Goal: Task Accomplishment & Management: Complete application form

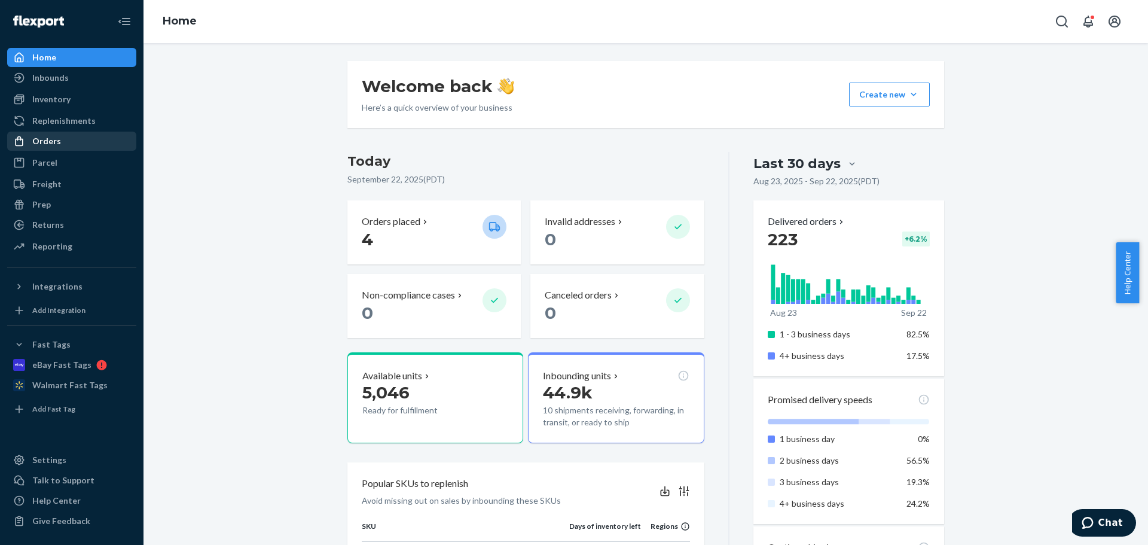
click at [55, 142] on div "Orders" at bounding box center [46, 141] width 29 height 12
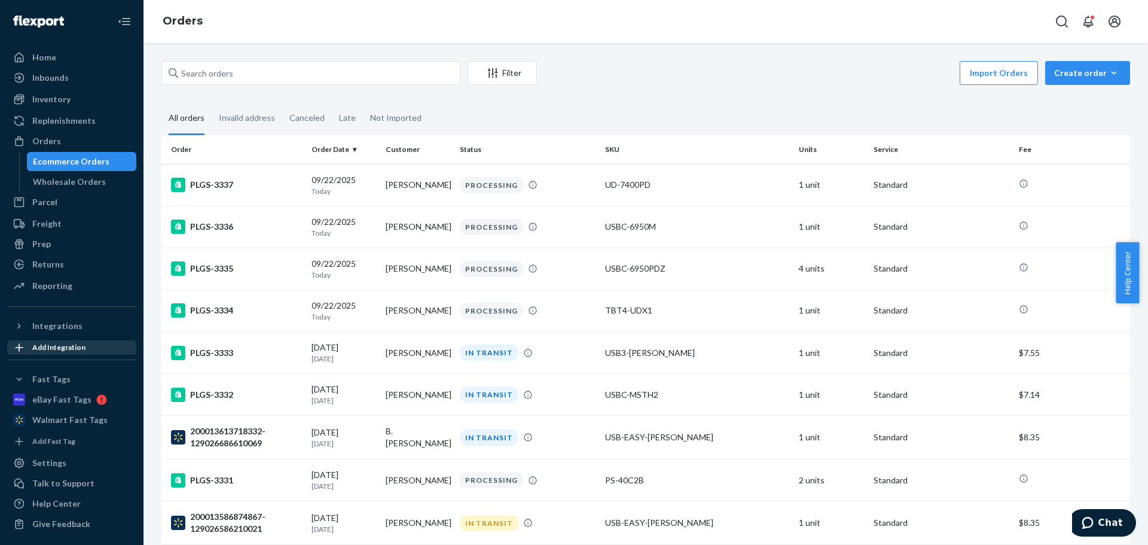
scroll to position [3, 0]
click at [51, 324] on div "Integrations" at bounding box center [57, 323] width 50 height 12
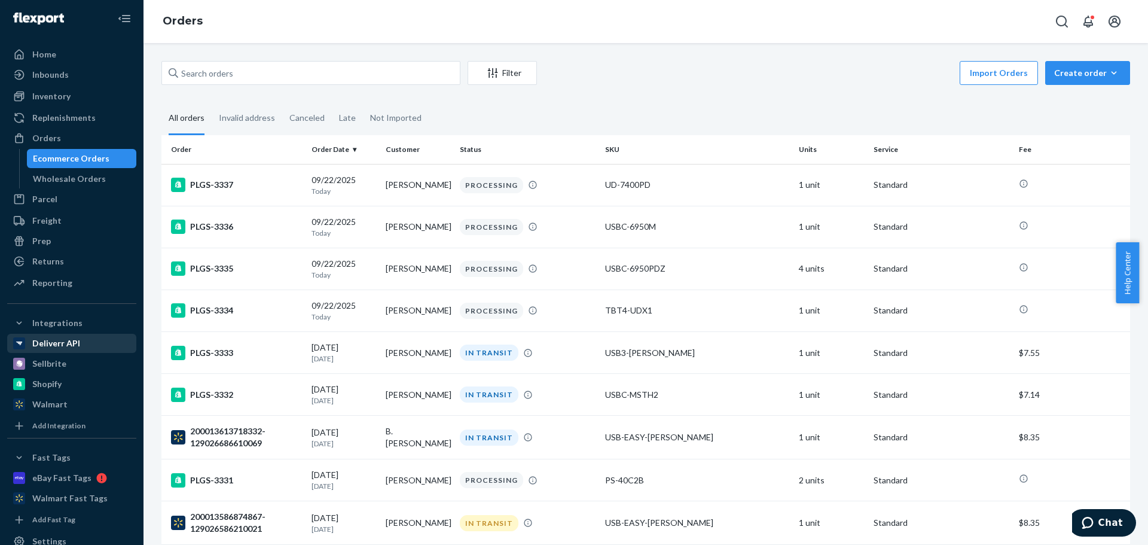
click at [53, 343] on div "Deliverr API" at bounding box center [56, 343] width 48 height 12
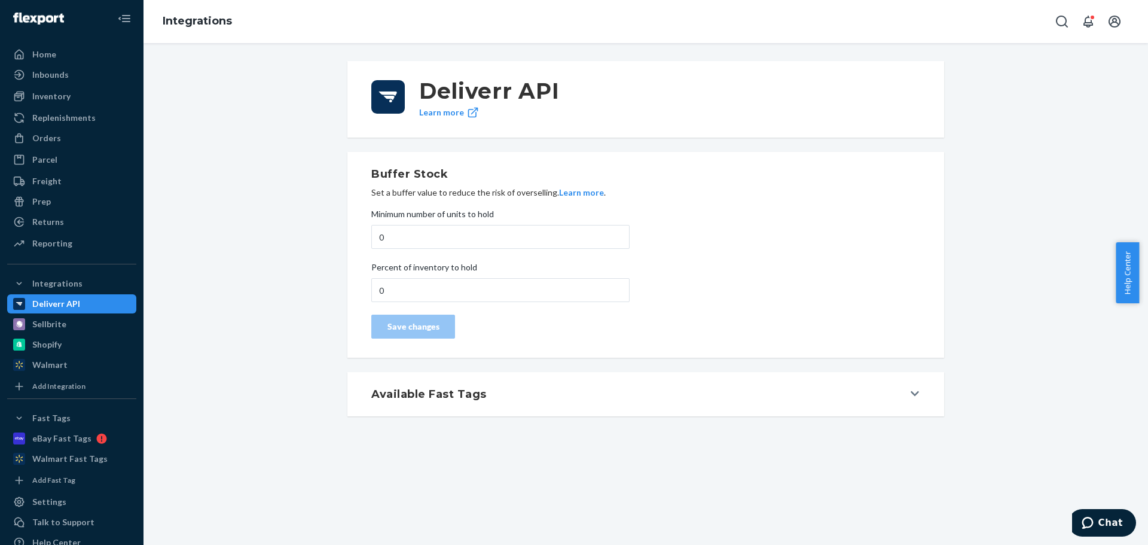
click at [532, 391] on div "Available Fast Tags" at bounding box center [637, 394] width 532 height 16
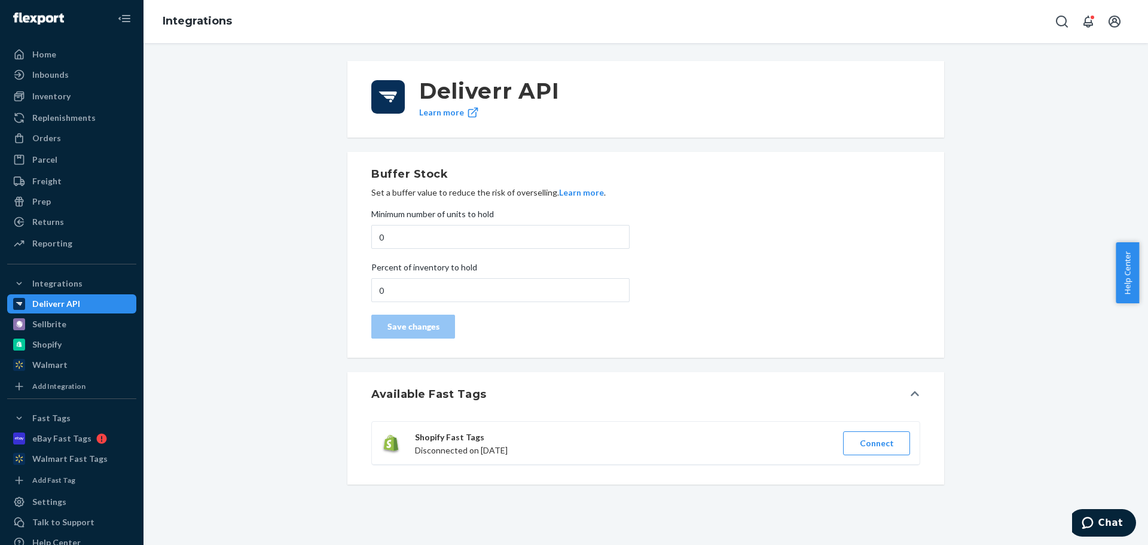
click at [529, 390] on div "Available Fast Tags" at bounding box center [637, 394] width 532 height 16
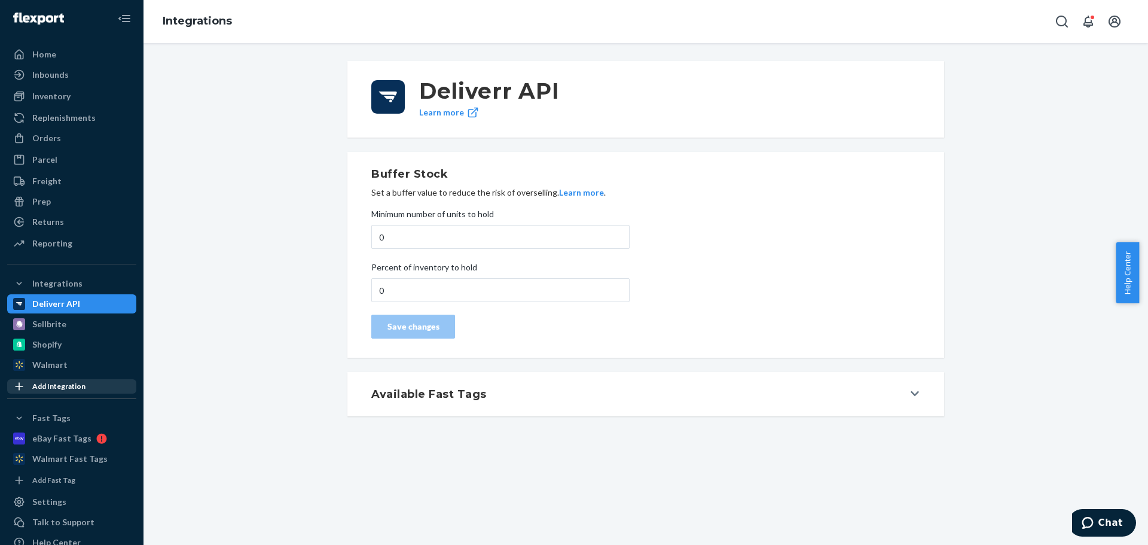
click at [40, 383] on div "Add Integration" at bounding box center [58, 386] width 53 height 10
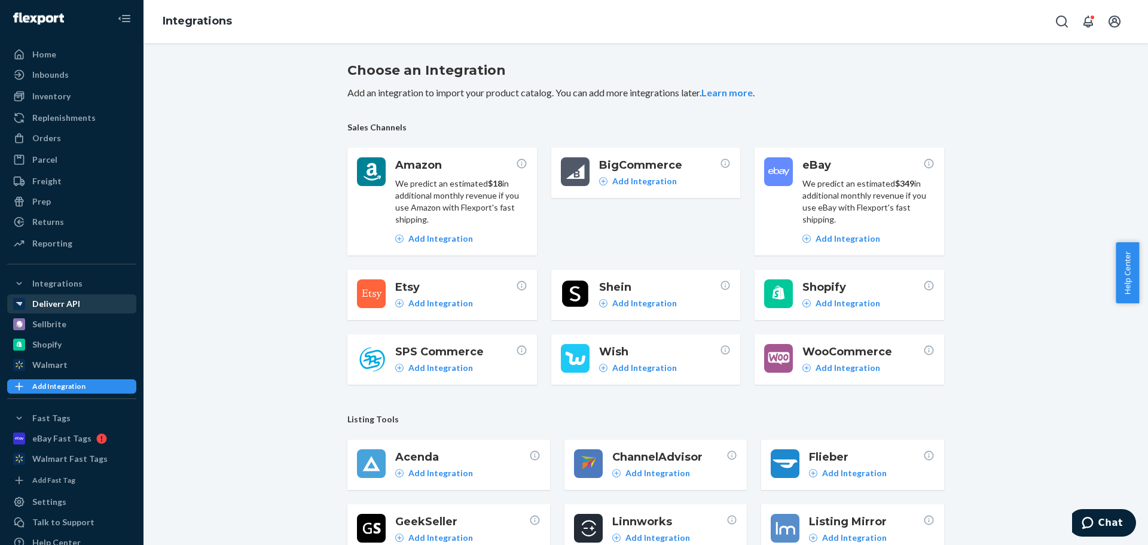
click at [53, 301] on div "Deliverr API" at bounding box center [56, 304] width 48 height 12
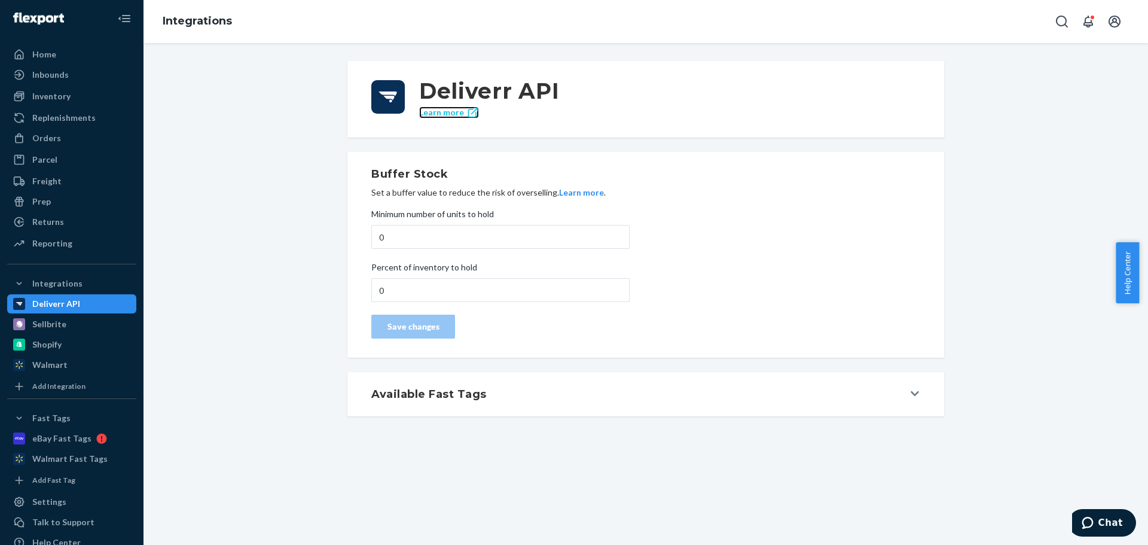
click at [447, 114] on link "Learn more" at bounding box center [449, 112] width 60 height 12
click at [64, 139] on div "Orders" at bounding box center [71, 138] width 127 height 17
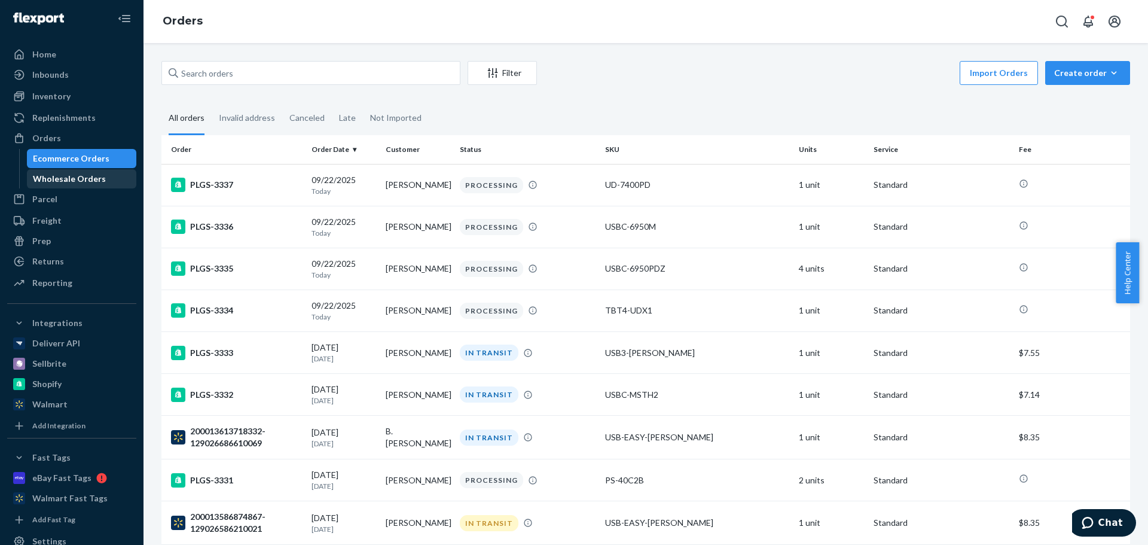
click at [80, 183] on div "Wholesale Orders" at bounding box center [69, 179] width 73 height 12
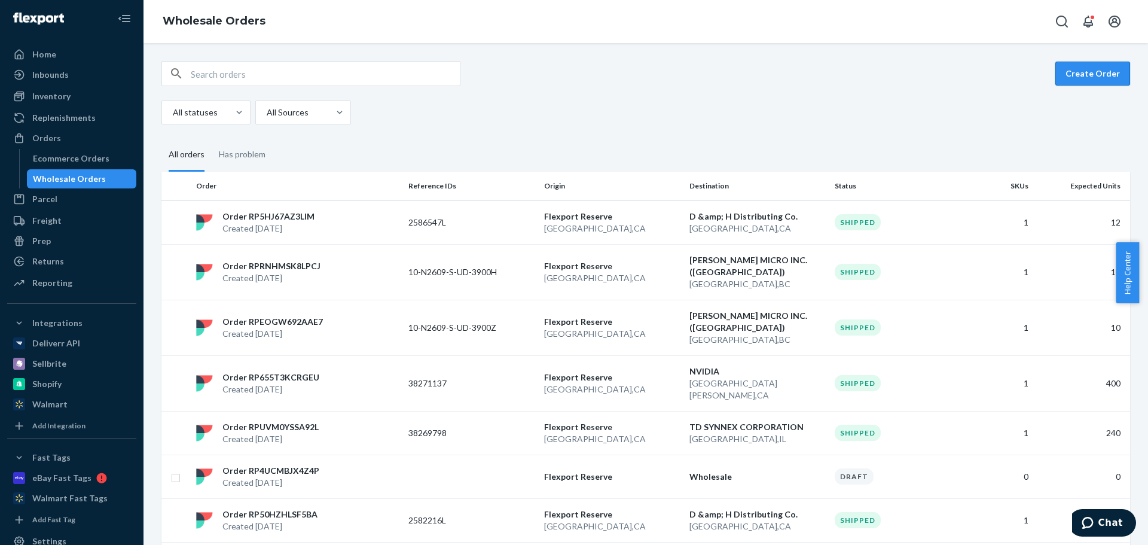
click at [1103, 73] on button "Create Order" at bounding box center [1093, 74] width 75 height 24
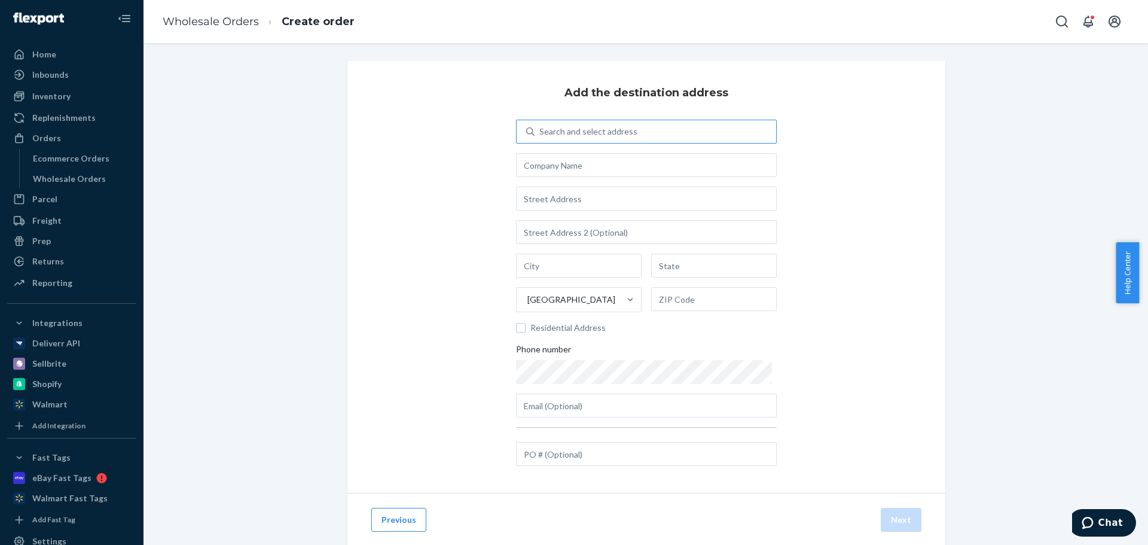
click at [652, 138] on div "Search and select address" at bounding box center [656, 132] width 242 height 22
click at [541, 138] on input "Search and select address" at bounding box center [539, 132] width 1 height 12
type input "southha"
click at [579, 130] on div "Search and select address" at bounding box center [588, 132] width 98 height 12
click at [541, 130] on input "Search and select address" at bounding box center [539, 132] width 1 height 12
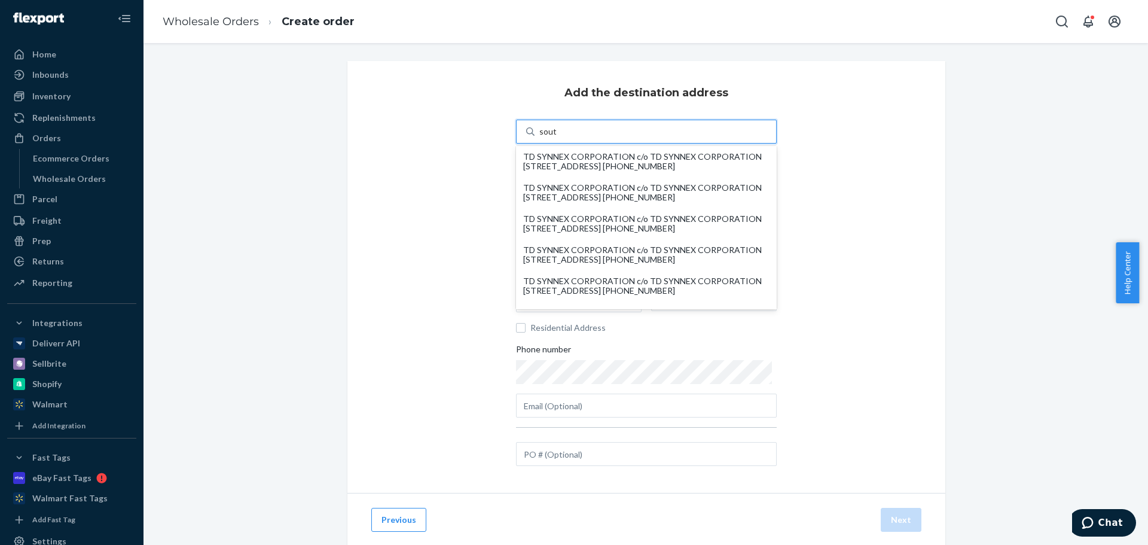
type input "south"
click at [592, 152] on div "TD SYNNEX CORPORATION c/o TD SYNNEX CORPORATION 455 Research Drive Suite 100 Do…" at bounding box center [646, 161] width 246 height 19
click at [562, 138] on input "south" at bounding box center [550, 132] width 22 height 12
type input "TD SYNNEX CORPORATION"
type input "Suite 100 Dock#18-41"
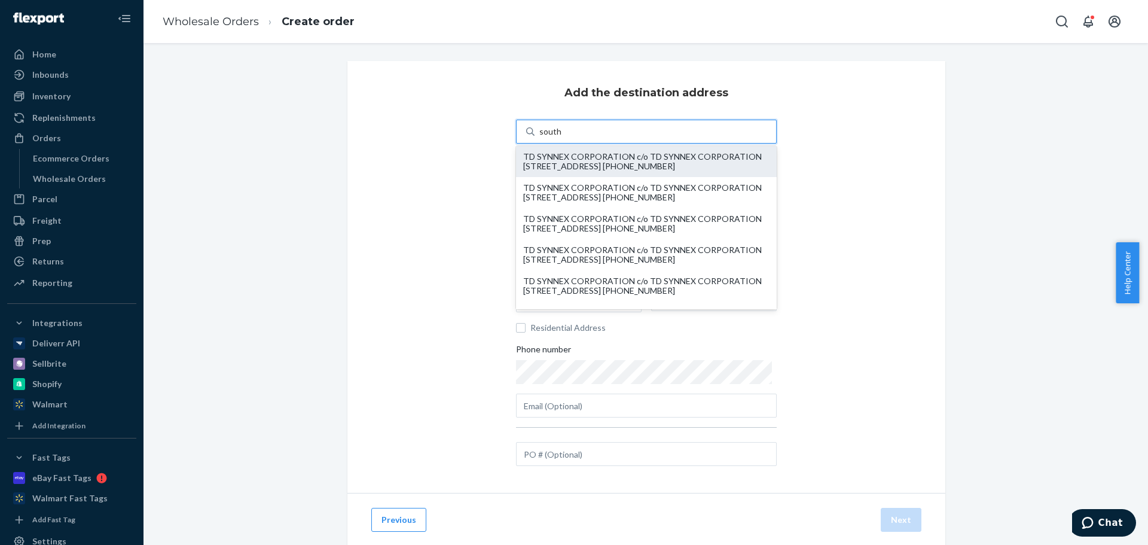
type input "Southaven"
type input "MS"
type input "38672"
type input "455 Research Drive"
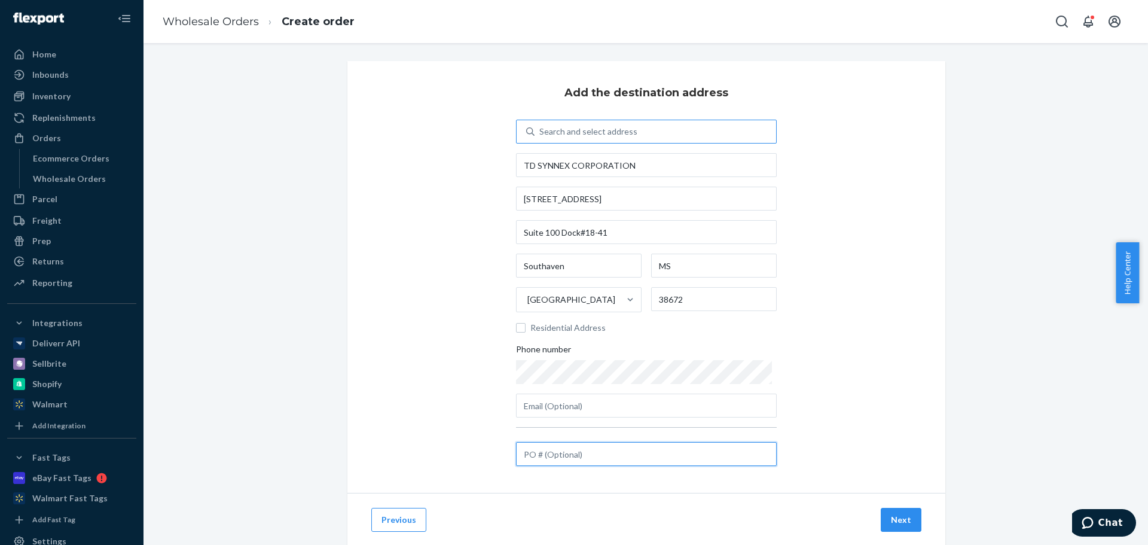
click at [672, 447] on input "text" at bounding box center [646, 454] width 261 height 24
paste input "38302493"
type input "38302493"
click at [904, 520] on button "Next" at bounding box center [901, 520] width 41 height 24
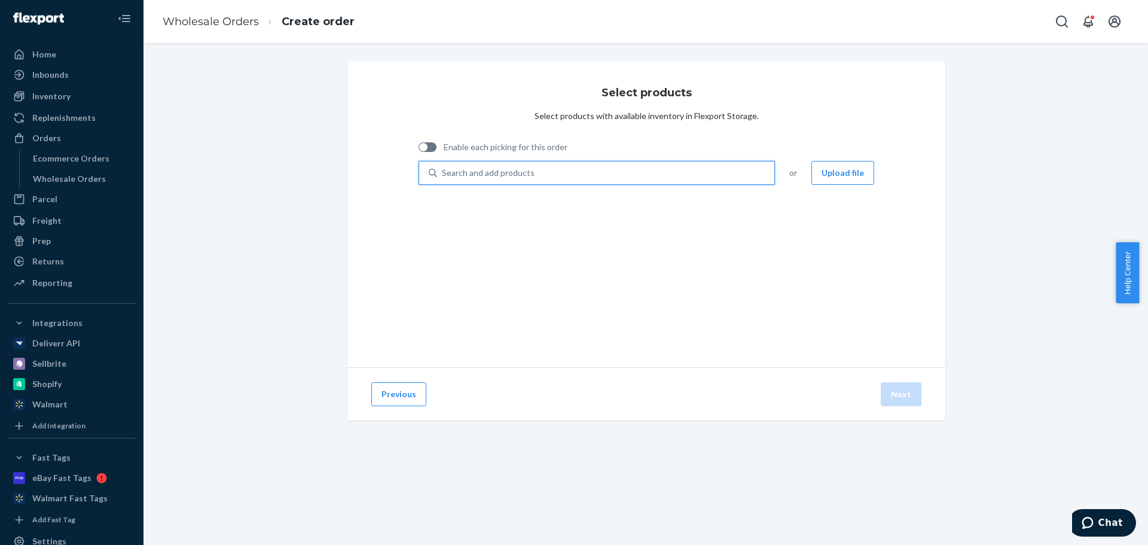
click at [512, 180] on div "Search and add products" at bounding box center [605, 173] width 337 height 22
click at [443, 179] on input "0 results available. Use Up and Down to choose options, press Enter to select t…" at bounding box center [442, 173] width 1 height 12
click at [560, 173] on div "Search and add products" at bounding box center [605, 173] width 337 height 22
click at [443, 173] on input "0 results available. Select is focused ,type to refine list, press Down to open…" at bounding box center [442, 173] width 1 height 12
paste input "TBT4-UDX1"
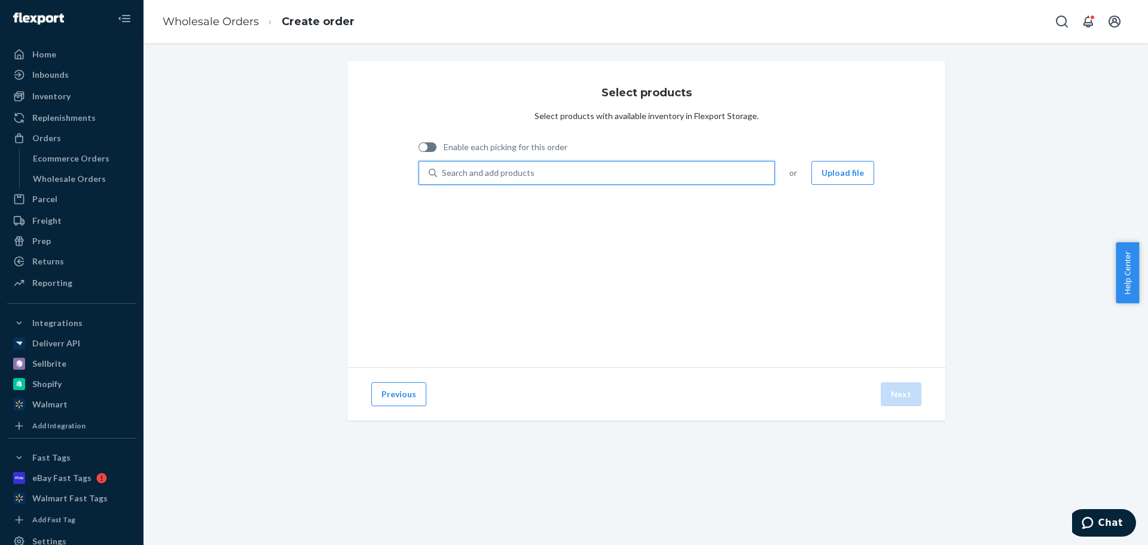
type input "TBT4-UDX1"
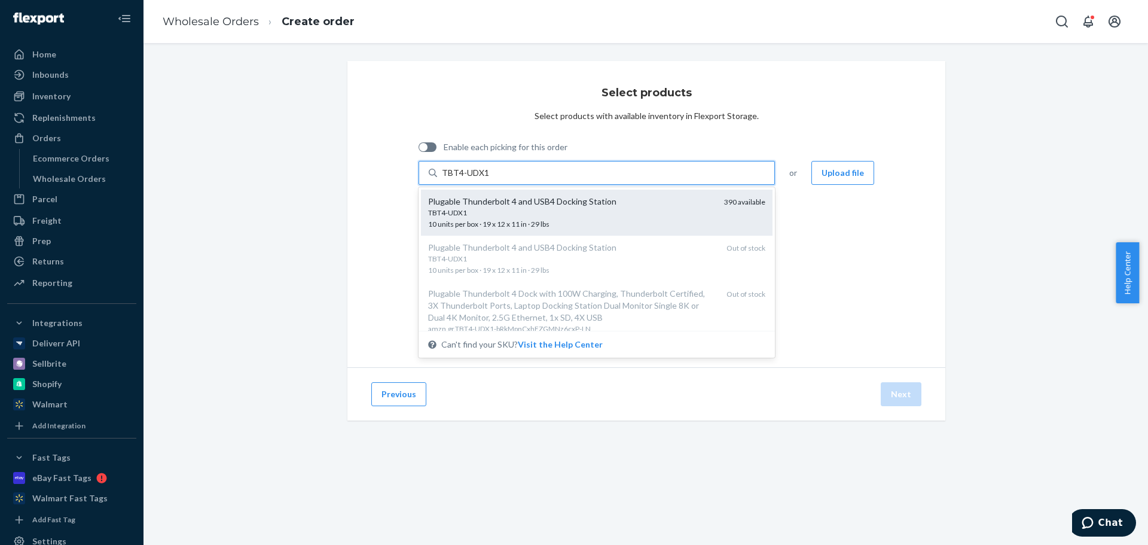
click at [528, 213] on div "TBT4-UDX1" at bounding box center [571, 213] width 286 height 10
click at [489, 179] on input "TBT4-UDX1" at bounding box center [465, 173] width 47 height 12
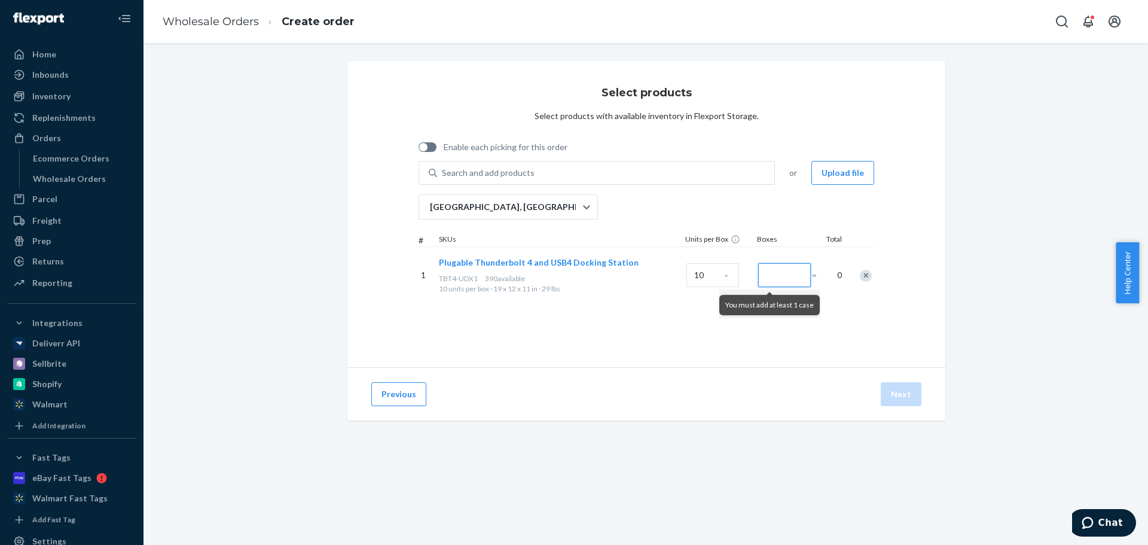
click at [773, 273] on input "Number of boxes" at bounding box center [784, 275] width 53 height 24
type input "1"
click at [900, 389] on button "Next" at bounding box center [901, 394] width 41 height 24
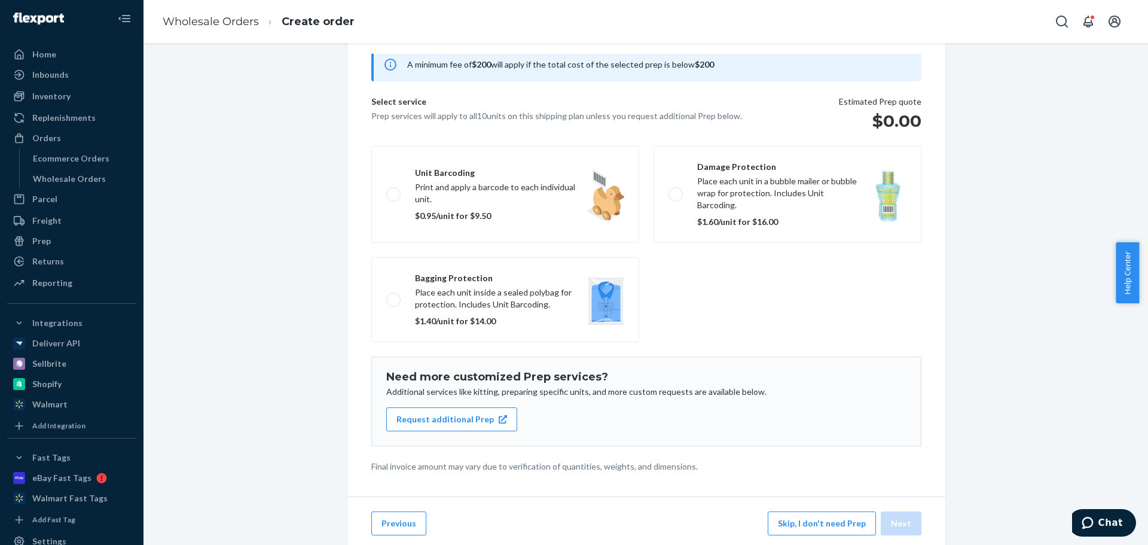
scroll to position [60, 0]
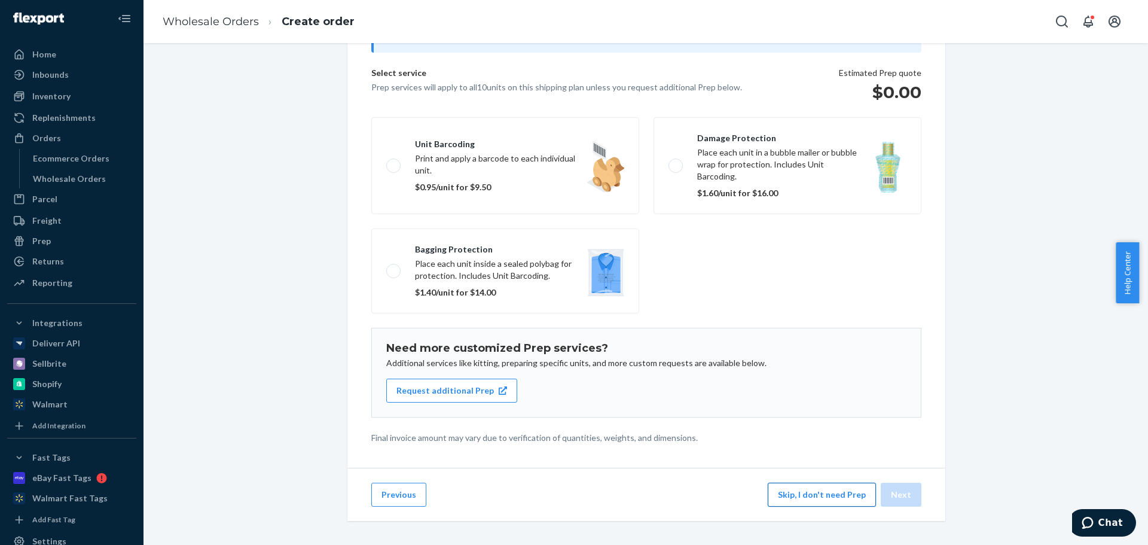
click at [842, 507] on button "Skip, I don't need Prep" at bounding box center [822, 495] width 108 height 24
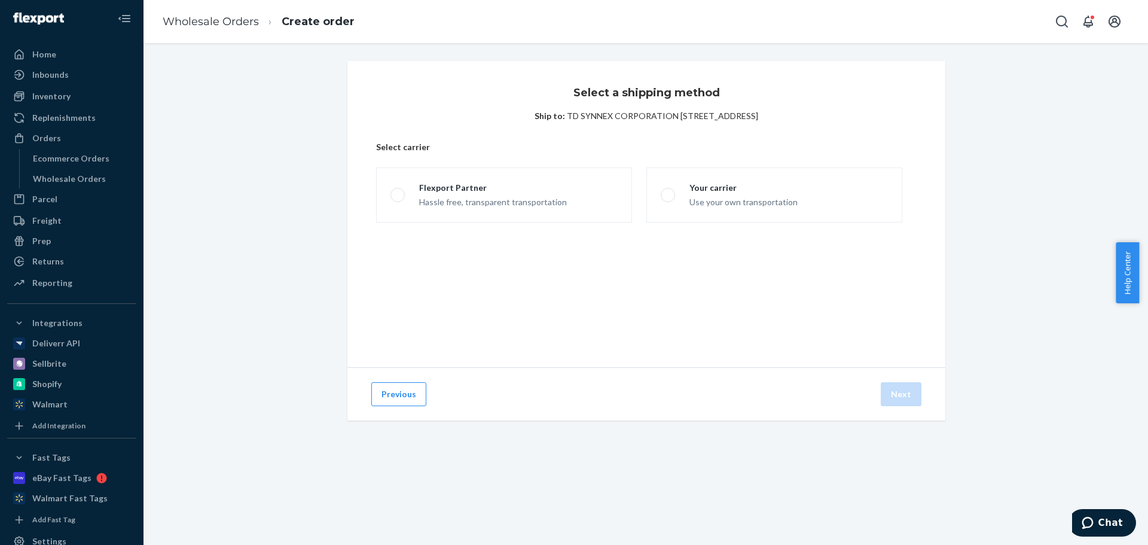
scroll to position [0, 0]
click at [385, 396] on button "Previous" at bounding box center [398, 394] width 55 height 24
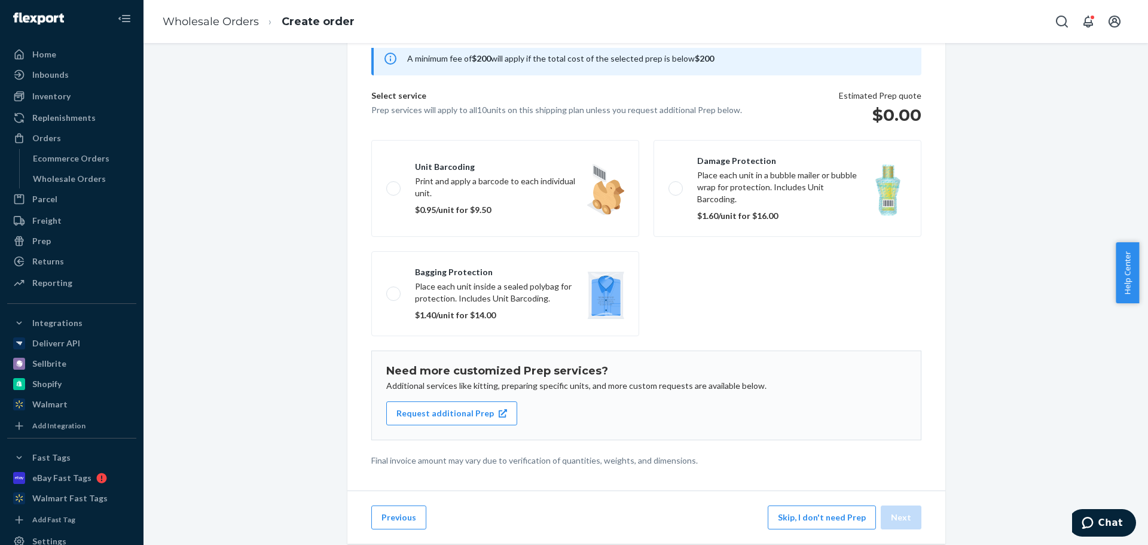
scroll to position [74, 0]
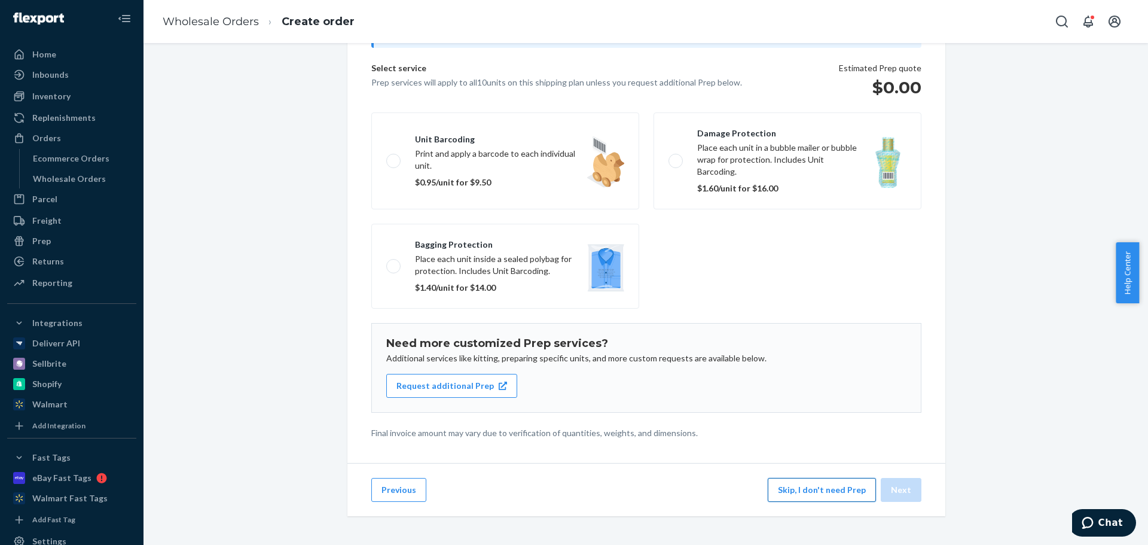
click at [850, 489] on button "Skip, I don't need Prep" at bounding box center [822, 490] width 108 height 24
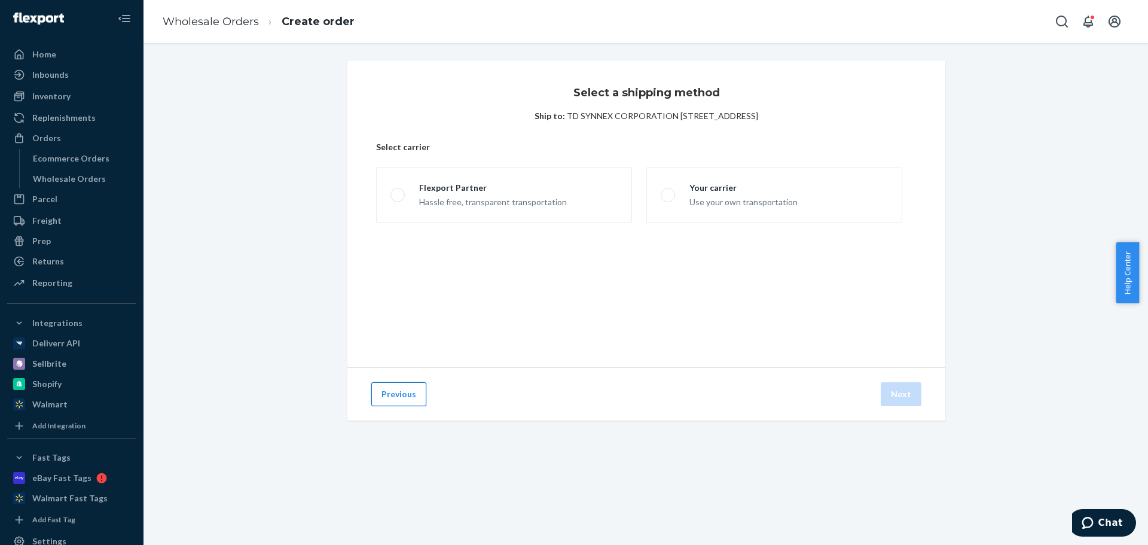
click at [386, 395] on button "Previous" at bounding box center [398, 394] width 55 height 24
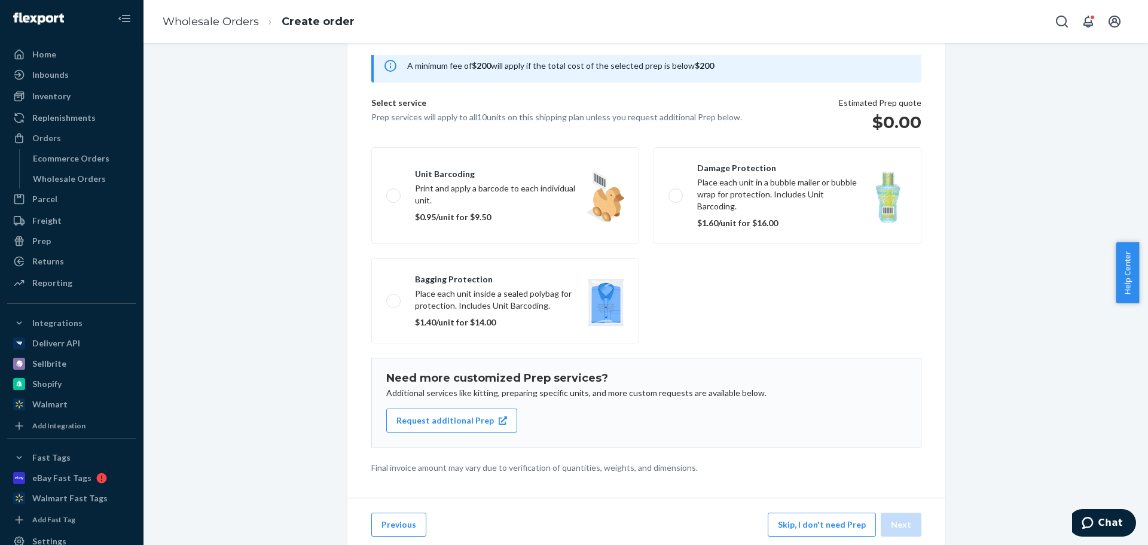
scroll to position [74, 0]
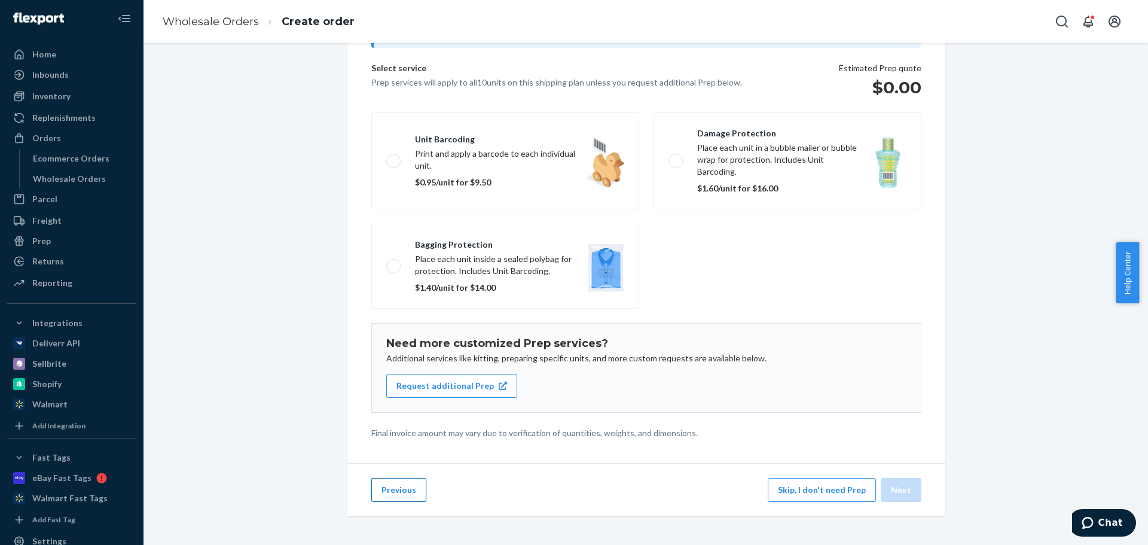
click at [373, 498] on button "Previous" at bounding box center [398, 490] width 55 height 24
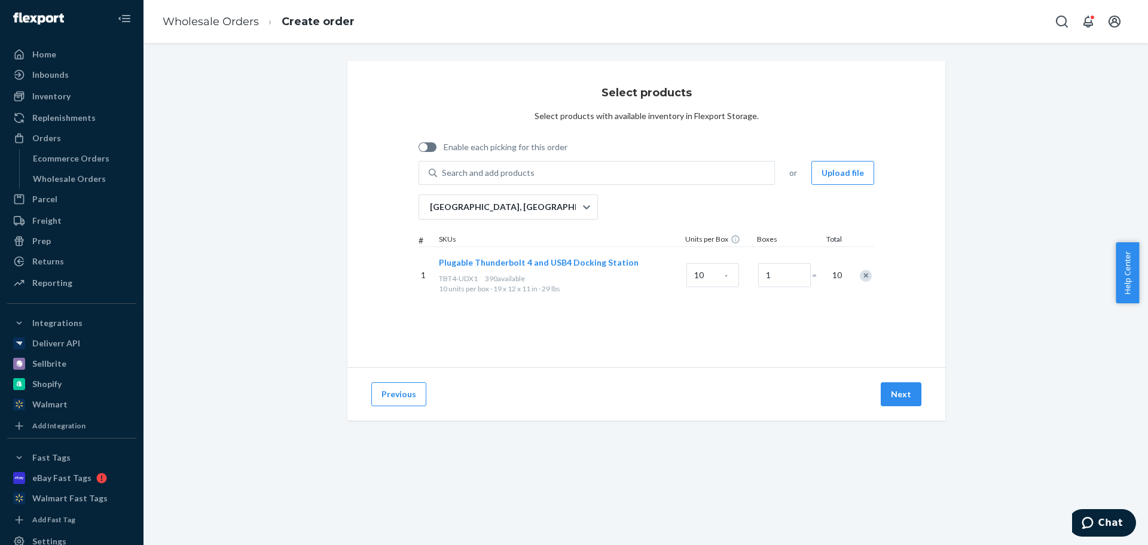
scroll to position [0, 0]
click at [907, 393] on button "Next" at bounding box center [901, 394] width 41 height 24
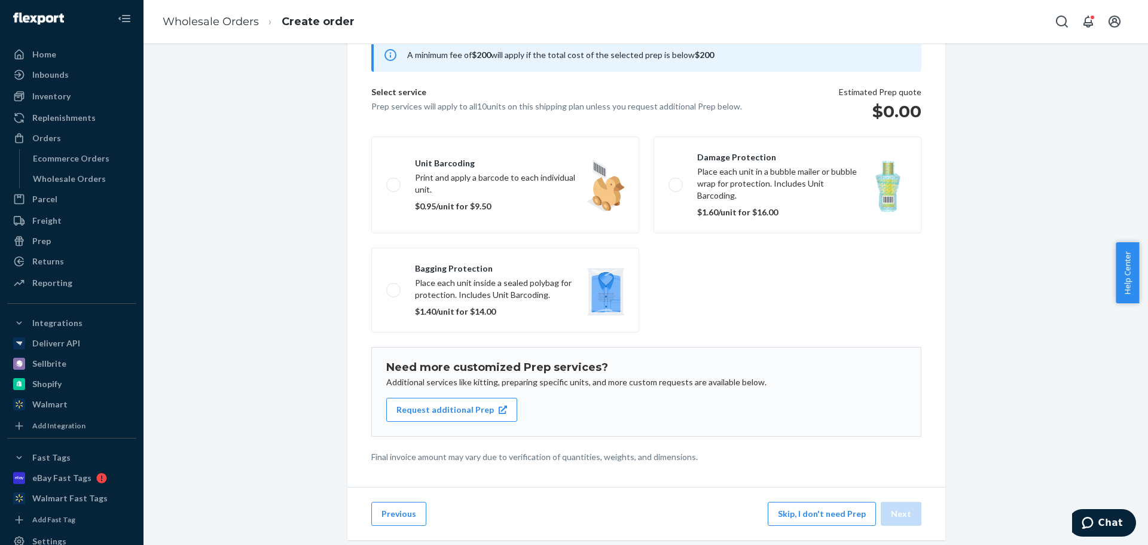
scroll to position [74, 0]
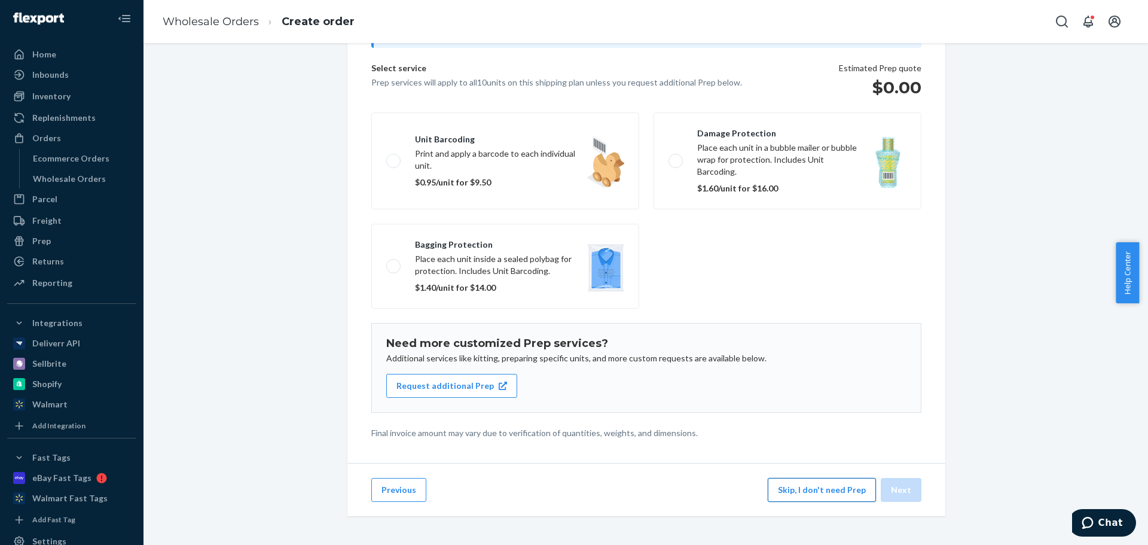
click at [832, 492] on button "Skip, I don't need Prep" at bounding box center [822, 490] width 108 height 24
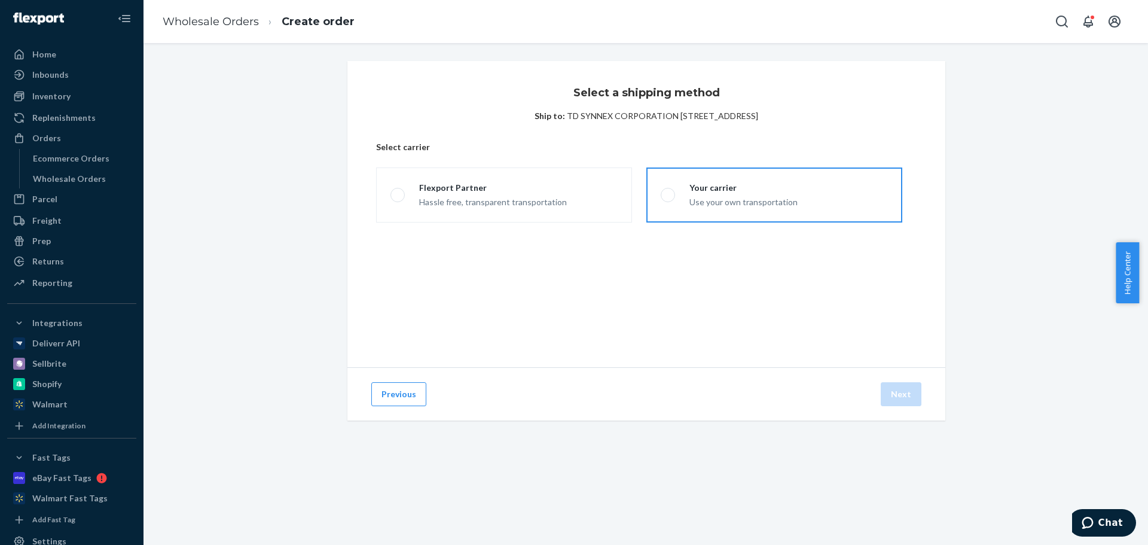
click at [797, 201] on label "Your carrier Use your own transportation" at bounding box center [774, 194] width 256 height 55
click at [669, 199] on input "Your carrier Use your own transportation" at bounding box center [665, 195] width 8 height 8
radio input "true"
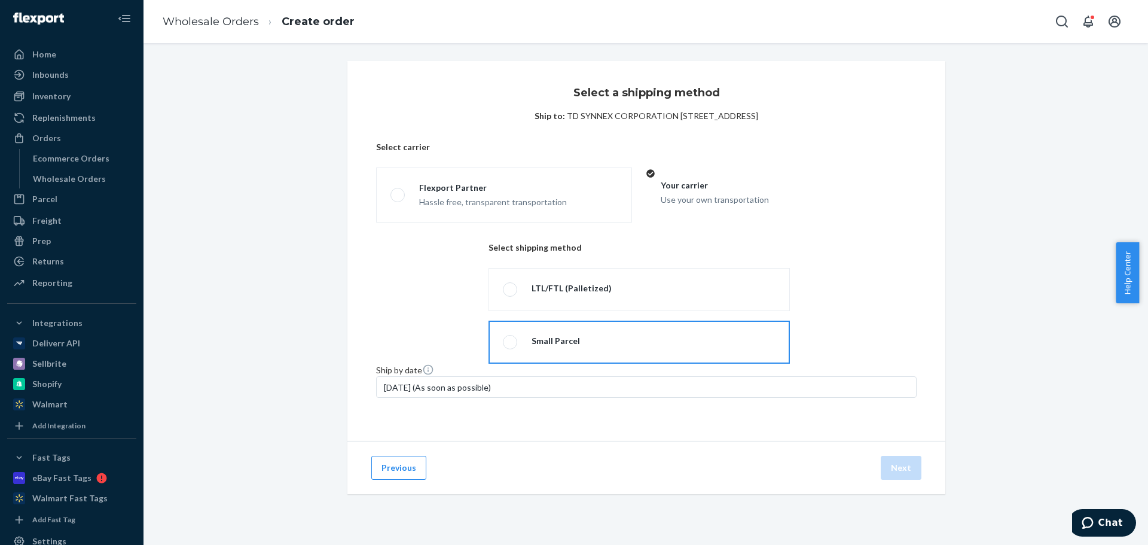
click at [739, 321] on label "Small Parcel" at bounding box center [639, 342] width 301 height 43
click at [511, 338] on input "Small Parcel" at bounding box center [507, 342] width 8 height 8
radio input "true"
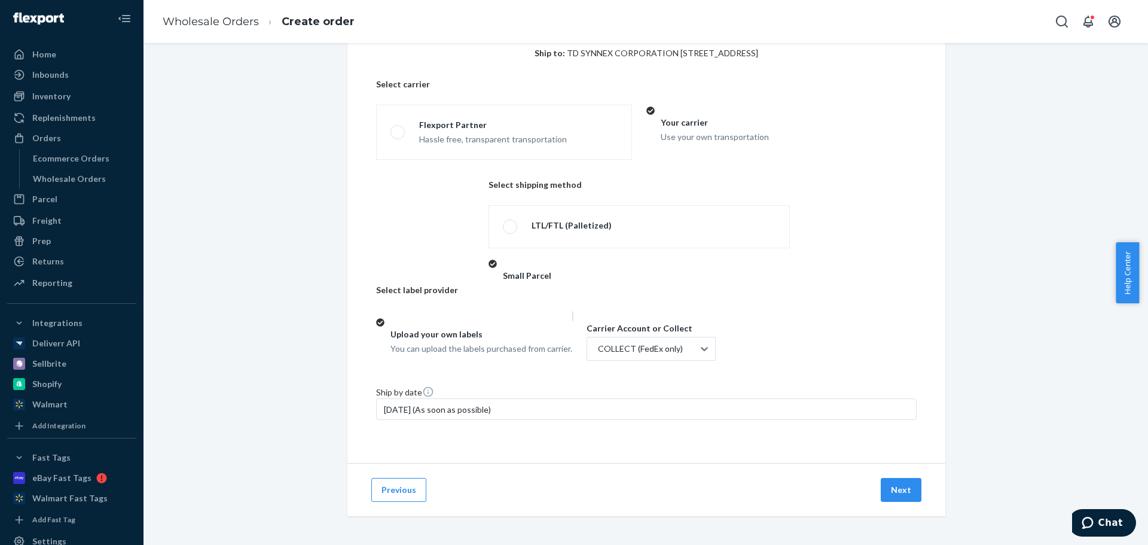
scroll to position [85, 0]
click at [894, 489] on button "Next" at bounding box center [901, 490] width 41 height 24
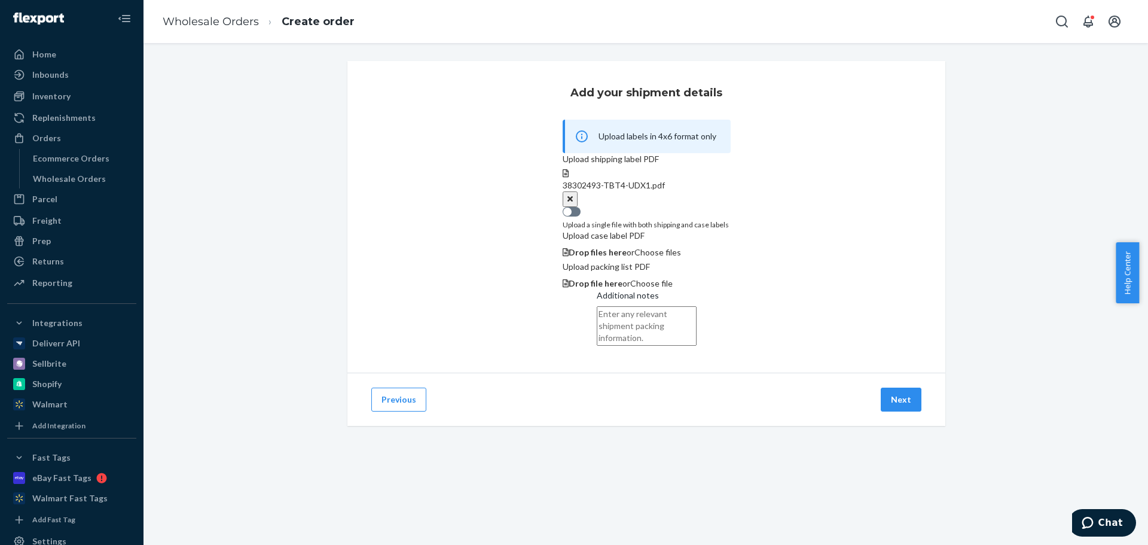
scroll to position [81, 0]
click at [901, 411] on button "Next" at bounding box center [901, 400] width 41 height 24
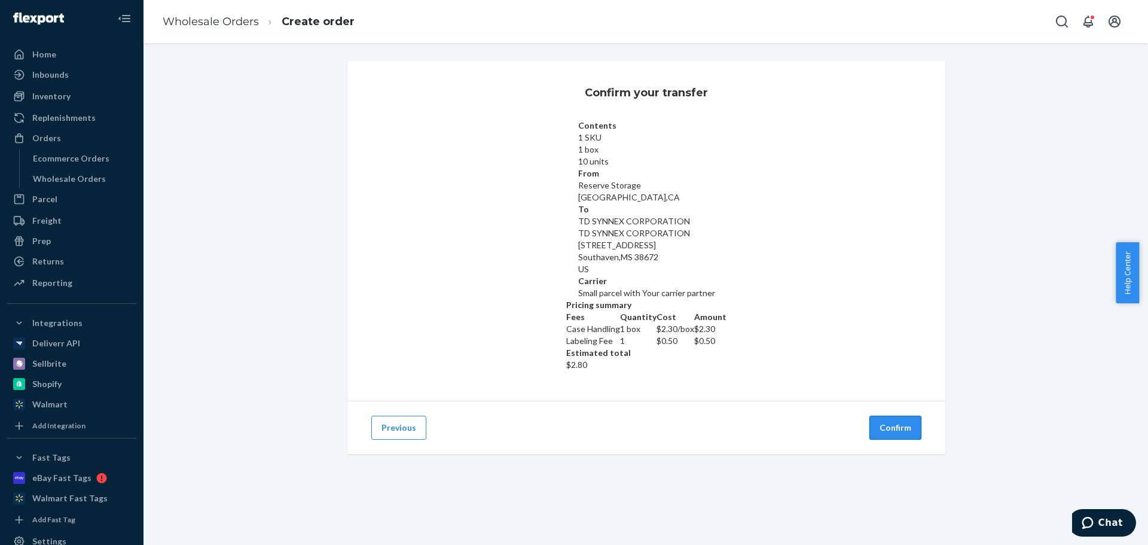
click at [891, 416] on button "Confirm" at bounding box center [896, 428] width 52 height 24
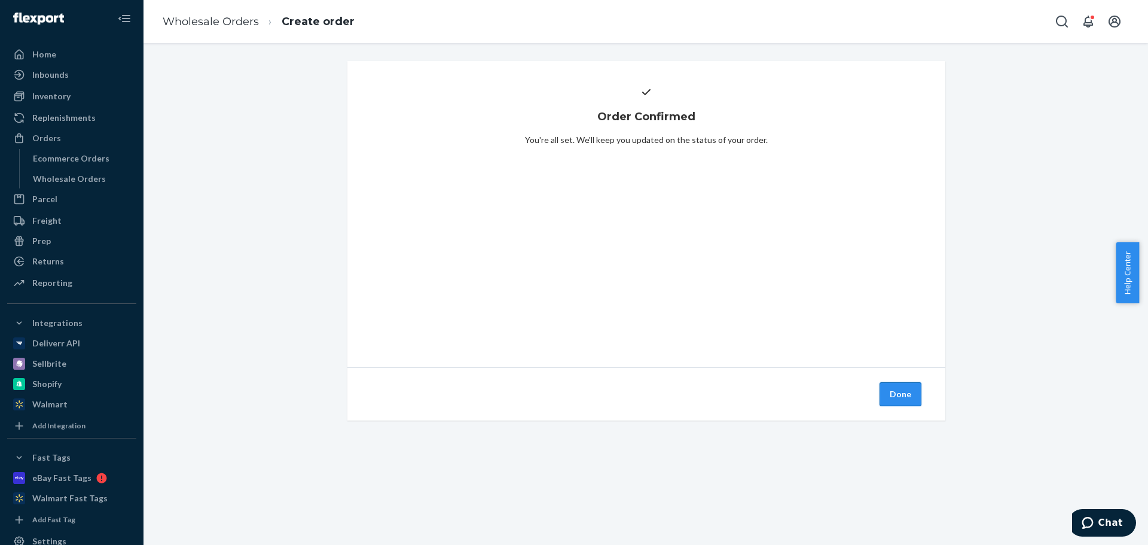
click at [894, 392] on button "Done" at bounding box center [901, 394] width 42 height 24
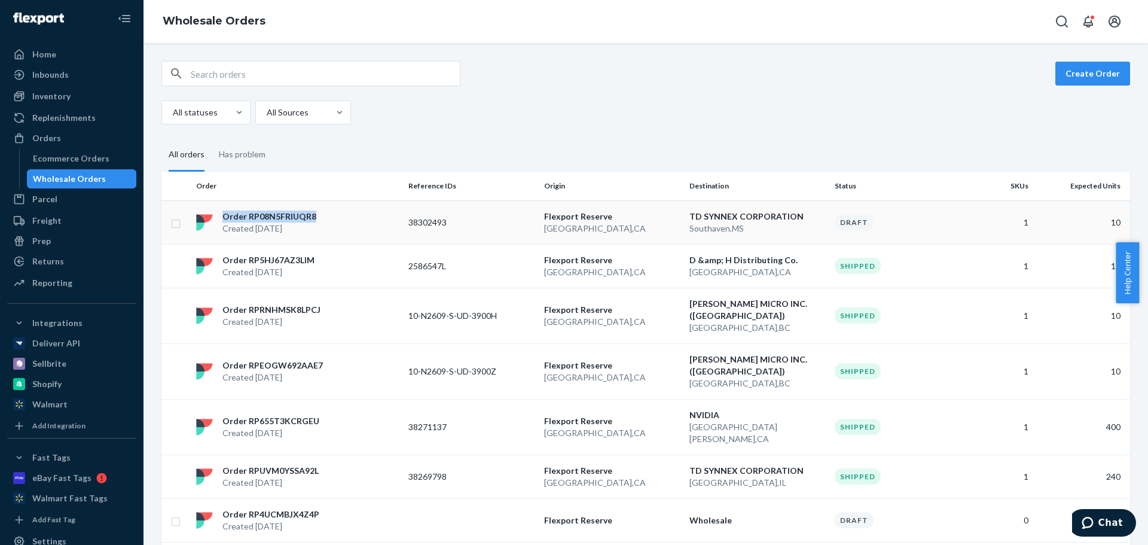
copy p "Order RP08N5FRIUQR8"
drag, startPoint x: 341, startPoint y: 214, endPoint x: 628, endPoint y: 88, distance: 313.6
click at [993, 91] on div "Create Order All statuses All Sources" at bounding box center [645, 92] width 969 height 63
click at [1076, 73] on button "Create Order" at bounding box center [1093, 74] width 75 height 24
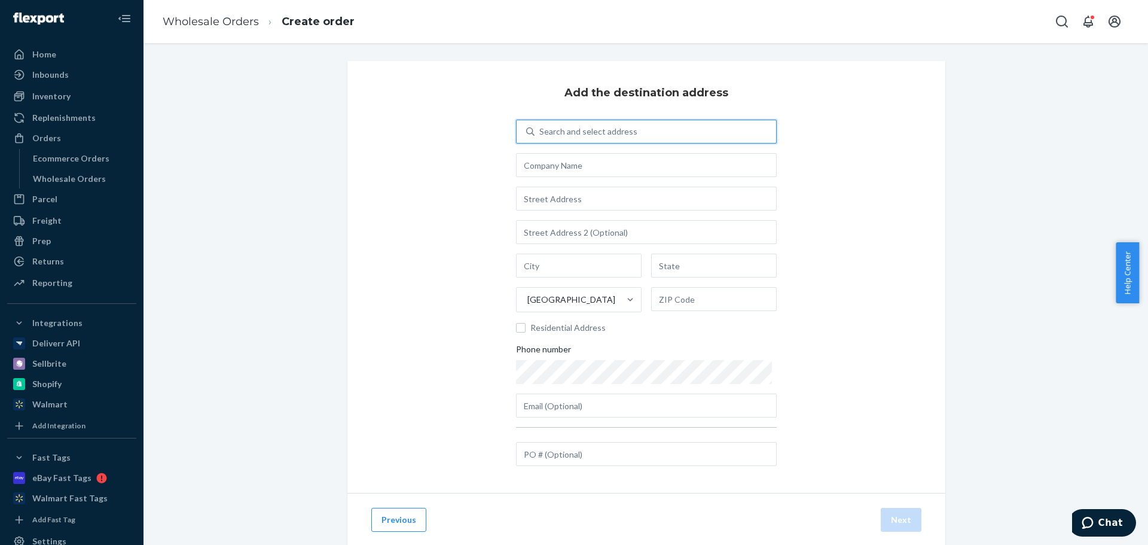
click at [584, 126] on div "Search and select address" at bounding box center [588, 132] width 98 height 12
click at [541, 126] on input "0 results available. Use Up and Down to choose options, press Enter to select t…" at bounding box center [539, 132] width 1 height 12
type input "a"
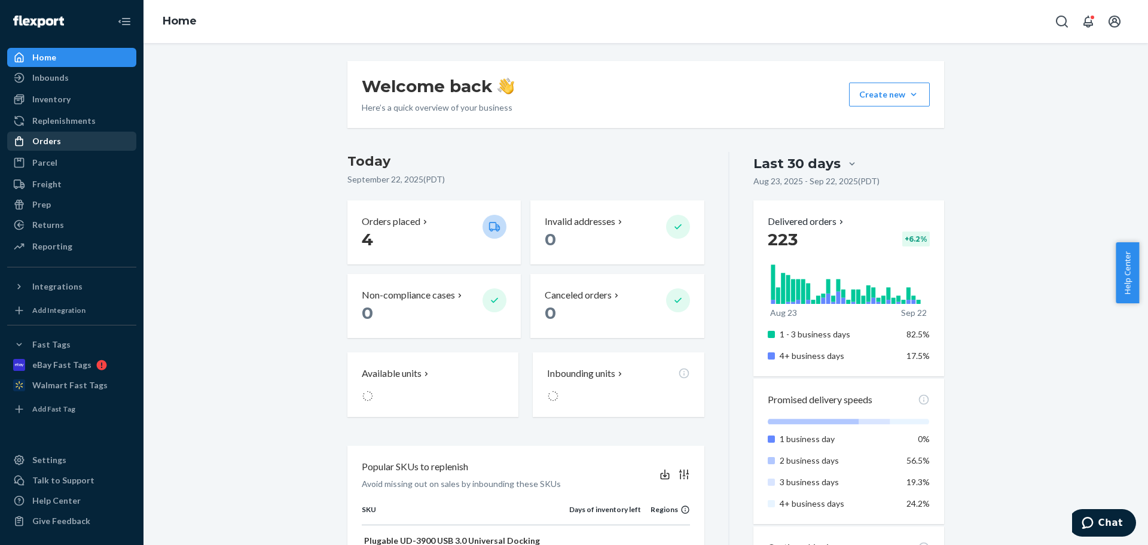
drag, startPoint x: 57, startPoint y: 142, endPoint x: 58, endPoint y: 150, distance: 7.9
click at [57, 142] on div "Orders" at bounding box center [46, 141] width 29 height 12
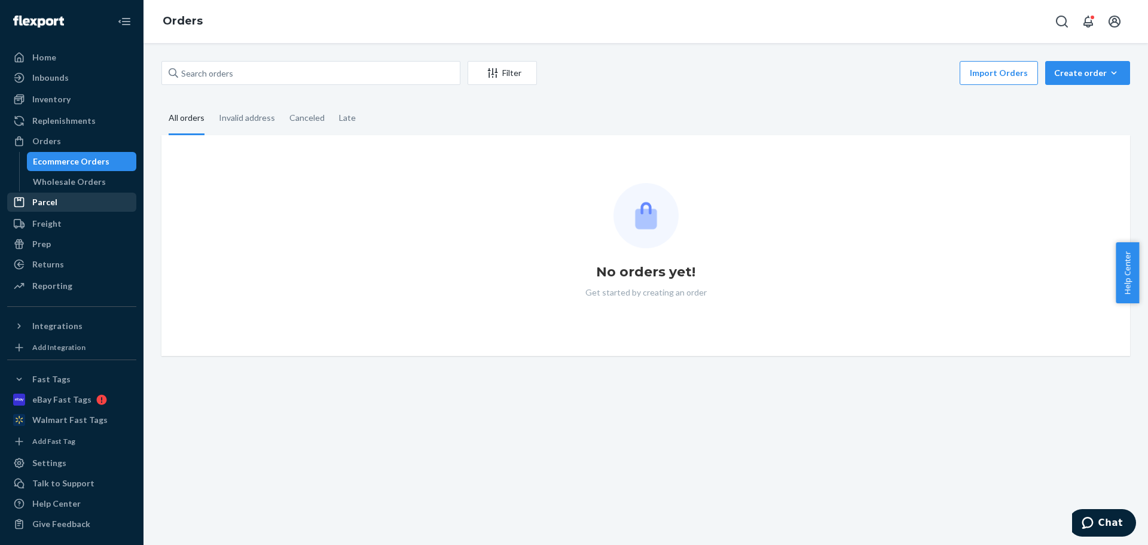
click at [68, 193] on link "Parcel" at bounding box center [71, 202] width 129 height 19
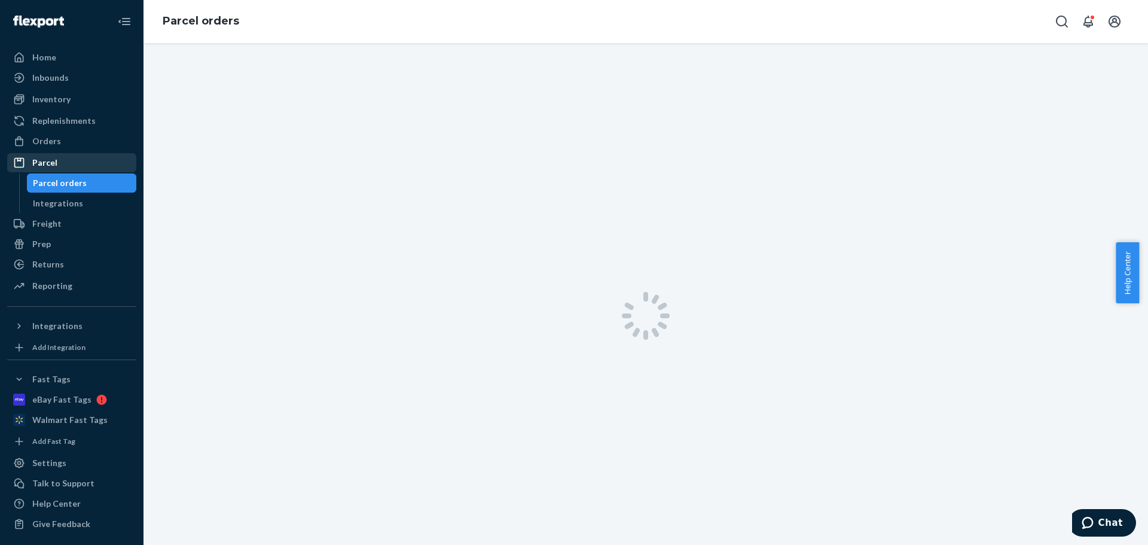
click at [62, 182] on div "Parcel Parcel orders Integrations" at bounding box center [71, 183] width 129 height 60
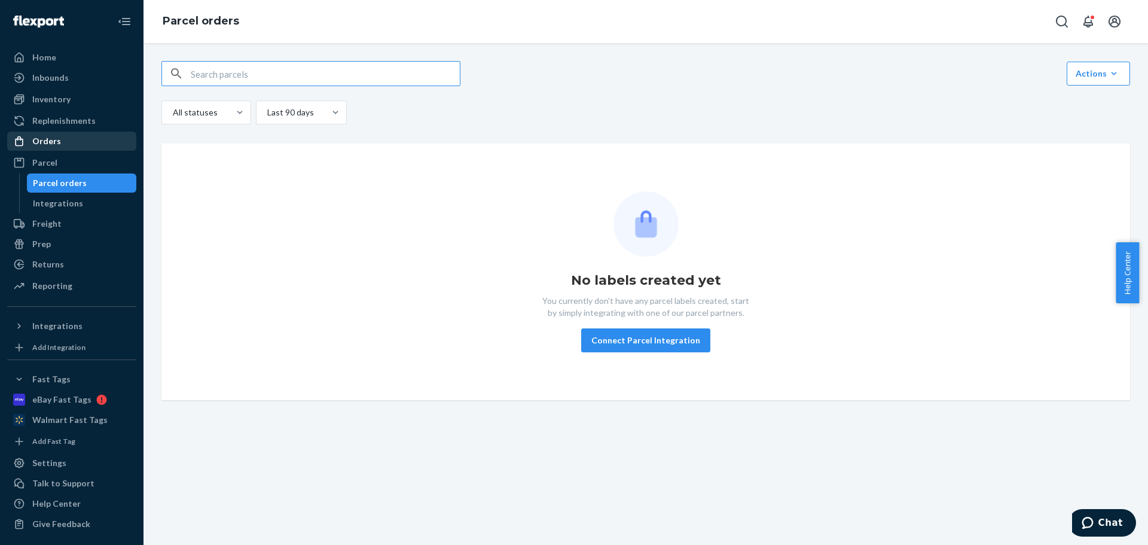
click at [36, 140] on div "Orders" at bounding box center [46, 141] width 29 height 12
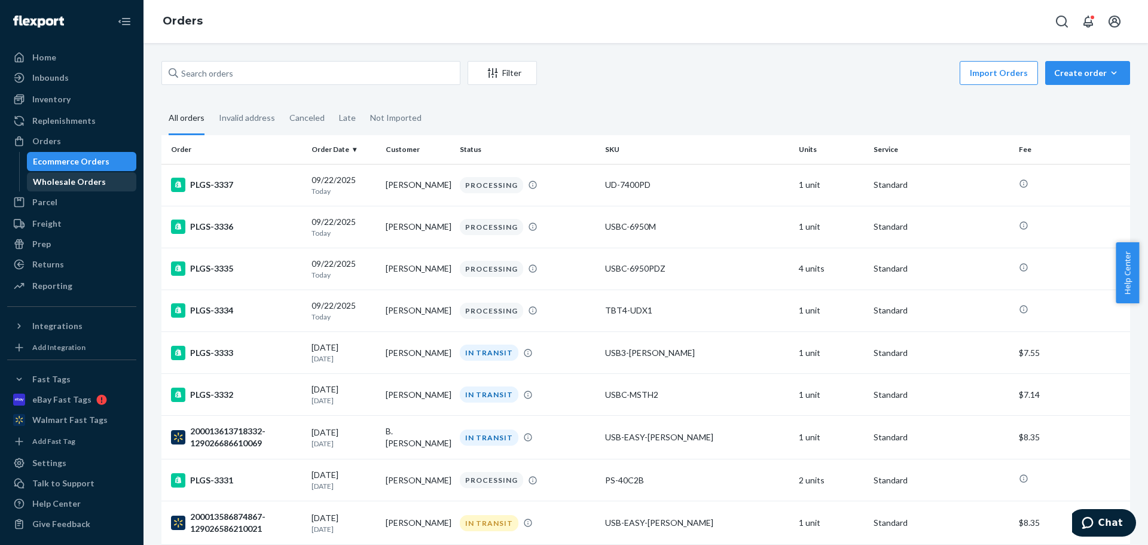
click at [68, 182] on div "Wholesale Orders" at bounding box center [69, 182] width 73 height 12
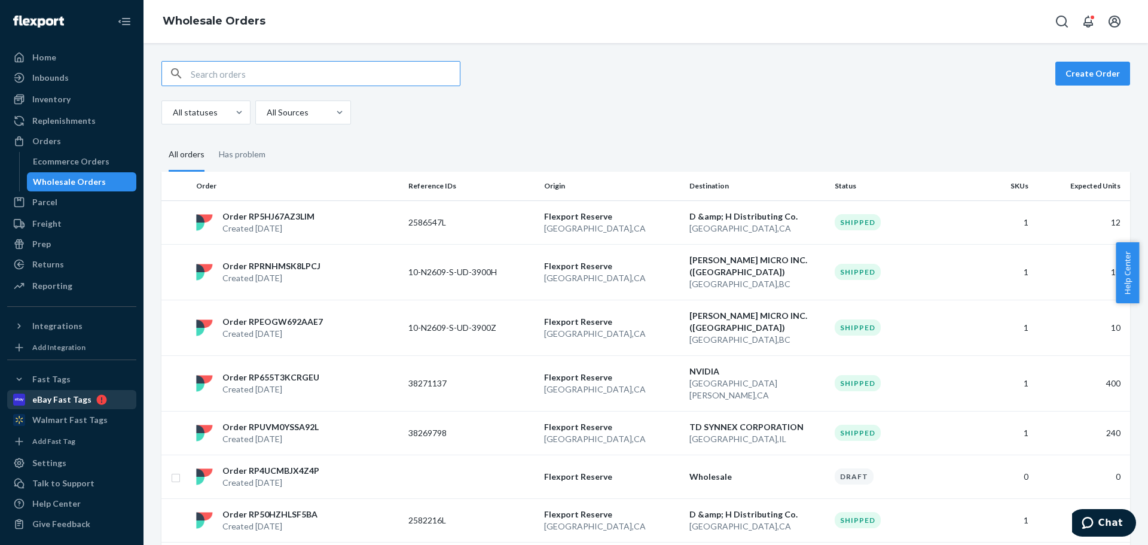
scroll to position [3, 0]
click at [1092, 71] on button "Create Order" at bounding box center [1093, 74] width 75 height 24
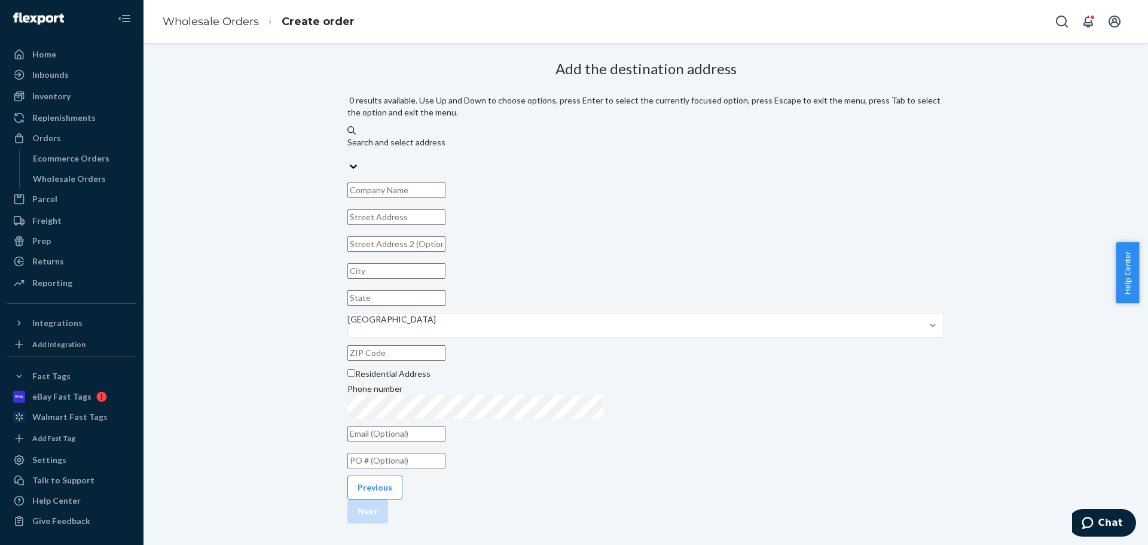
click at [703, 136] on div "Search and select address" at bounding box center [645, 148] width 597 height 24
click at [349, 148] on input "0 results available. Use Up and Down to choose options, press Enter to select t…" at bounding box center [347, 154] width 1 height 12
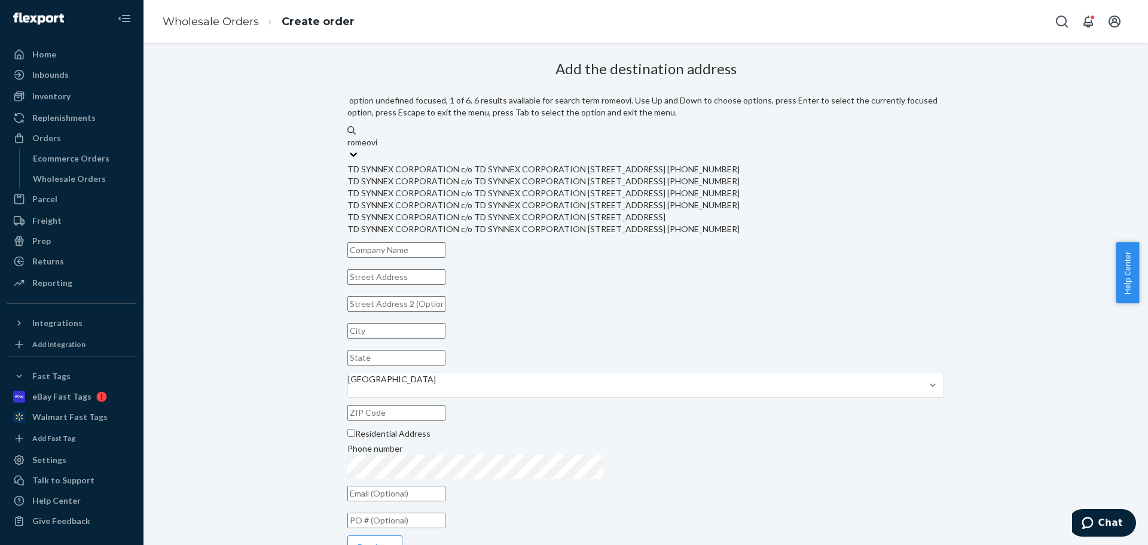
type input "romeovil"
click at [673, 163] on div "TD SYNNEX CORPORATION c/o TD SYNNEX CORPORATION 1180 Remington Blvd Romeoville,…" at bounding box center [645, 169] width 597 height 12
click at [381, 148] on input "romeovil" at bounding box center [363, 142] width 33 height 12
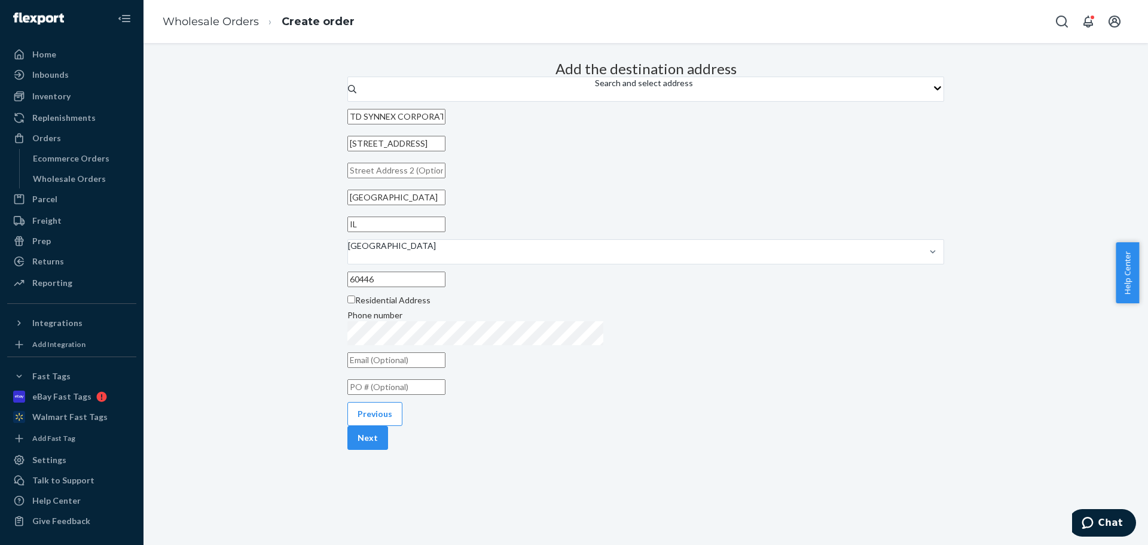
drag, startPoint x: 571, startPoint y: 460, endPoint x: 587, endPoint y: 463, distance: 15.8
click at [446, 395] on input "text" at bounding box center [396, 387] width 98 height 16
paste input "38302495"
type input "38302495"
click at [388, 450] on button "Next" at bounding box center [367, 438] width 41 height 24
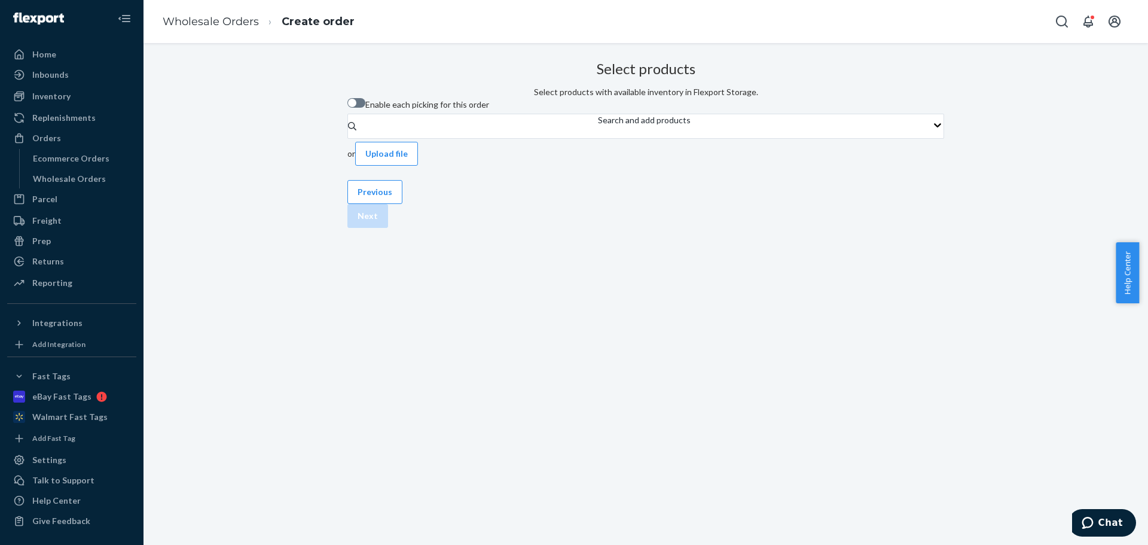
click at [596, 114] on div "Enable each picking for this order" at bounding box center [645, 106] width 597 height 16
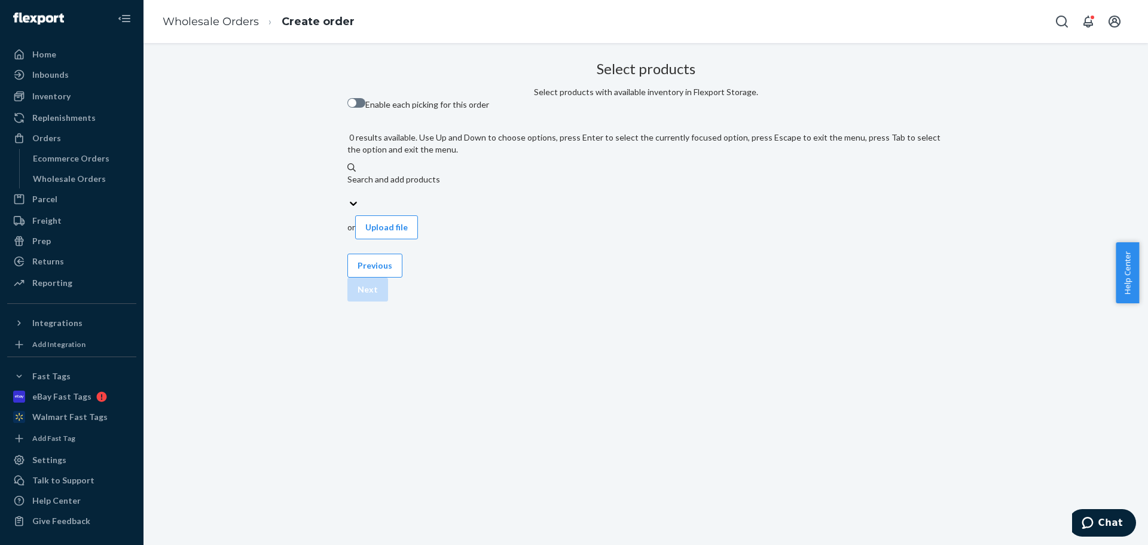
click at [591, 173] on div "Search and add products" at bounding box center [645, 185] width 597 height 24
click at [349, 185] on input "0 results available. Use Up and Down to choose options, press Enter to select t…" at bounding box center [347, 191] width 1 height 12
paste input "TBT4-UDX1"
type input "TBT4-UDX1"
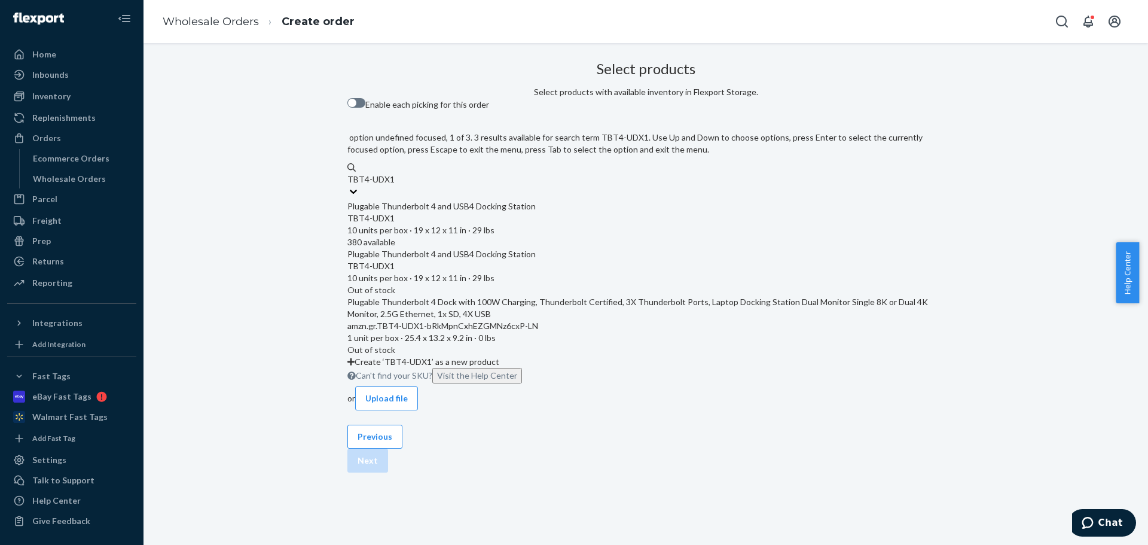
click at [536, 212] on div "TBT4-UDX1" at bounding box center [645, 218] width 597 height 12
click at [394, 185] on input "TBT4-UDX1" at bounding box center [370, 179] width 47 height 12
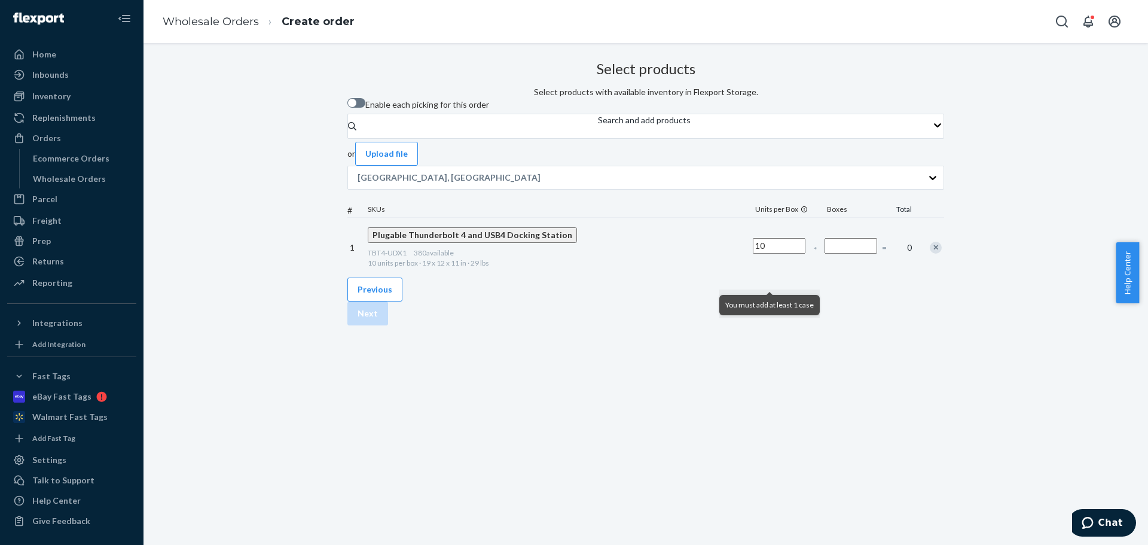
click at [825, 254] on input "Number of boxes" at bounding box center [851, 246] width 53 height 16
type input "1"
click at [388, 325] on button "Next" at bounding box center [367, 313] width 41 height 24
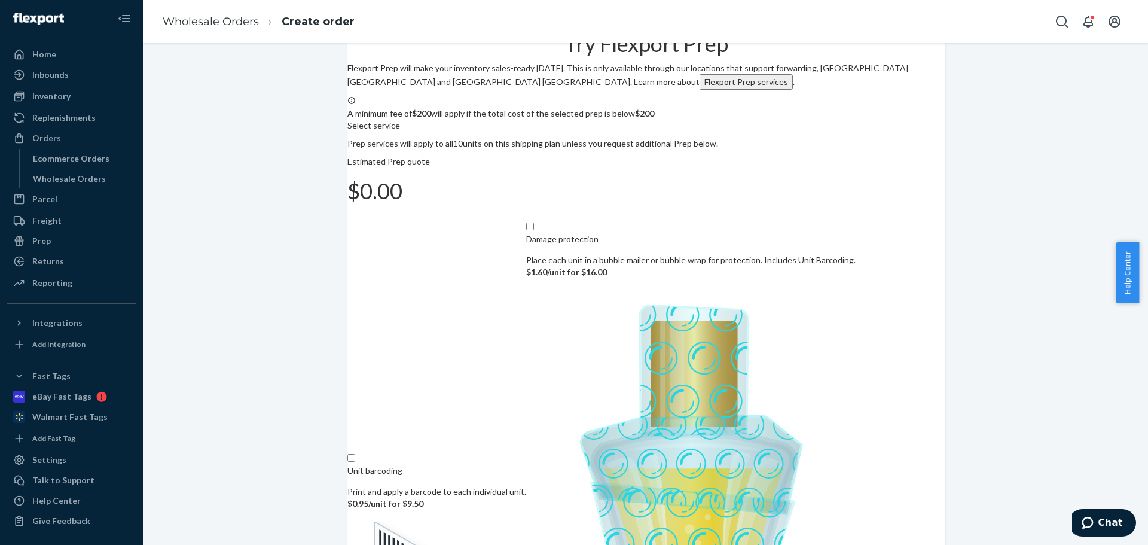
scroll to position [74, 0]
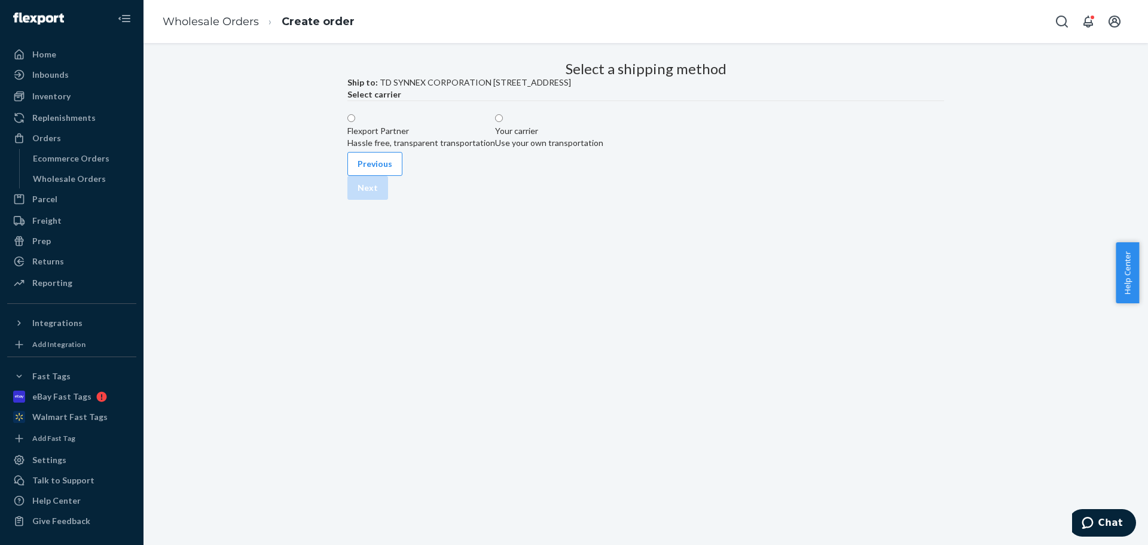
scroll to position [0, 0]
click at [603, 137] on div "Your carrier" at bounding box center [549, 131] width 108 height 12
click at [503, 122] on input "Your carrier Use your own transportation" at bounding box center [499, 118] width 8 height 8
radio input "true"
click at [680, 203] on fieldset "LTL/FTL (Palletized) Small Parcel" at bounding box center [645, 183] width 597 height 39
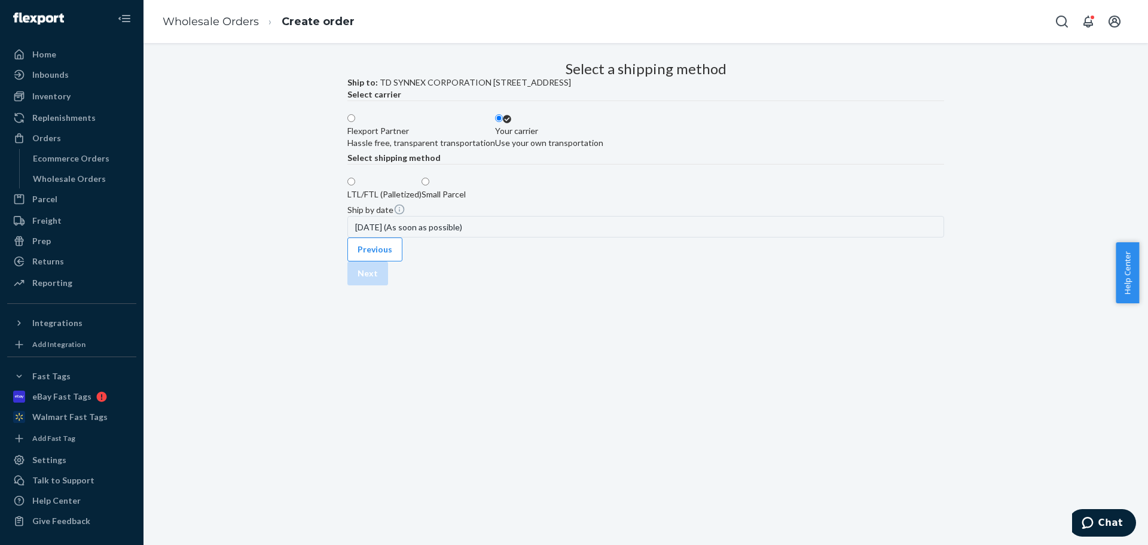
click at [466, 200] on label "Small Parcel" at bounding box center [444, 188] width 44 height 24
click at [429, 185] on input "Small Parcel" at bounding box center [426, 182] width 8 height 8
radio input "true"
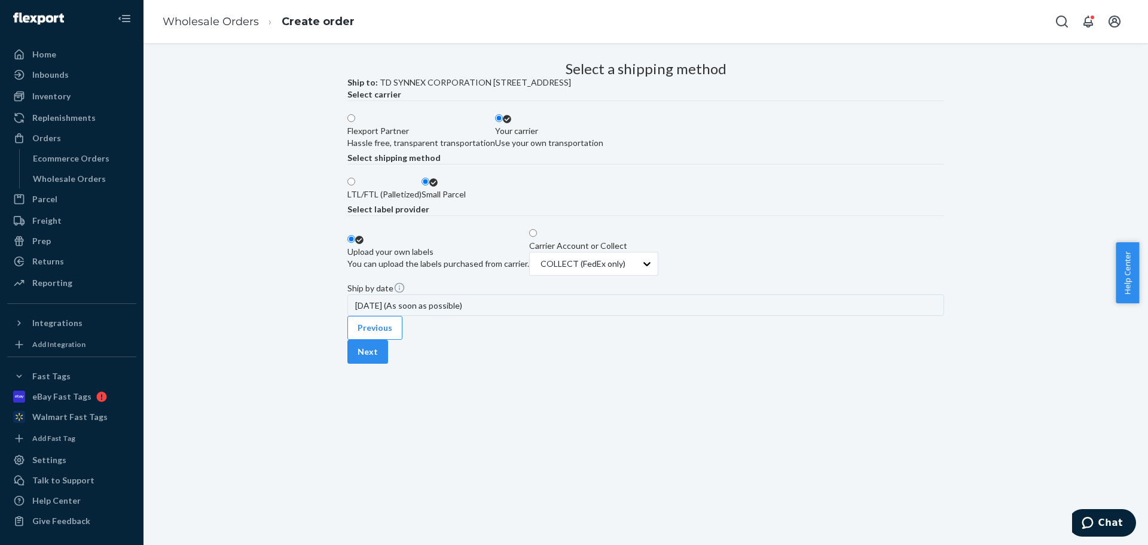
scroll to position [85, 0]
click at [388, 364] on button "Next" at bounding box center [367, 352] width 41 height 24
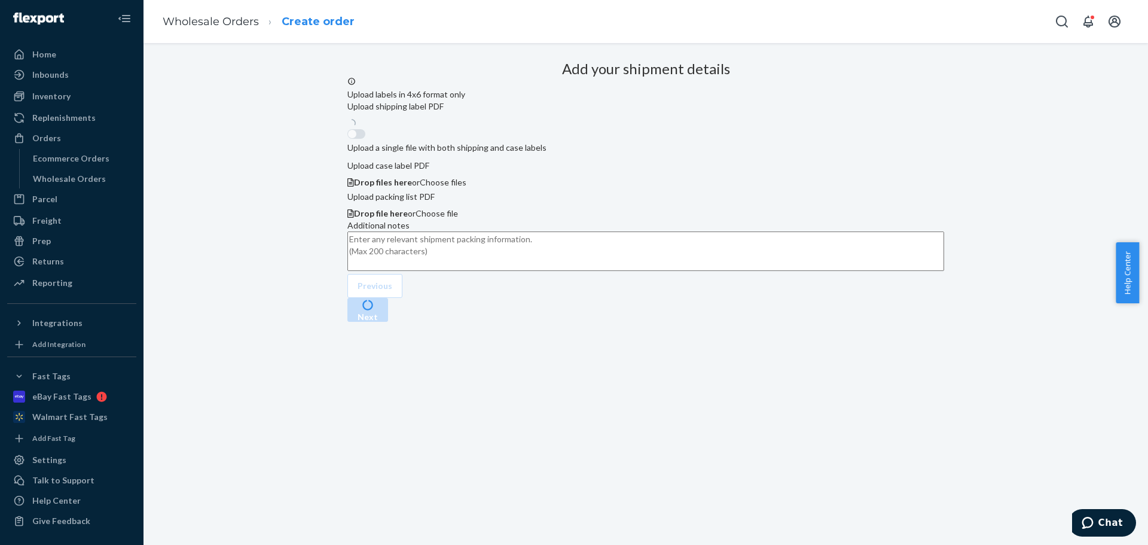
scroll to position [81, 0]
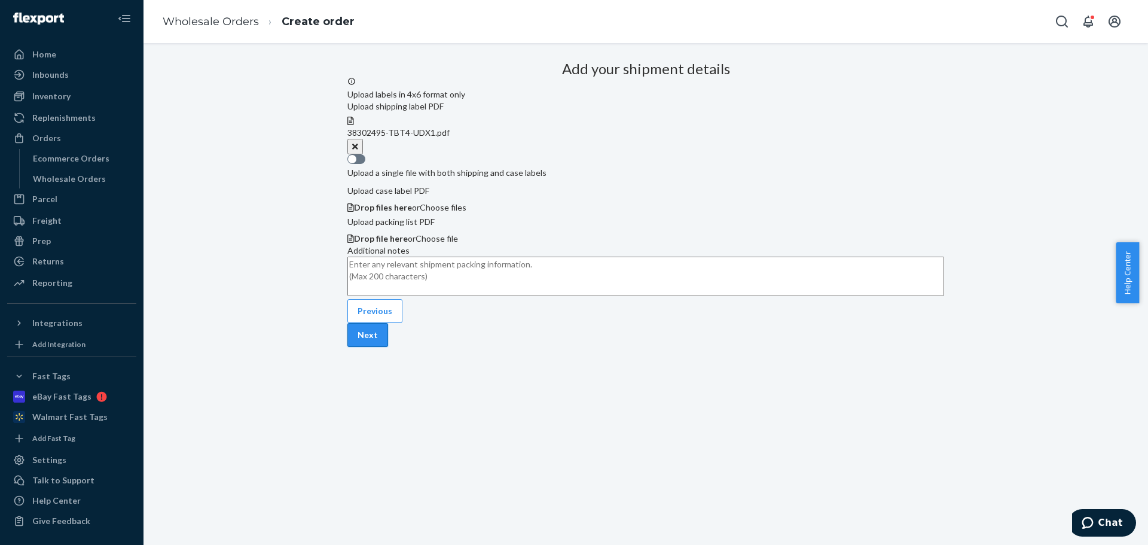
click at [388, 347] on button "Next" at bounding box center [367, 335] width 41 height 24
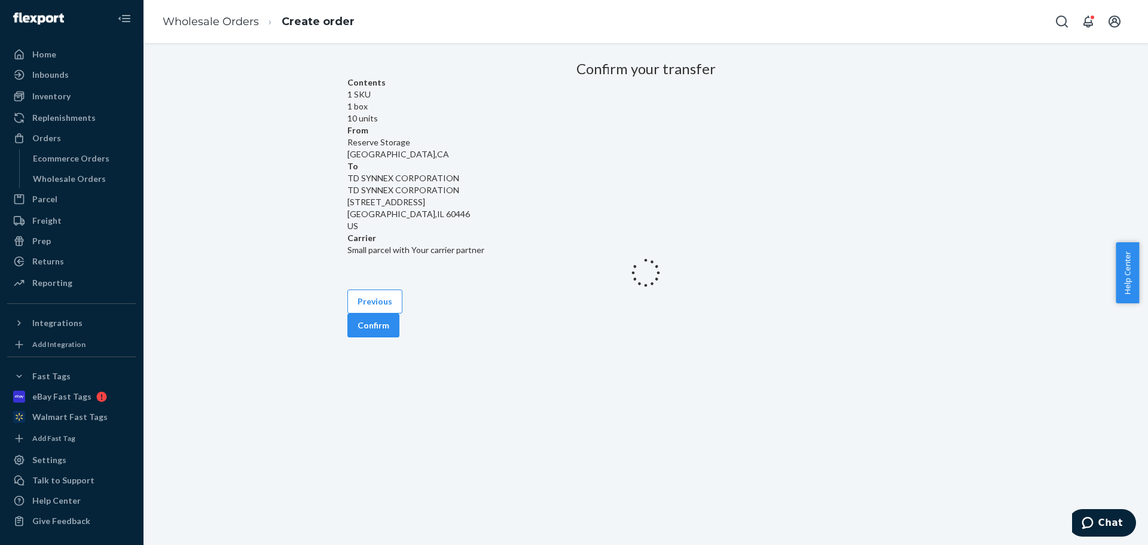
scroll to position [0, 0]
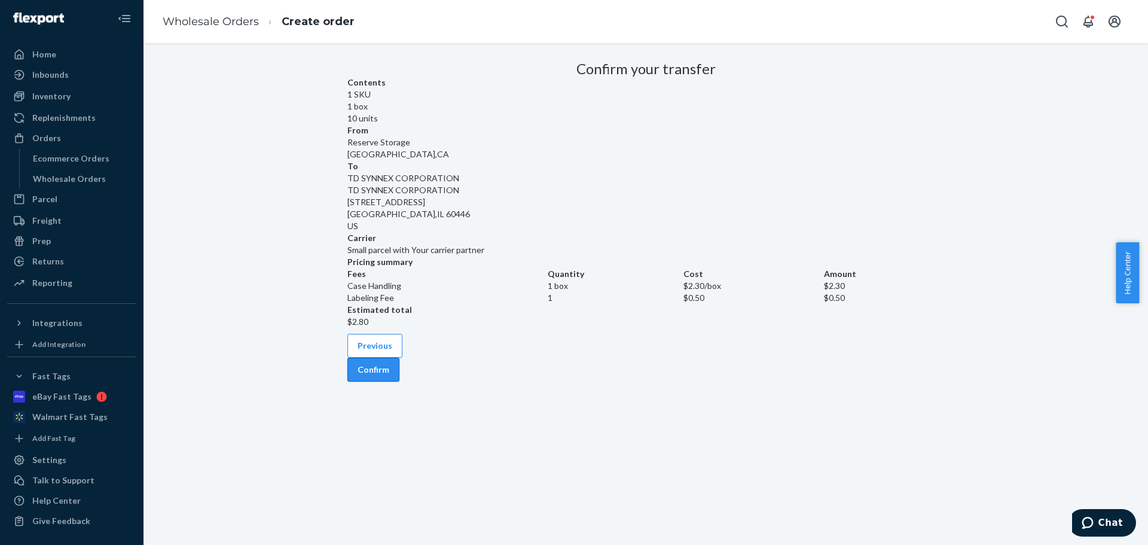
click at [399, 382] on button "Confirm" at bounding box center [373, 370] width 52 height 24
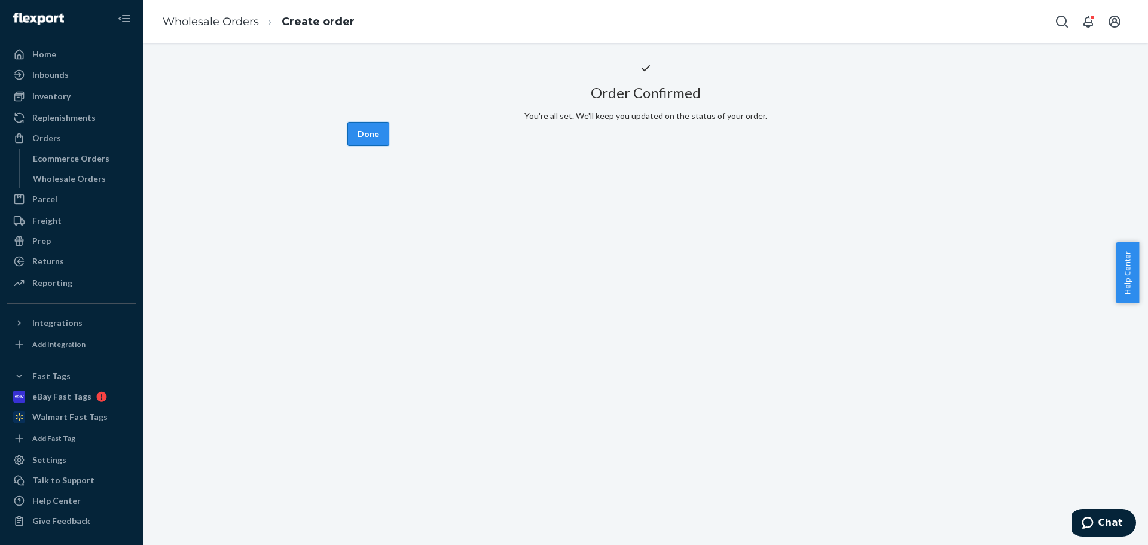
click at [389, 146] on button "Done" at bounding box center [368, 134] width 42 height 24
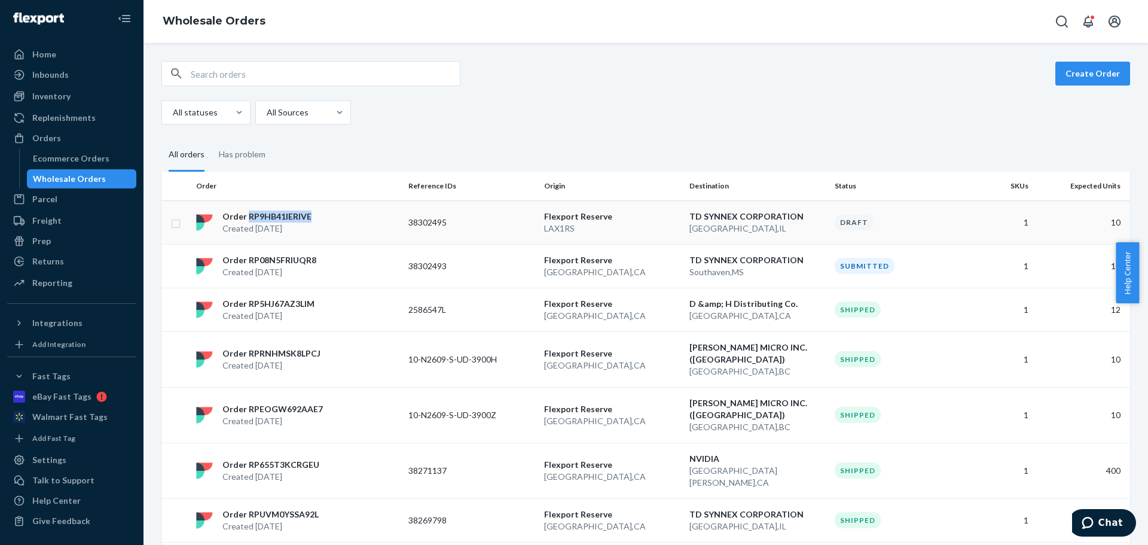
copy p "RP9HB41IERIVE"
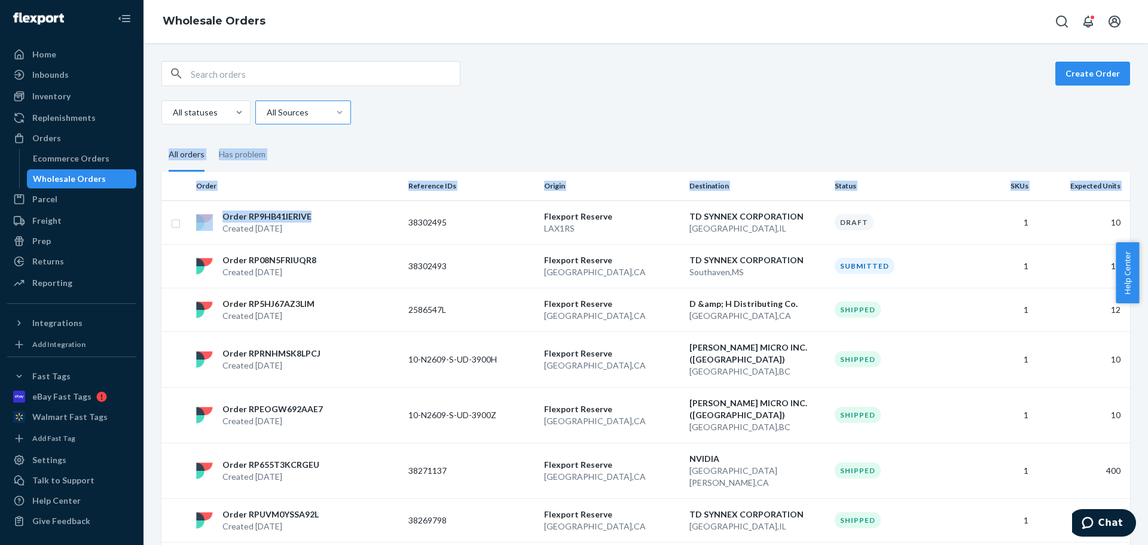
drag, startPoint x: 325, startPoint y: 215, endPoint x: 330, endPoint y: 108, distance: 107.2
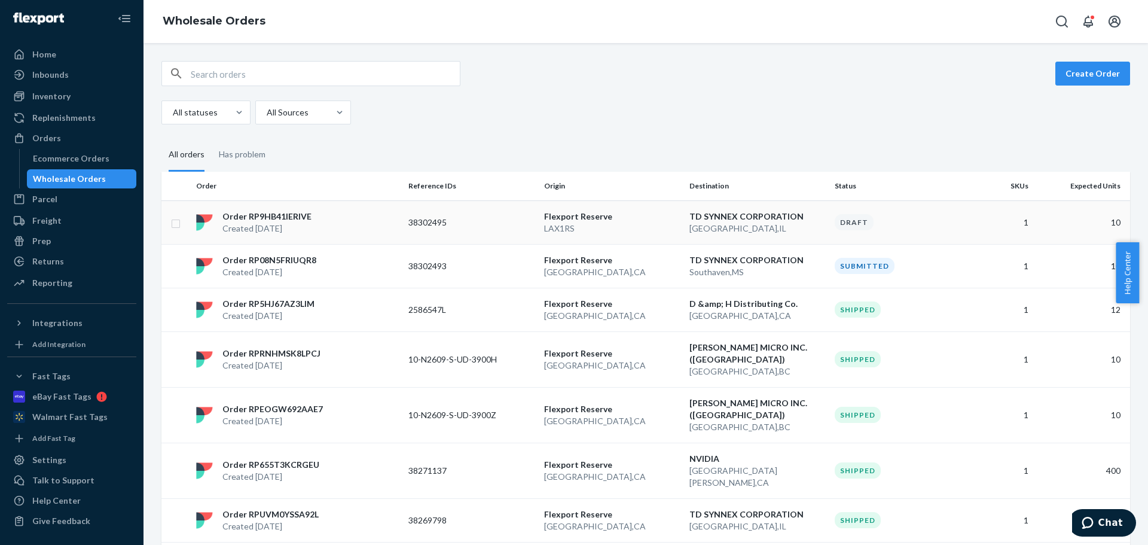
drag, startPoint x: 712, startPoint y: 97, endPoint x: 405, endPoint y: 231, distance: 335.0
click at [712, 99] on div "Create Order All statuses All Sources" at bounding box center [645, 92] width 969 height 63
copy p "Order RP9HB41IERIVE"
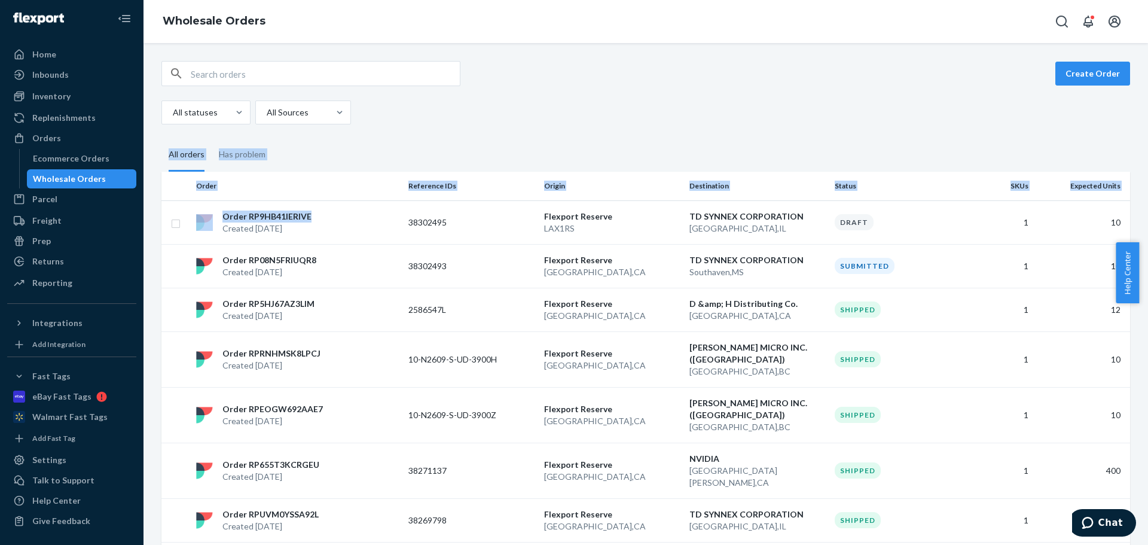
drag, startPoint x: 317, startPoint y: 214, endPoint x: 806, endPoint y: 68, distance: 510.1
click at [1036, 112] on div "All statuses All Sources" at bounding box center [641, 112] width 960 height 24
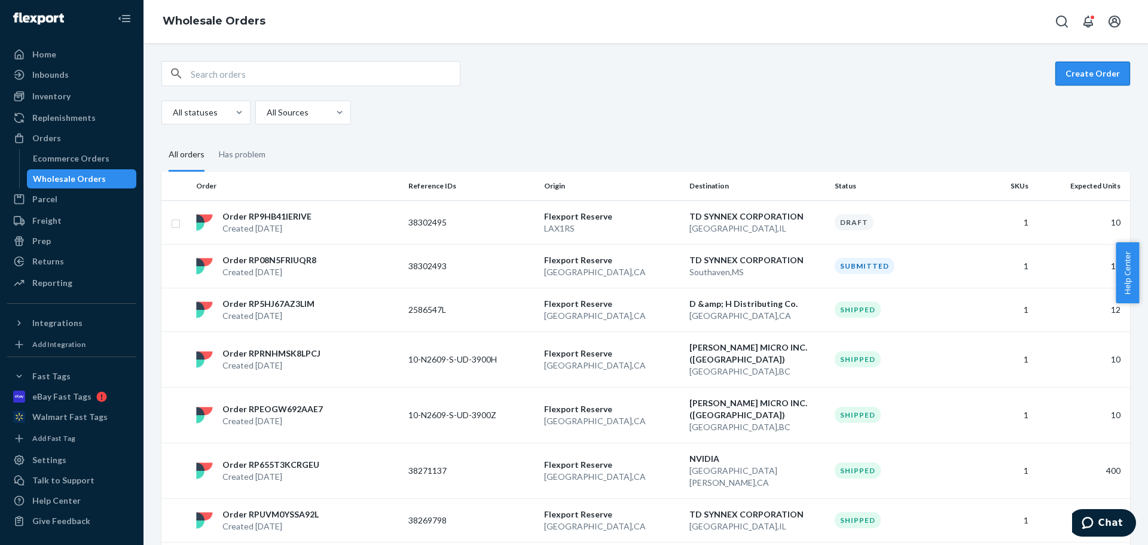
click at [1093, 79] on button "Create Order" at bounding box center [1093, 74] width 75 height 24
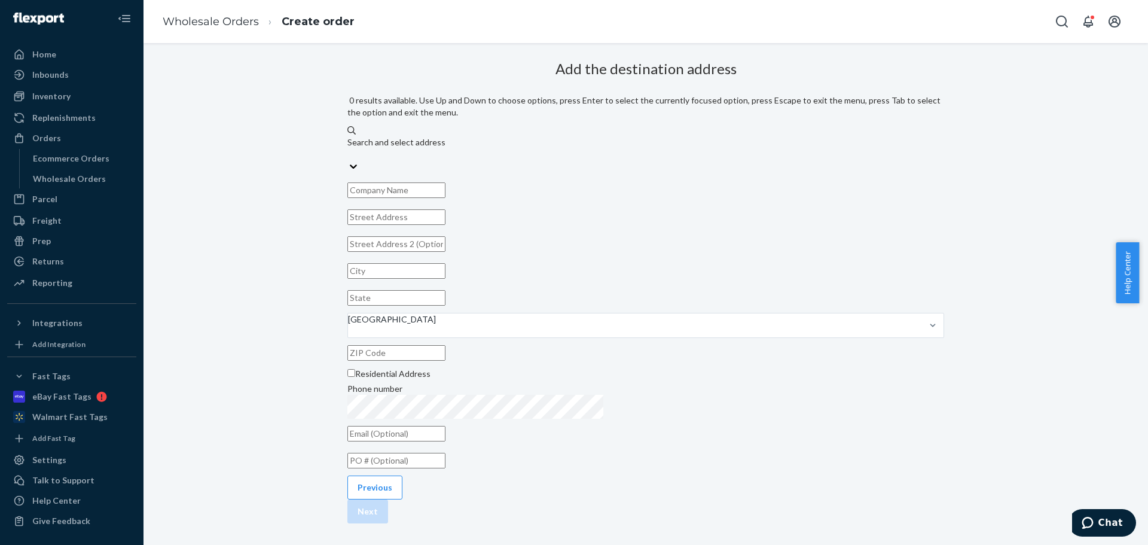
click at [691, 136] on div "Search and select address" at bounding box center [645, 148] width 597 height 24
click at [349, 148] on input "0 results available. Use Up and Down to choose options, press Enter to select t…" at bounding box center [347, 154] width 1 height 12
type input "c"
click at [556, 136] on div "Search and select address" at bounding box center [645, 142] width 597 height 12
click at [349, 148] on input "0 results available. Use Up and Down to choose options, press Enter to select t…" at bounding box center [347, 154] width 1 height 12
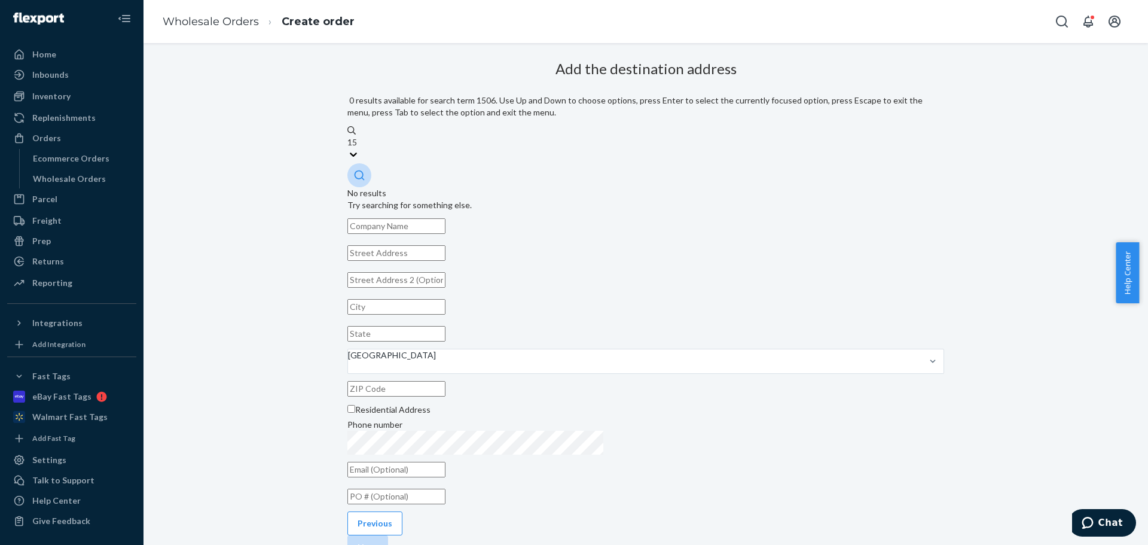
type input "1"
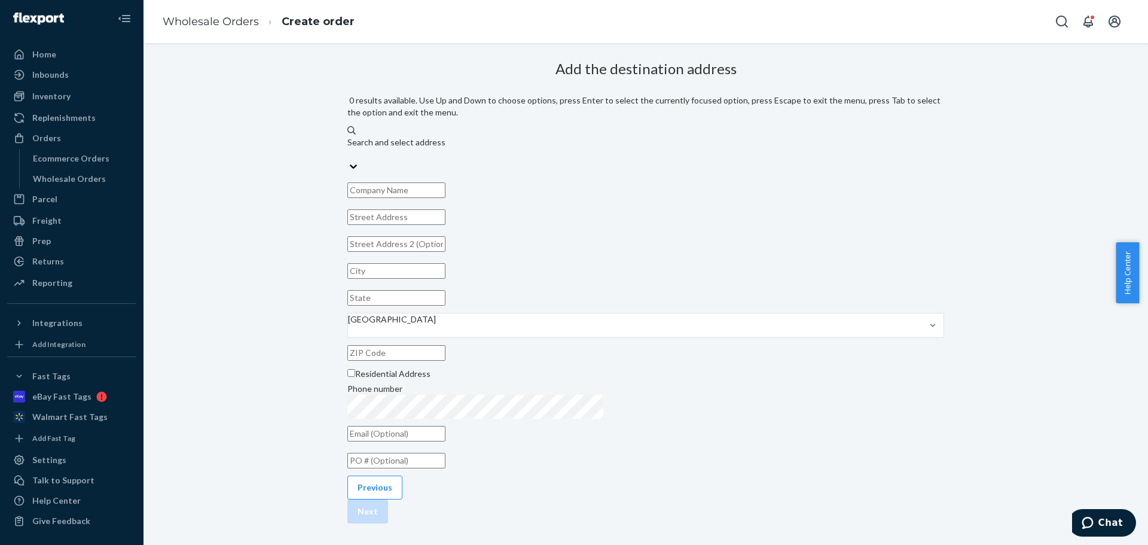
click at [652, 136] on div "Search and select address" at bounding box center [645, 148] width 597 height 24
click at [349, 148] on input "0 results available. Use Up and Down to choose options, press Enter to select t…" at bounding box center [347, 154] width 1 height 12
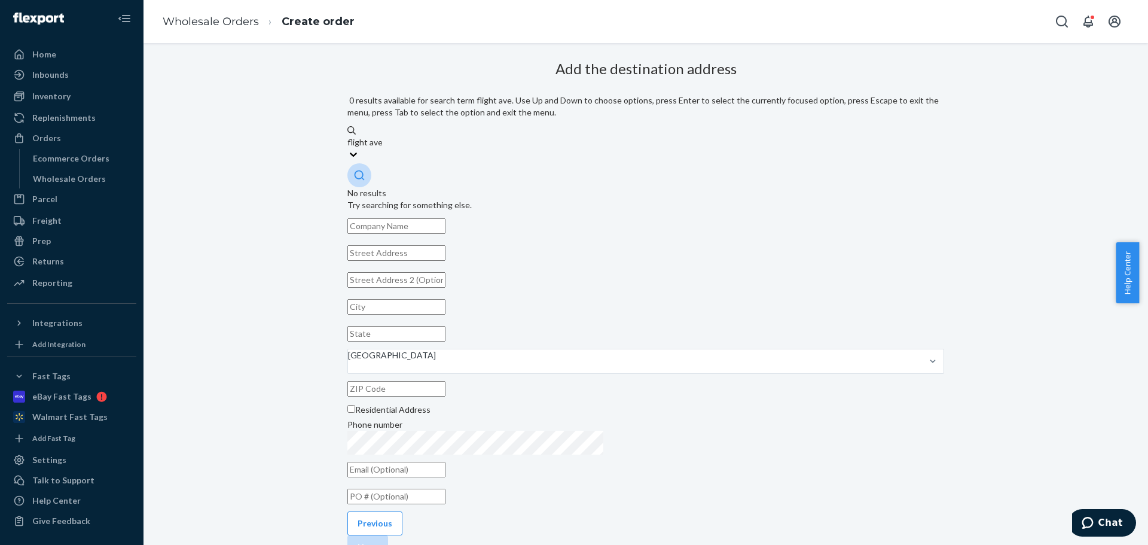
type input "flight ave"
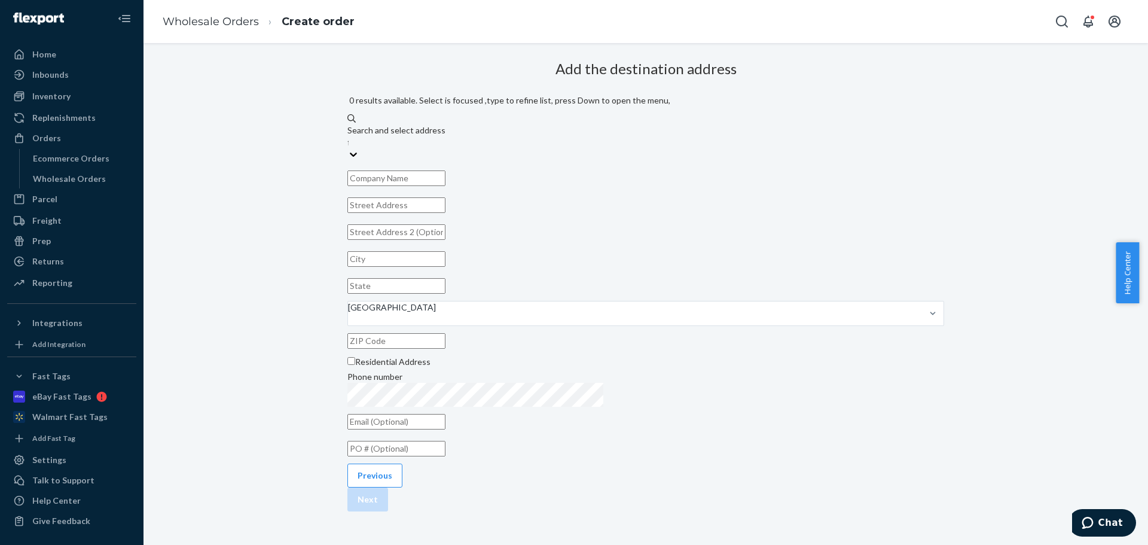
drag, startPoint x: 599, startPoint y: 126, endPoint x: 463, endPoint y: 136, distance: 136.8
click at [463, 136] on div "Add the destination address 0 results available. Select is focused ,type to ref…" at bounding box center [645, 258] width 597 height 404
click at [446, 170] on input "text" at bounding box center [396, 178] width 98 height 16
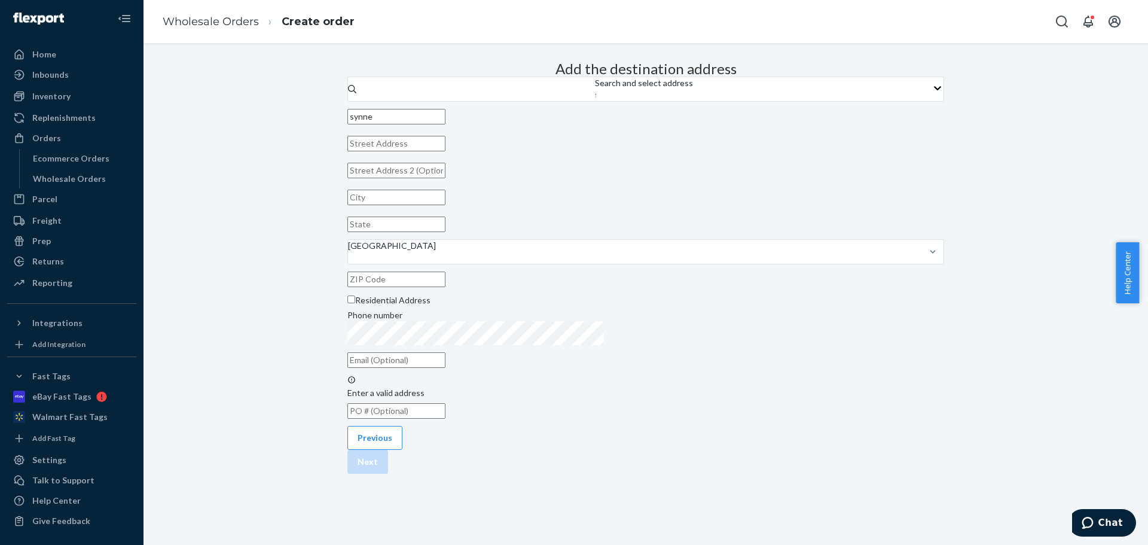
type input "synnex"
drag, startPoint x: 588, startPoint y: 166, endPoint x: 338, endPoint y: 172, distance: 250.0
click at [338, 166] on div "Add the destination address Search and select address flight ave synnex United …" at bounding box center [645, 264] width 615 height 417
click at [693, 101] on div "Search and select address flight ave" at bounding box center [644, 89] width 98 height 24
click at [596, 101] on input "flight ave" at bounding box center [595, 95] width 1 height 12
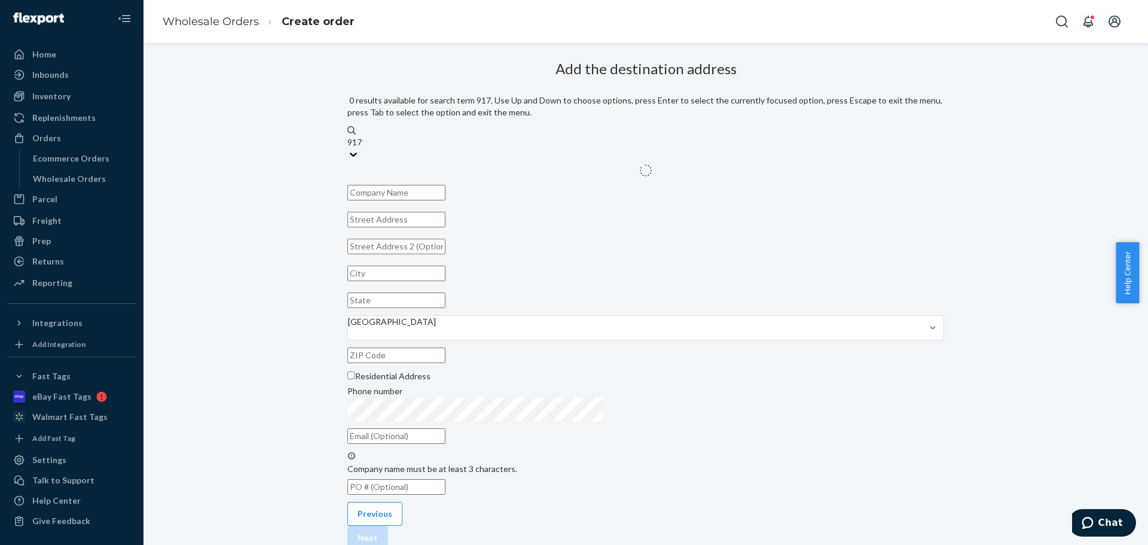
type input "91710"
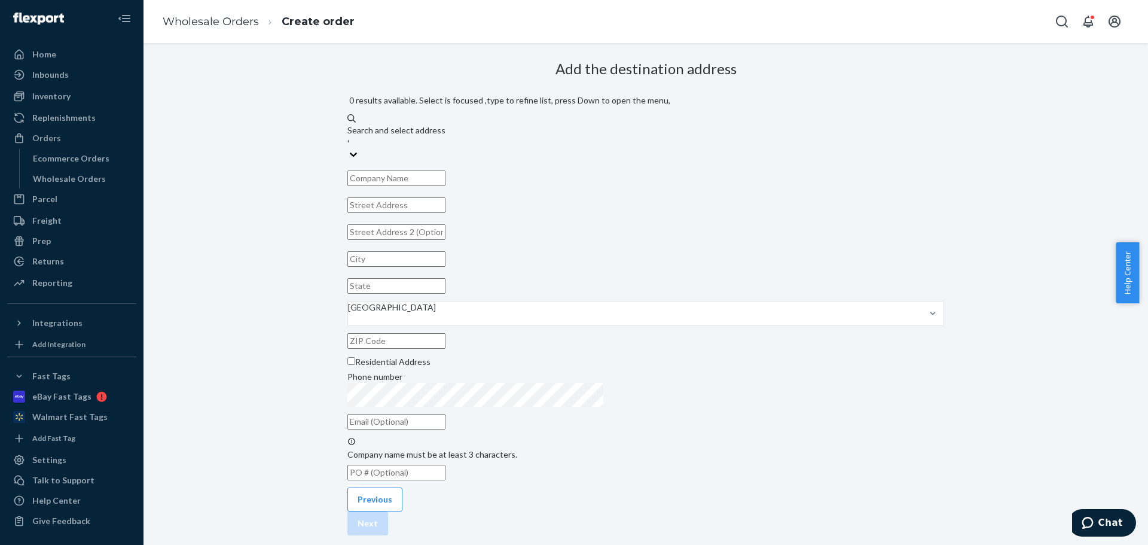
drag, startPoint x: 633, startPoint y: 135, endPoint x: 362, endPoint y: 115, distance: 272.3
click at [362, 115] on div "Add the destination address 0 results available. Select is focused ,type to ref…" at bounding box center [645, 270] width 597 height 428
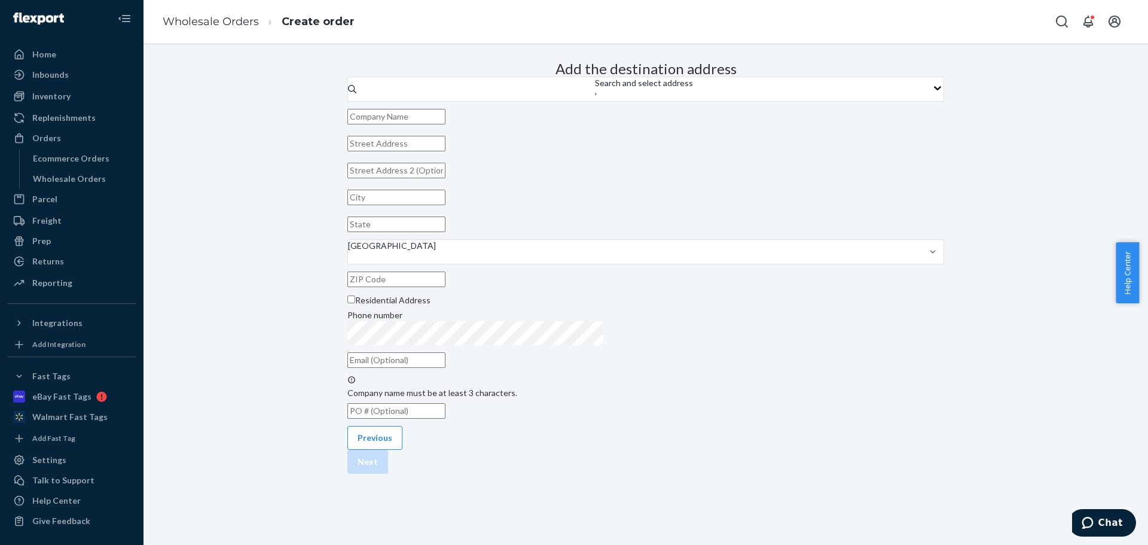
click at [446, 124] on input "text" at bounding box center [396, 117] width 98 height 16
type input "9"
type input "S"
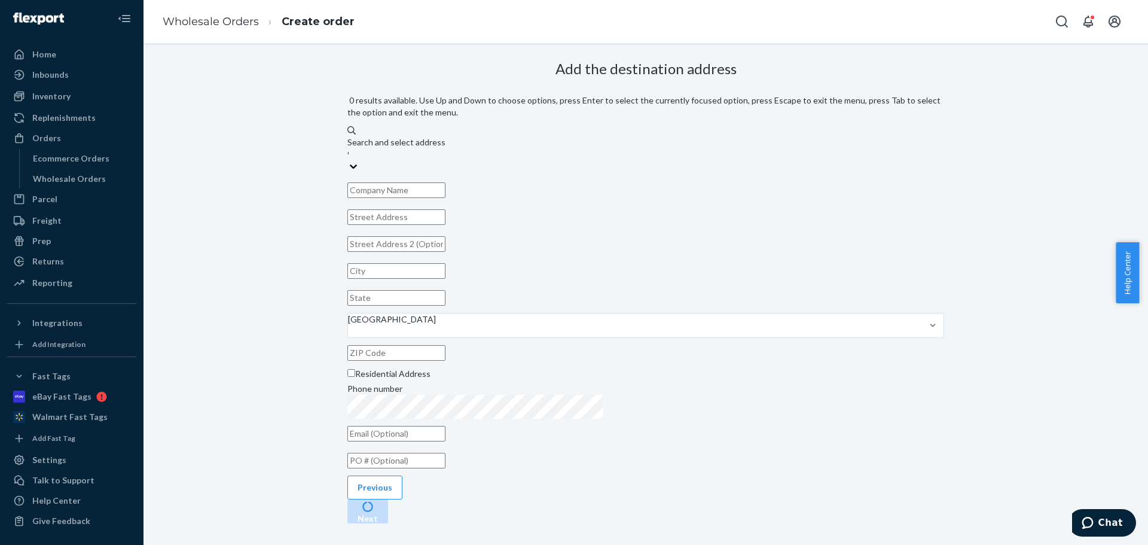
click at [603, 138] on div "Search and select address 91710" at bounding box center [645, 148] width 597 height 24
click at [349, 148] on input "91710" at bounding box center [347, 154] width 1 height 12
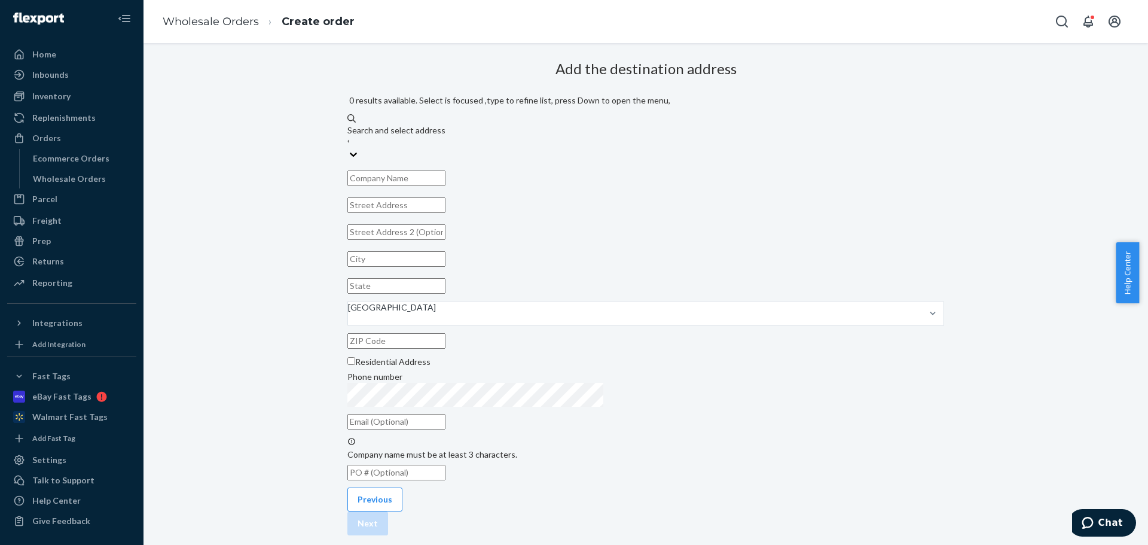
click at [661, 133] on div "Search and select address 91710" at bounding box center [645, 136] width 597 height 24
click at [349, 136] on input "91710" at bounding box center [347, 142] width 1 height 12
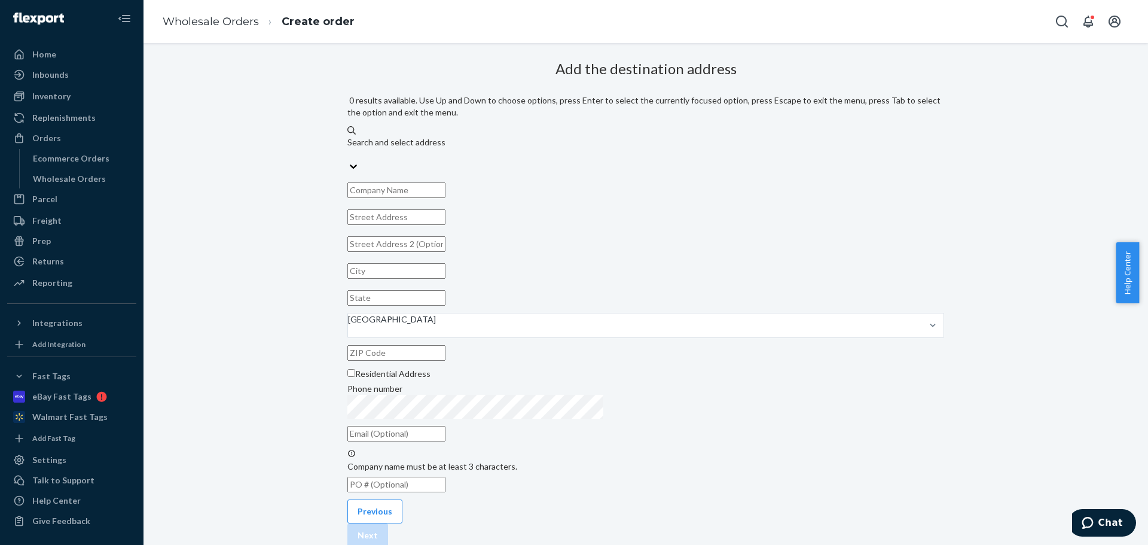
paste input "TD SYNNEX CORPORATION"
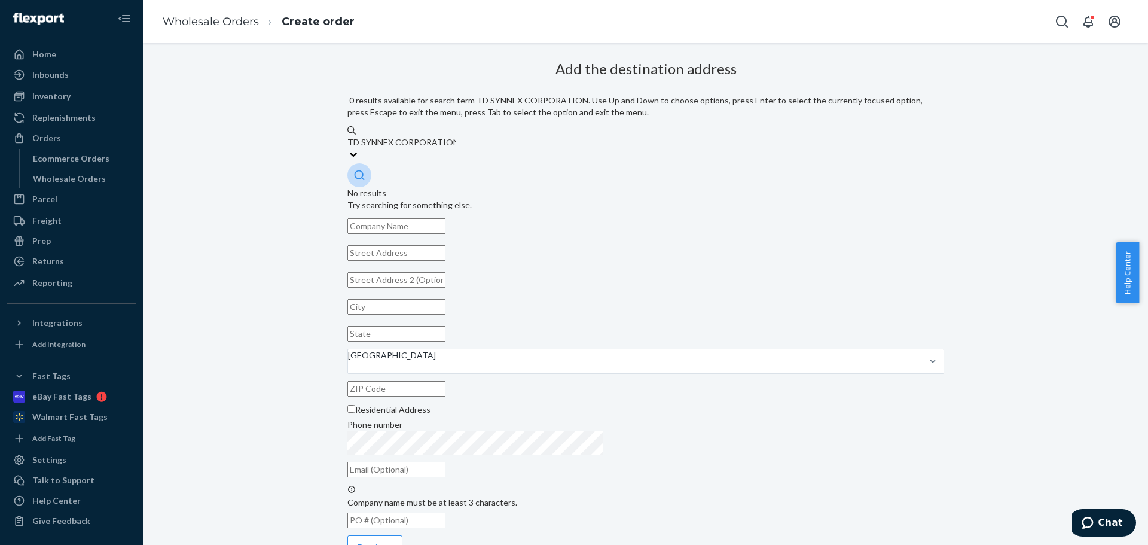
type input "TD SYNNEX CORPORATION"
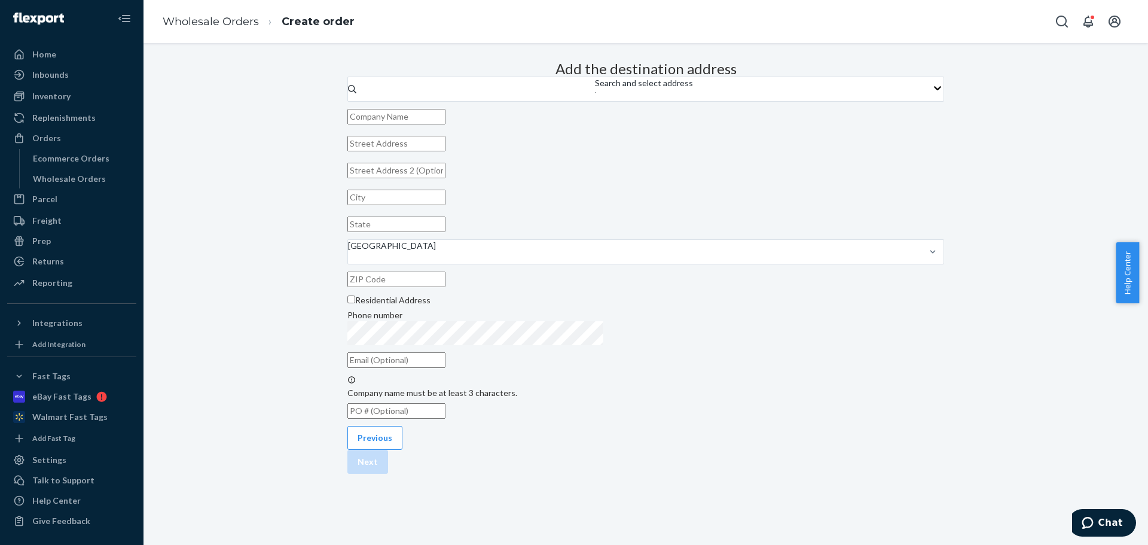
click at [877, 165] on div "Add the destination address Search and select address TD SYNNEX CORPORATION Uni…" at bounding box center [645, 239] width 597 height 367
click at [446, 124] on input "text" at bounding box center [396, 117] width 98 height 16
paste input "TD SYNNEX CORPORATION"
type input "TD SYNNEX CORPORATION"
click at [446, 151] on input "text" at bounding box center [396, 144] width 98 height 16
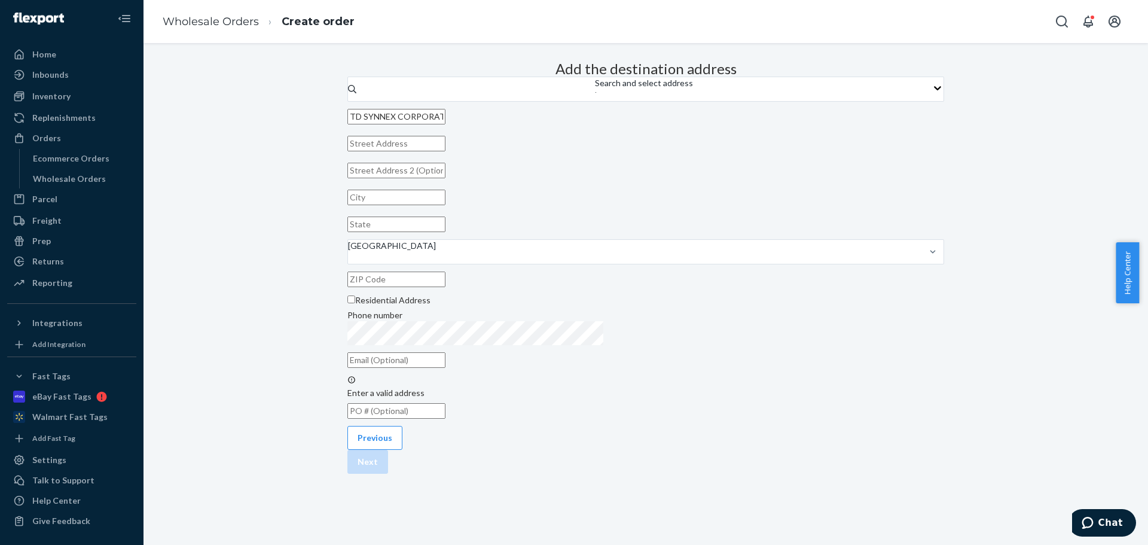
paste input "15065 Flight Ave"
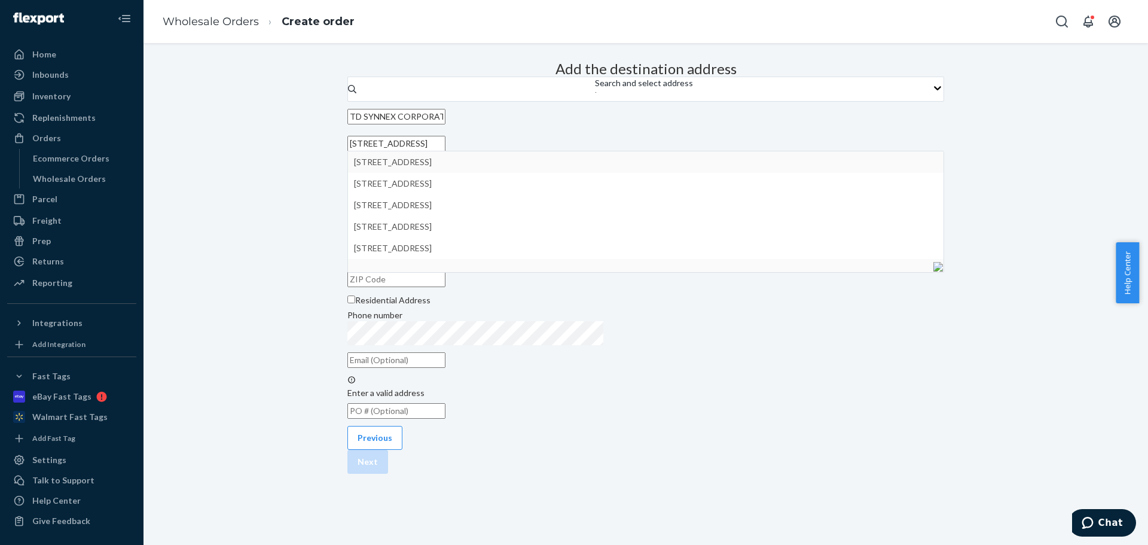
type input "15065 Flight Ave"
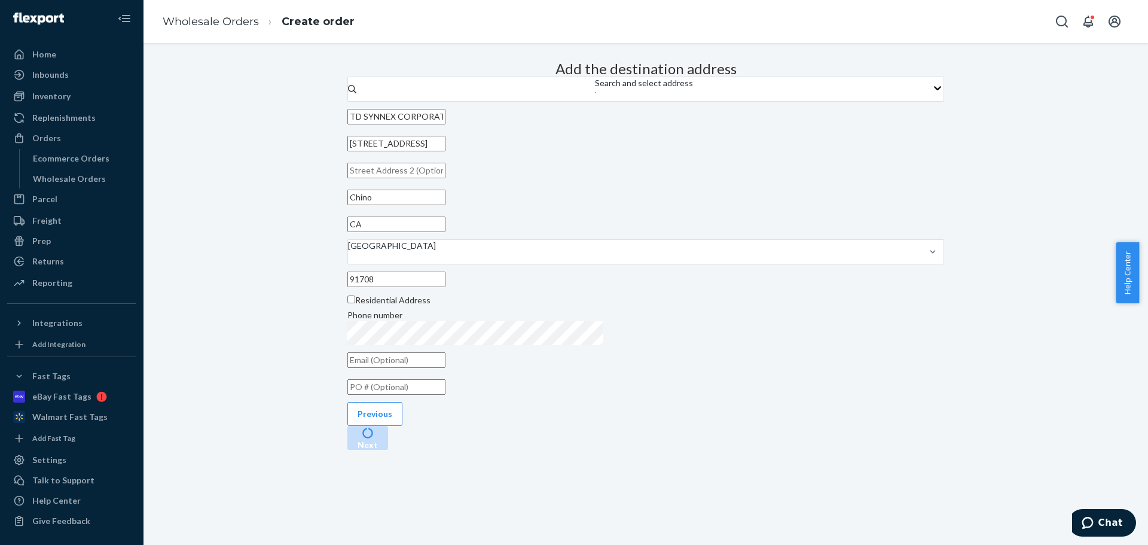
drag, startPoint x: 631, startPoint y: 459, endPoint x: 712, endPoint y: 459, distance: 80.7
click at [446, 395] on input "text" at bounding box center [396, 387] width 98 height 16
paste input "38302498"
type input "38302498"
click at [446, 151] on input "15065 Flight Ave" at bounding box center [396, 144] width 98 height 16
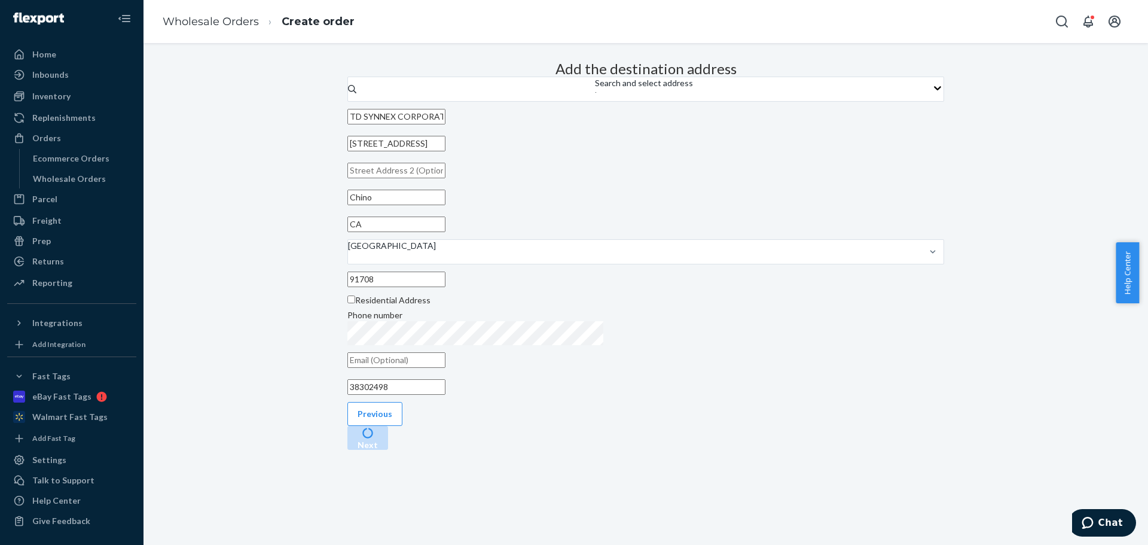
drag, startPoint x: 399, startPoint y: 525, endPoint x: 899, endPoint y: 544, distance: 500.9
click at [399, 426] on button "Previous" at bounding box center [374, 414] width 55 height 24
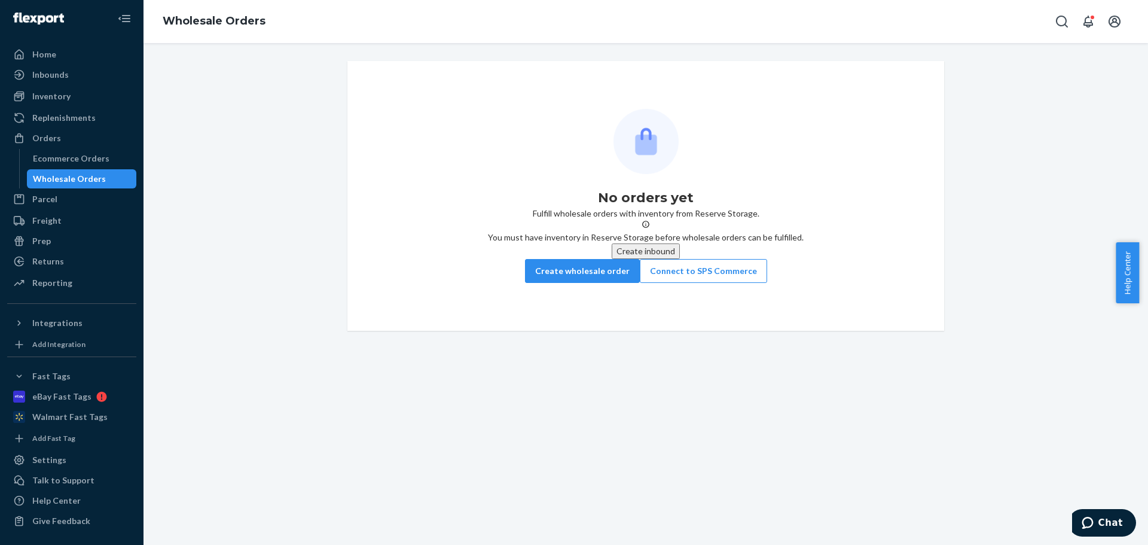
click at [70, 179] on div "Wholesale Orders" at bounding box center [69, 179] width 73 height 12
click at [61, 155] on div "Ecommerce Orders" at bounding box center [71, 158] width 77 height 12
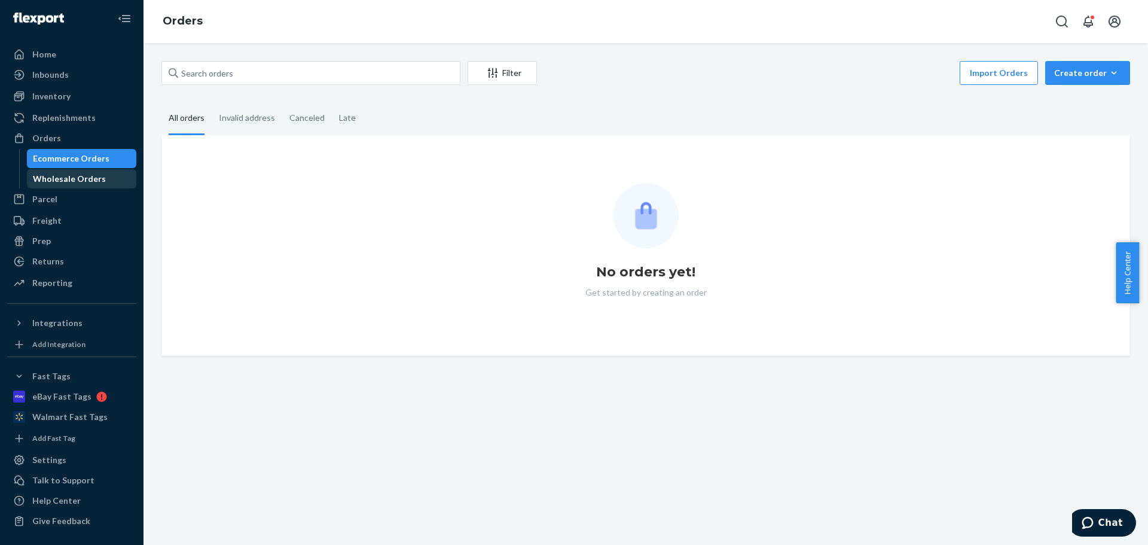
click at [76, 173] on div "Wholesale Orders" at bounding box center [69, 179] width 73 height 12
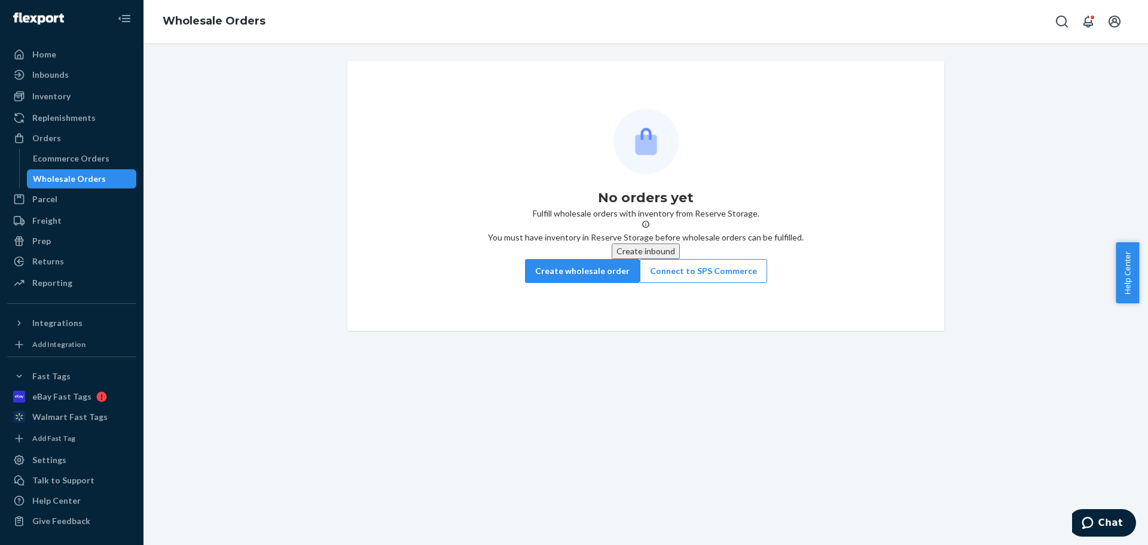
click at [77, 176] on div "Wholesale Orders" at bounding box center [69, 179] width 73 height 12
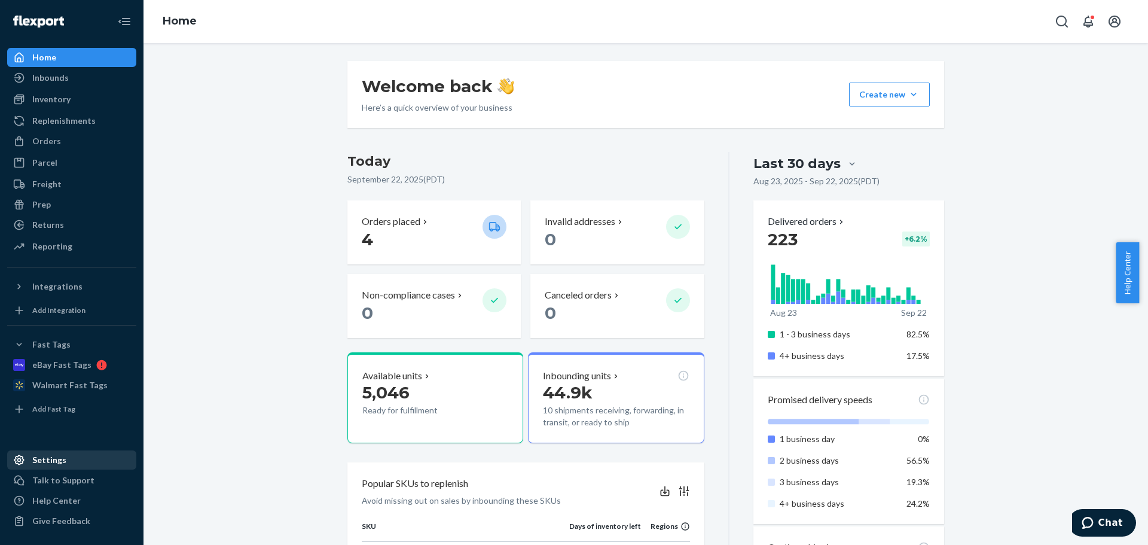
click at [68, 456] on div "Settings" at bounding box center [71, 460] width 127 height 17
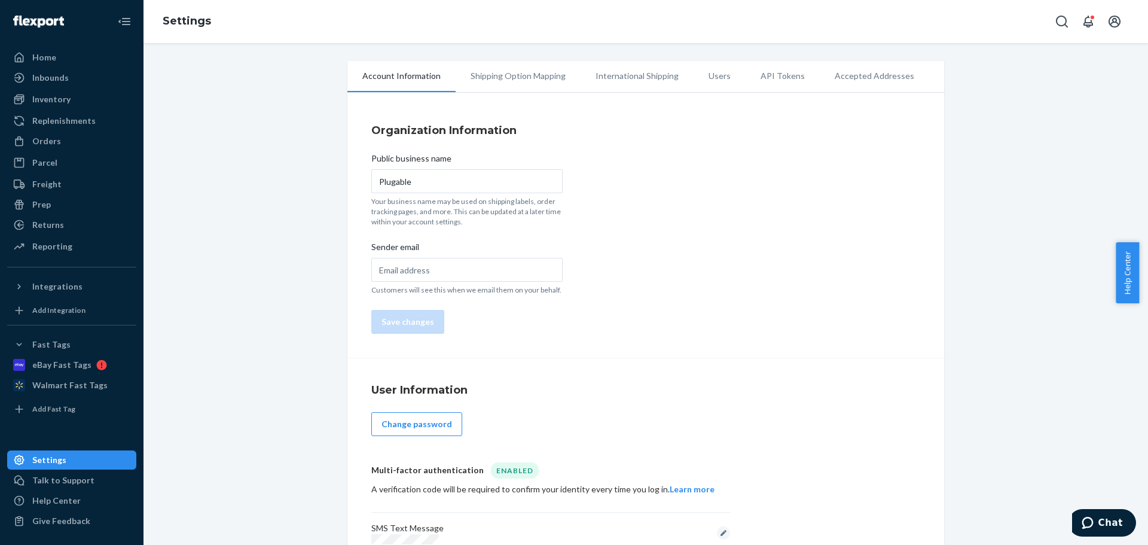
click at [776, 75] on li "API Tokens" at bounding box center [783, 76] width 74 height 30
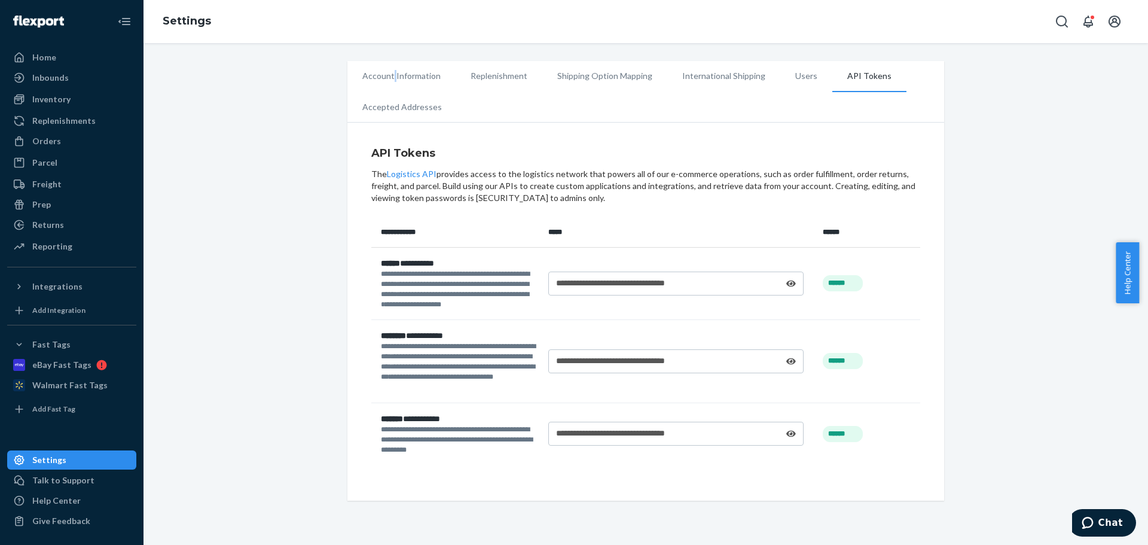
click at [391, 78] on li "Account Information" at bounding box center [401, 76] width 108 height 30
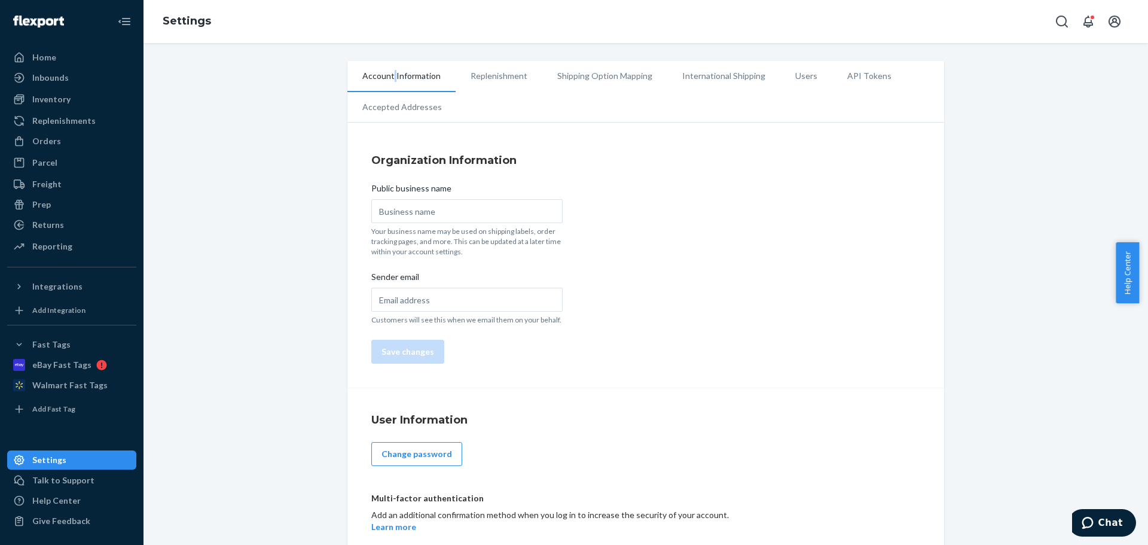
type input "Plugable"
drag, startPoint x: 499, startPoint y: 71, endPoint x: 539, endPoint y: 66, distance: 39.8
click at [501, 71] on li "Replenishment" at bounding box center [499, 76] width 87 height 30
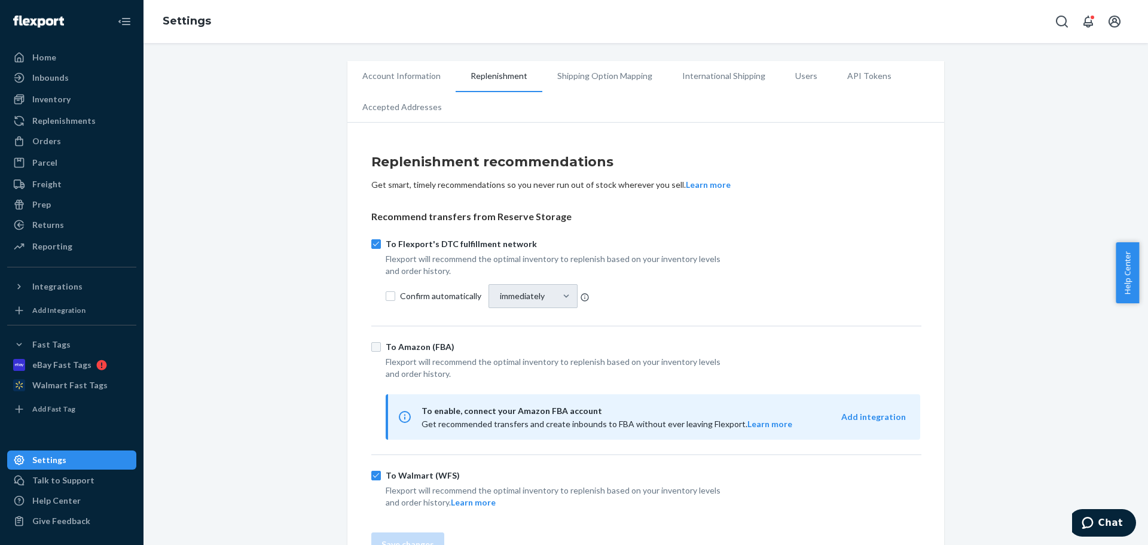
click at [612, 79] on li "Shipping Option Mapping" at bounding box center [604, 76] width 125 height 30
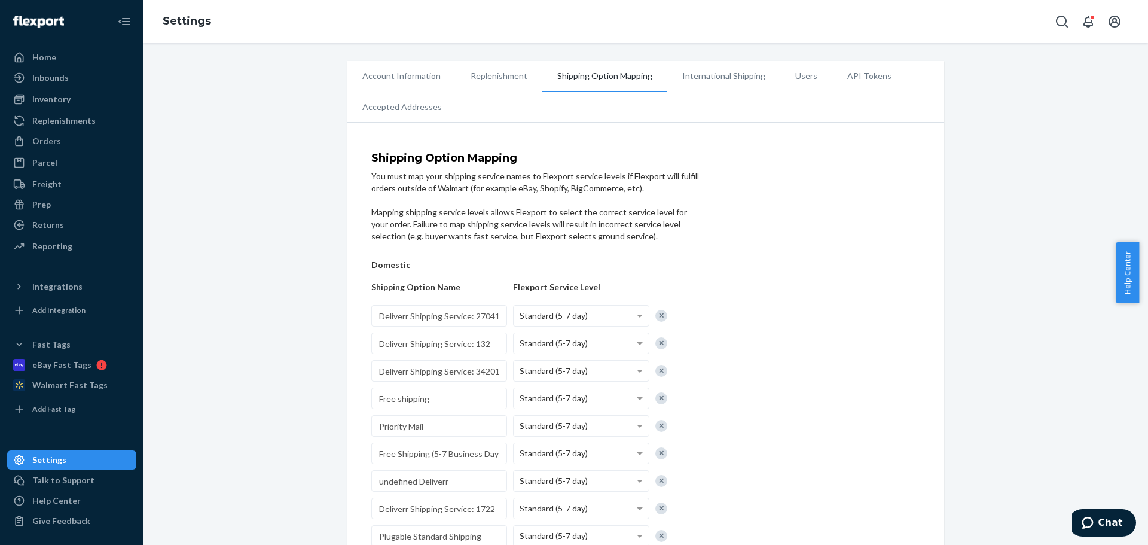
click at [701, 76] on li "International Shipping" at bounding box center [723, 76] width 113 height 30
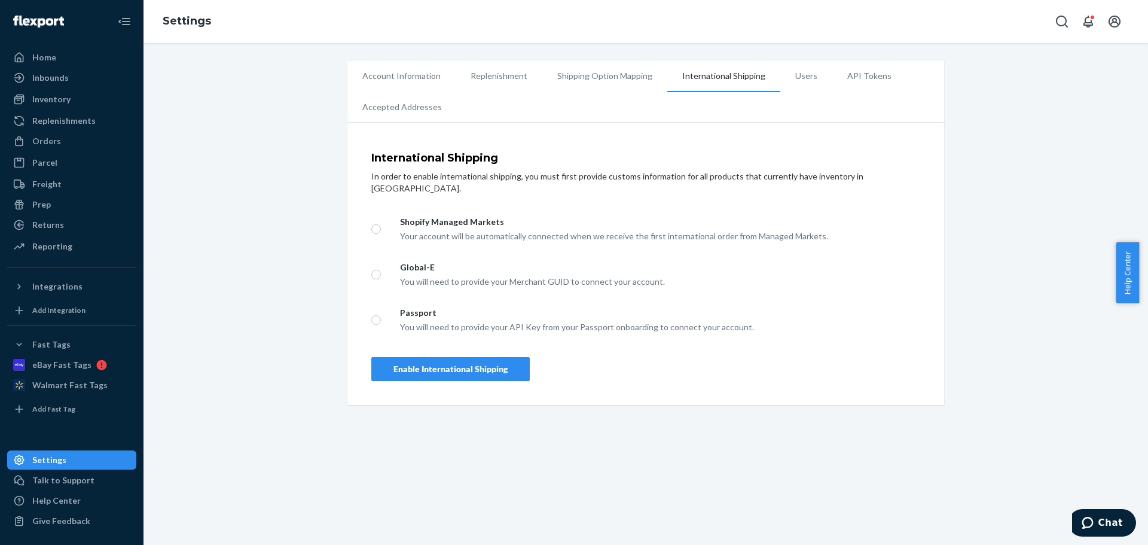
click at [780, 68] on li "Users" at bounding box center [806, 76] width 52 height 30
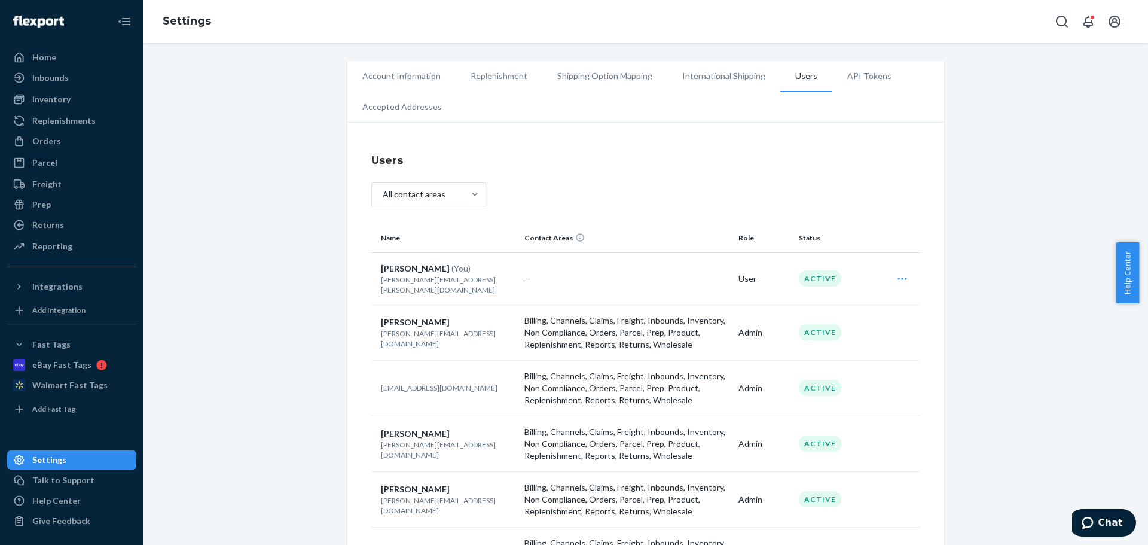
click at [847, 73] on li "API Tokens" at bounding box center [869, 76] width 74 height 30
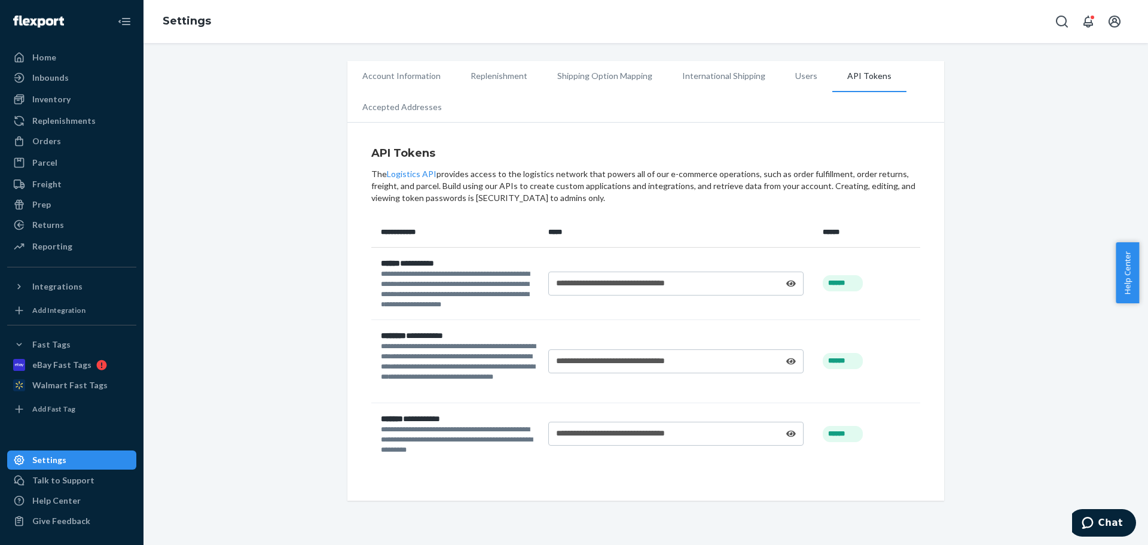
click at [419, 106] on li "Accepted Addresses" at bounding box center [401, 107] width 109 height 30
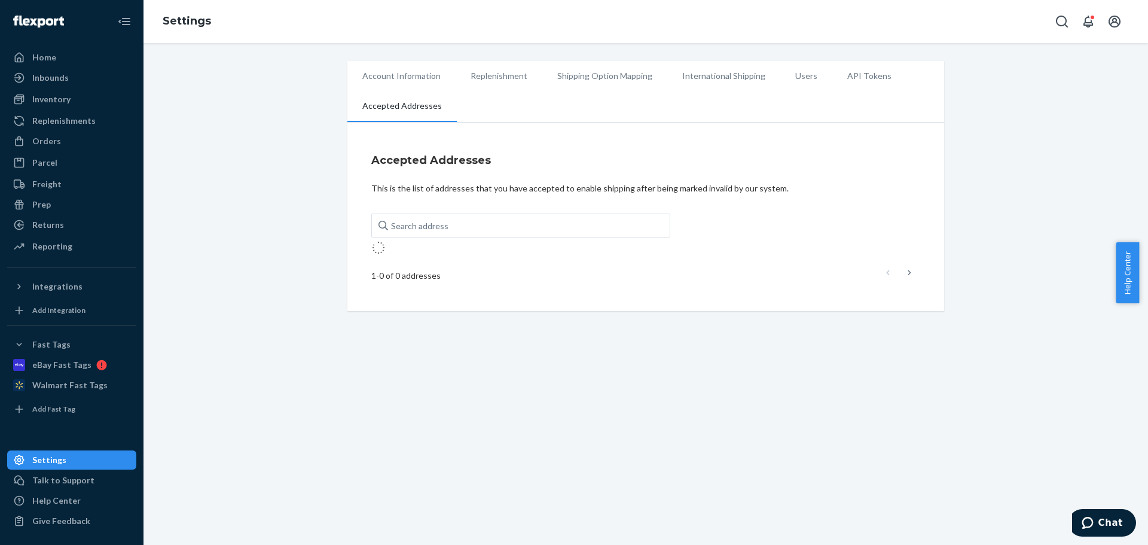
click at [428, 80] on li "Account Information" at bounding box center [401, 76] width 108 height 30
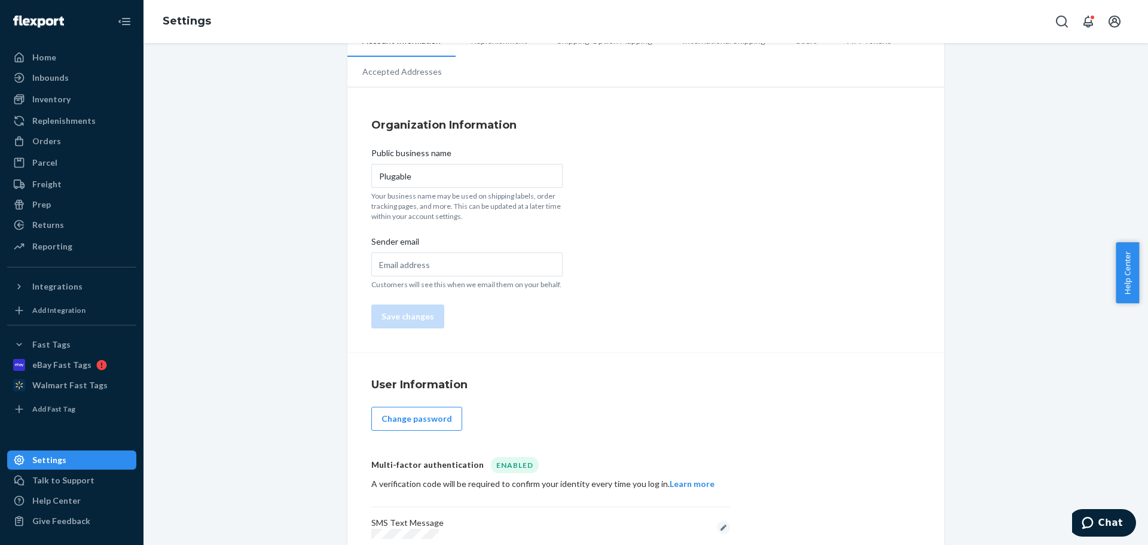
scroll to position [63, 0]
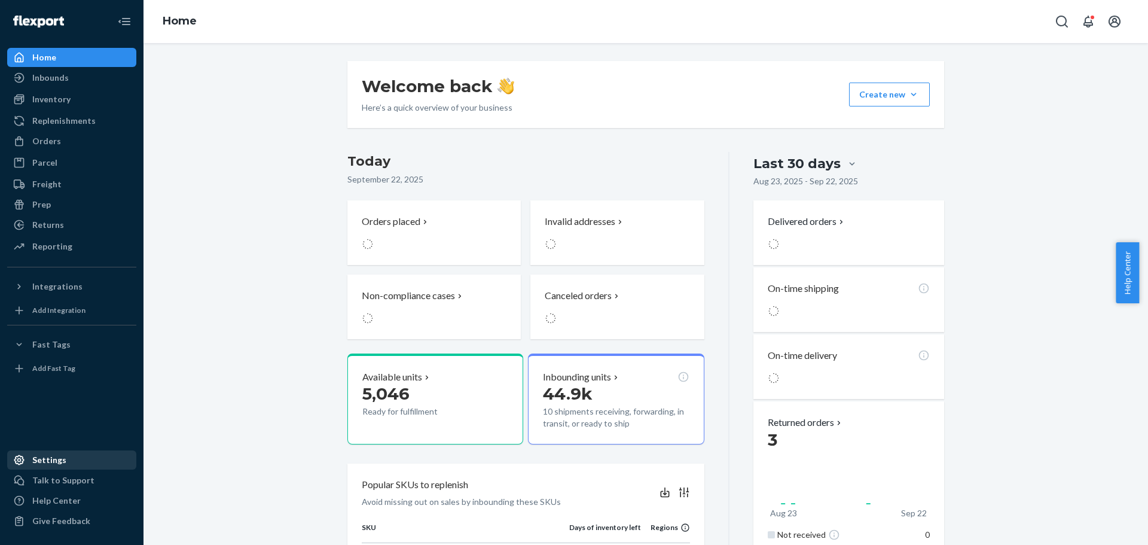
click at [65, 457] on div "Settings" at bounding box center [71, 460] width 127 height 17
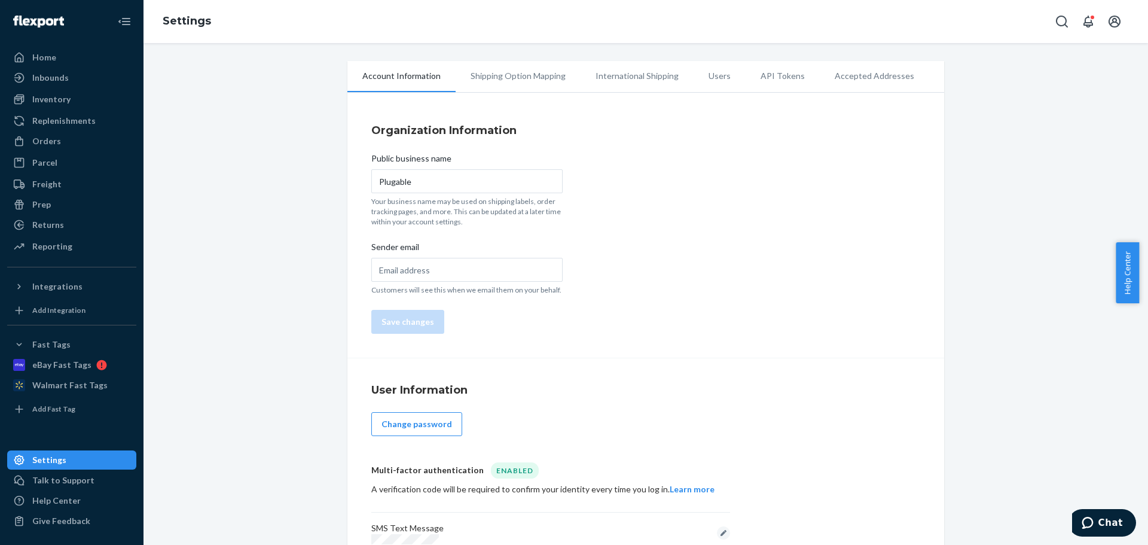
click at [770, 76] on li "API Tokens" at bounding box center [783, 76] width 74 height 30
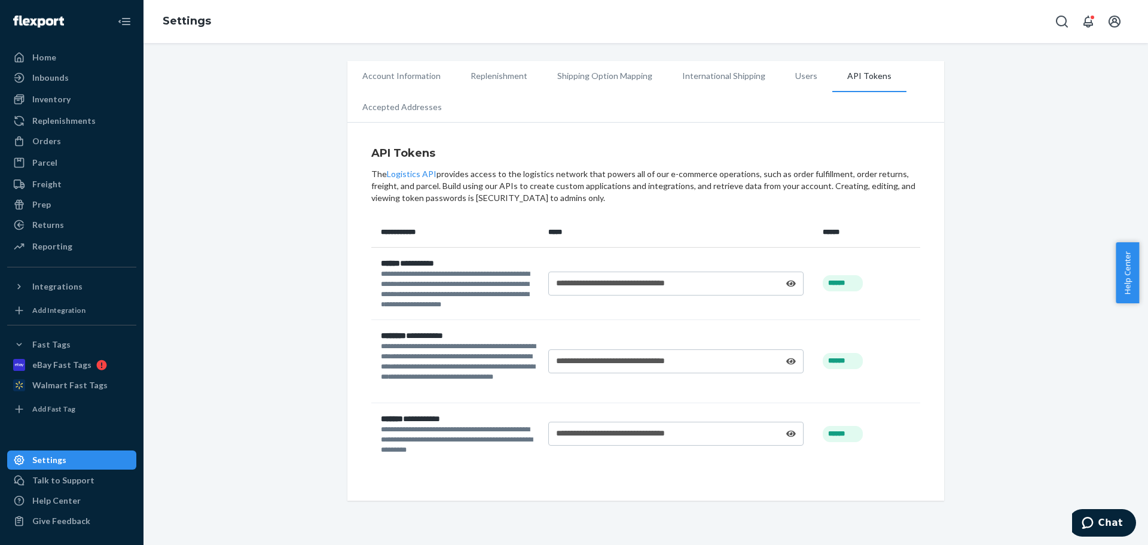
click at [49, 459] on div "Settings" at bounding box center [49, 460] width 34 height 12
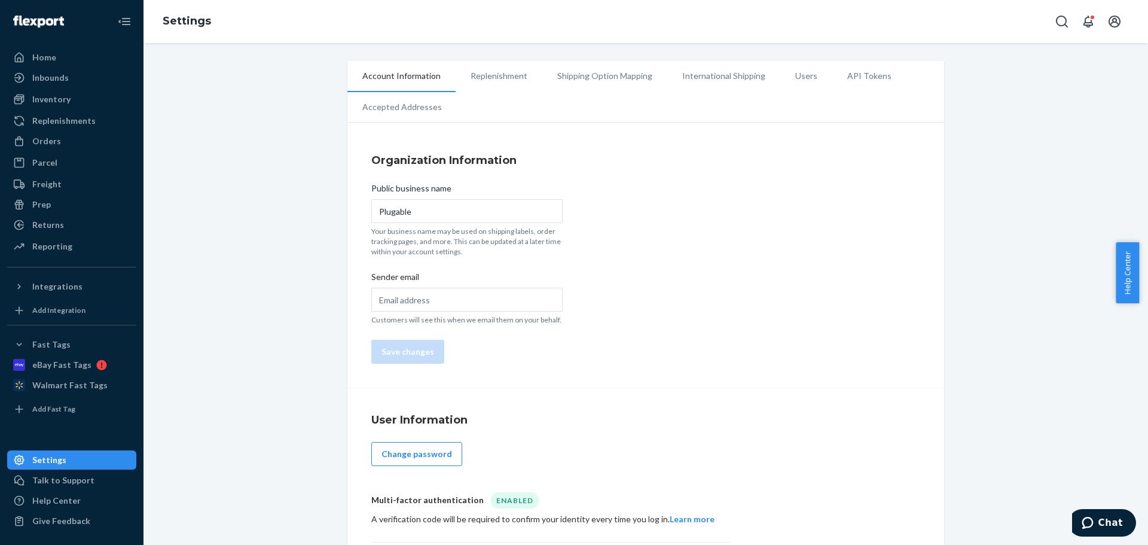
click at [850, 68] on li "API Tokens" at bounding box center [869, 76] width 74 height 30
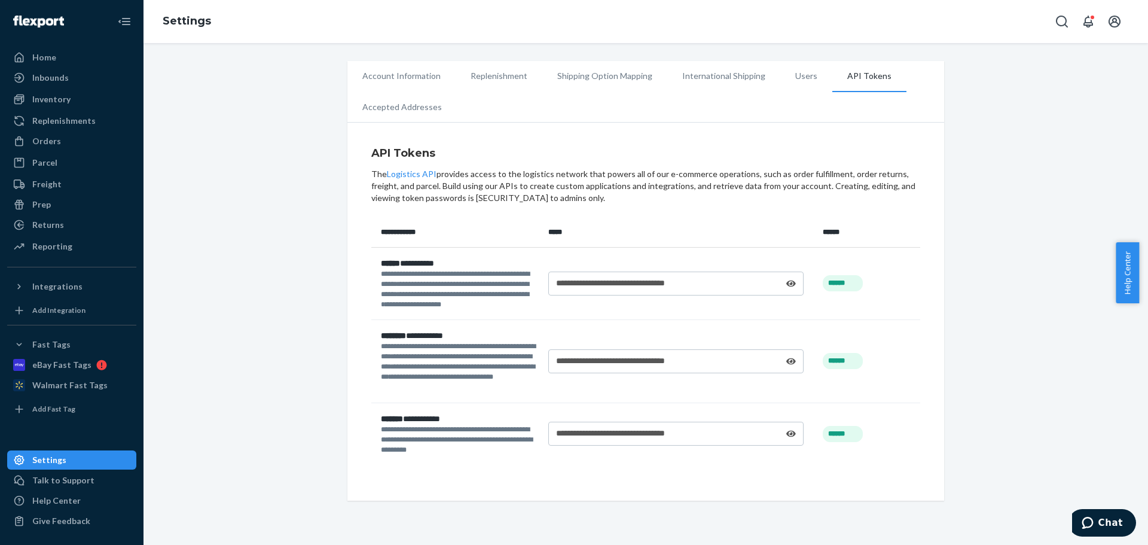
click at [800, 80] on li "Users" at bounding box center [806, 76] width 52 height 30
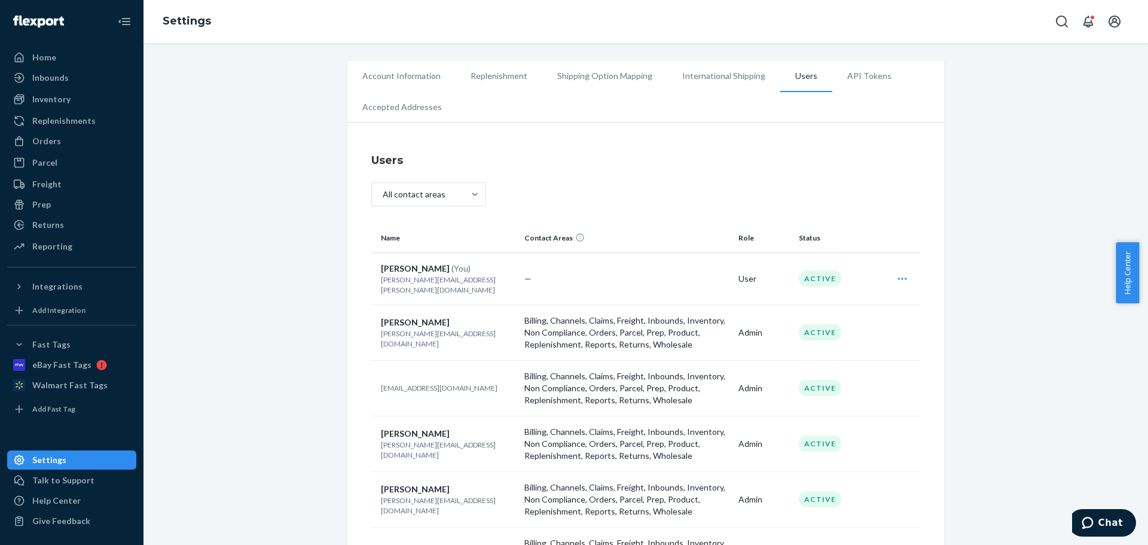
click at [859, 72] on li "API Tokens" at bounding box center [869, 76] width 74 height 30
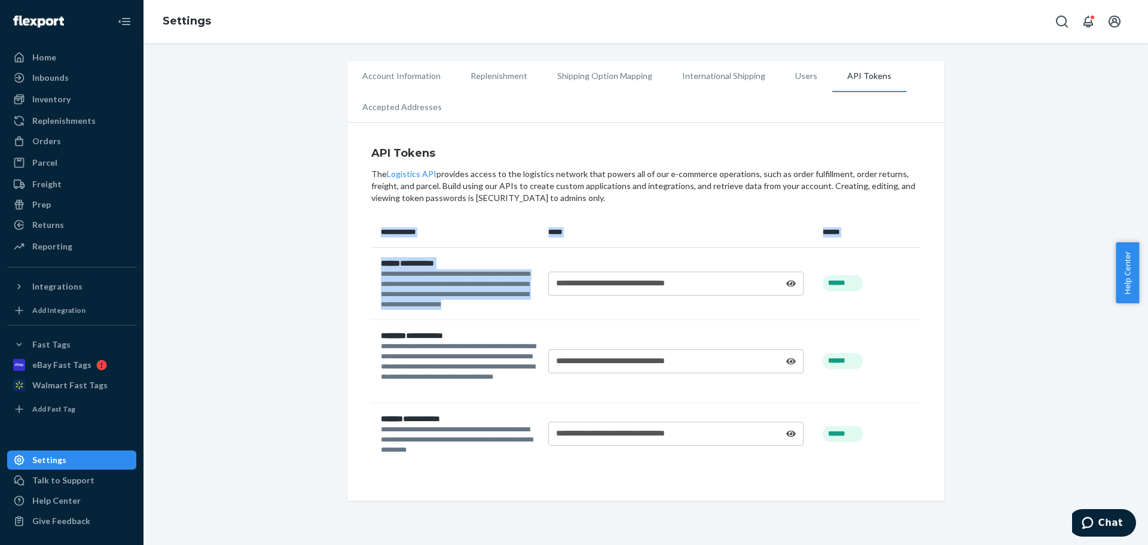
drag, startPoint x: 489, startPoint y: 309, endPoint x: 362, endPoint y: 257, distance: 136.5
click at [362, 257] on div "**********" at bounding box center [645, 315] width 597 height 372
copy table "**********"
click at [431, 266] on div "****** *** ******" at bounding box center [460, 263] width 158 height 12
drag, startPoint x: 484, startPoint y: 309, endPoint x: 377, endPoint y: 260, distance: 117.7
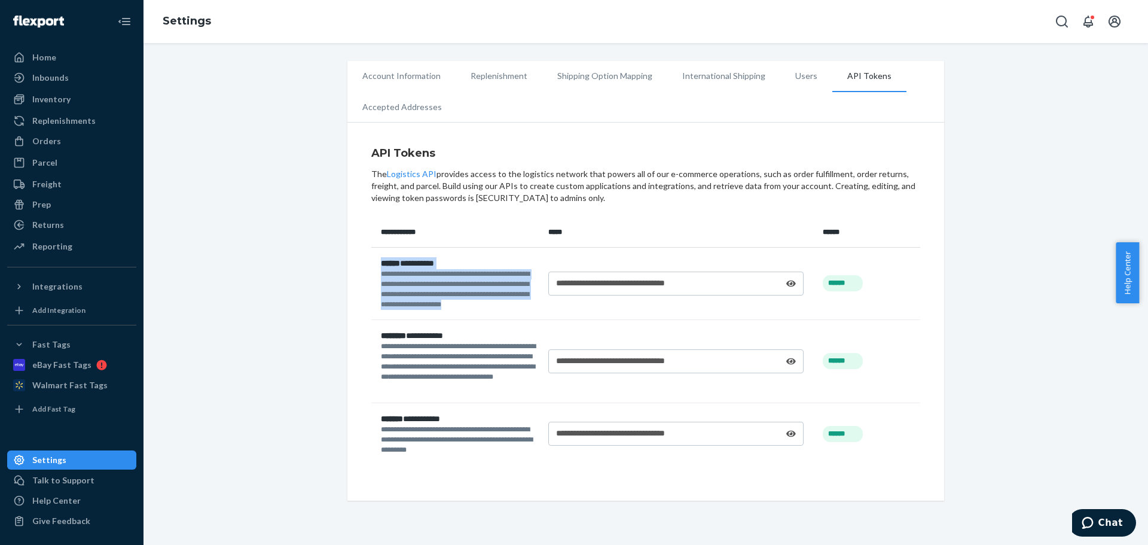
click at [381, 260] on div "**********" at bounding box center [460, 283] width 158 height 53
copy div "**********"
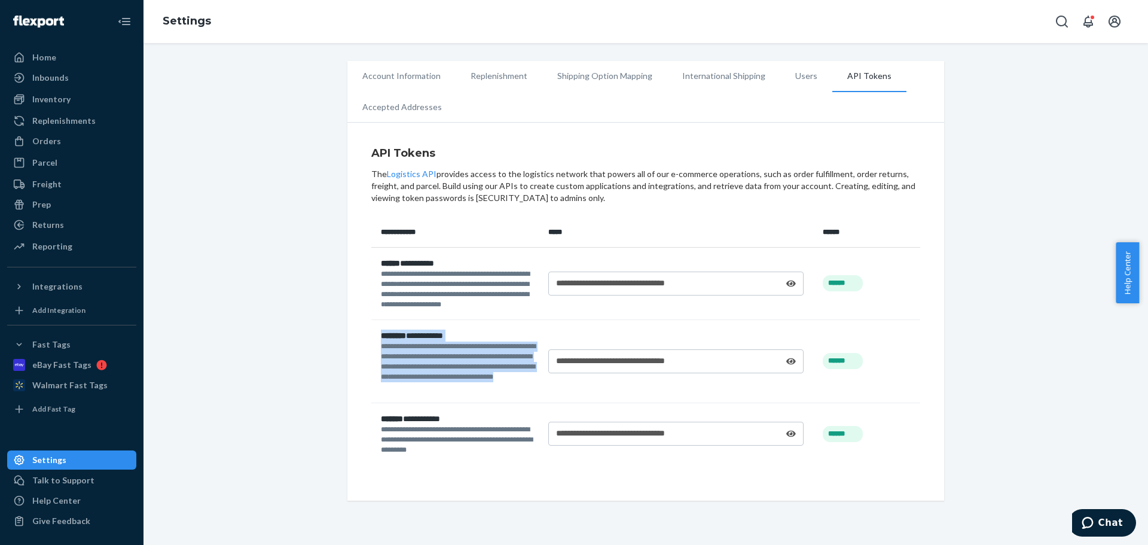
copy div "******** **** ****** ******** * ******* * ******* * ********* * * ****** * ****…"
drag, startPoint x: 426, startPoint y: 389, endPoint x: 377, endPoint y: 334, distance: 73.7
click at [381, 334] on div "******** **** ****** ******** * ******* * ******* * ********* * * ****** * ****…" at bounding box center [460, 361] width 158 height 63
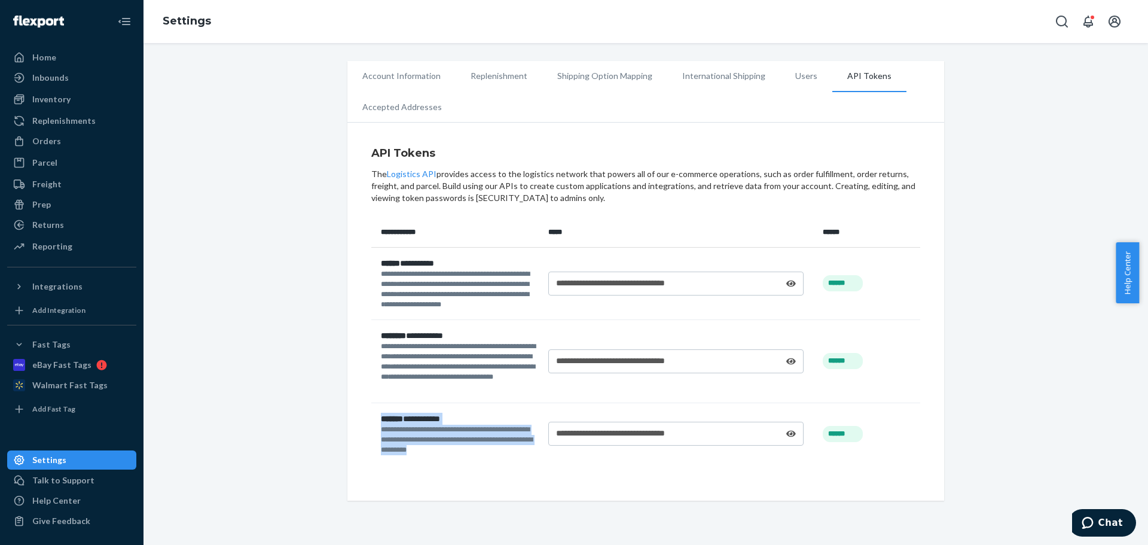
drag, startPoint x: 461, startPoint y: 454, endPoint x: 374, endPoint y: 419, distance: 93.4
click at [374, 419] on td "******* **** ****** ******** * ******* * ******* * ****** * ******** * ******* …" at bounding box center [457, 433] width 172 height 62
copy div "******* **** ****** ******** * ******* * ******* * ****** * ******** * ******* …"
click at [786, 433] on icon at bounding box center [791, 434] width 10 height 7
click at [234, 478] on div "**********" at bounding box center [645, 281] width 987 height 440
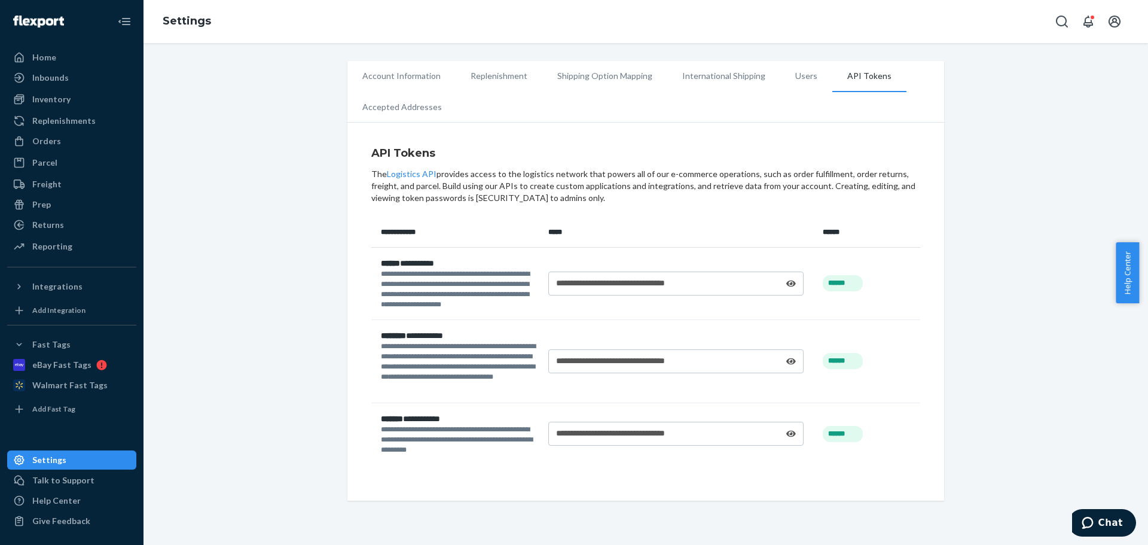
click at [787, 434] on icon at bounding box center [791, 434] width 10 height 7
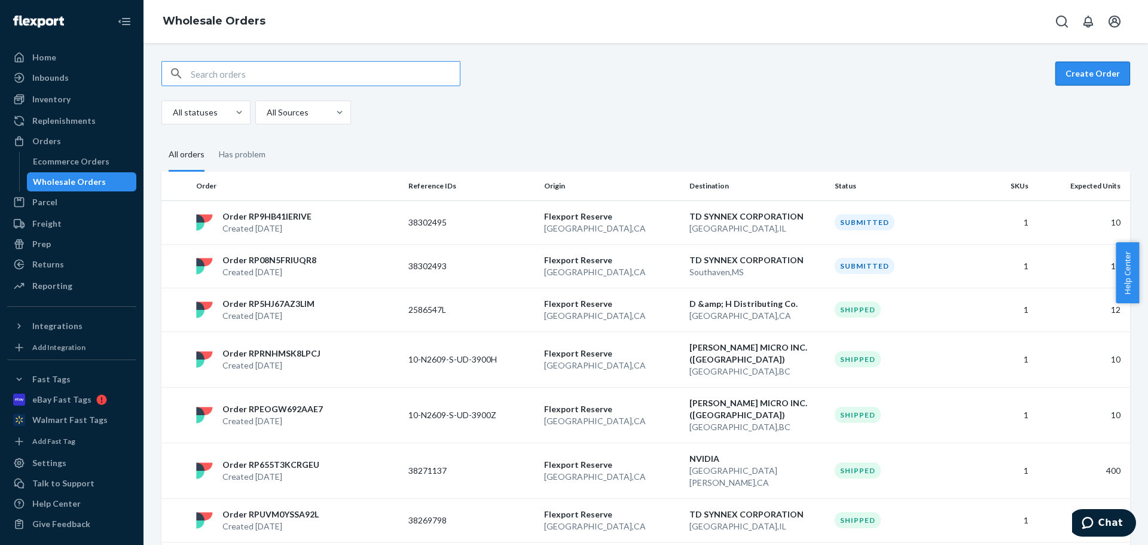
click at [1081, 78] on button "Create Order" at bounding box center [1093, 74] width 75 height 24
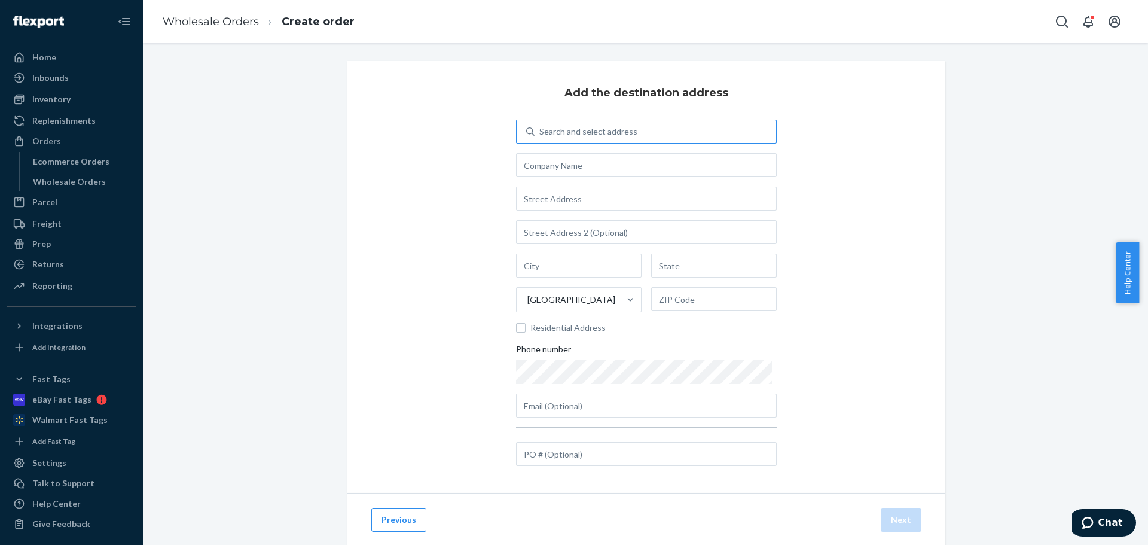
click at [579, 126] on div "Search and select address" at bounding box center [588, 132] width 98 height 12
click at [541, 126] on input "Search and select address" at bounding box center [539, 132] width 1 height 12
paste input "38302498"
type input "38302498"
type input "15065"
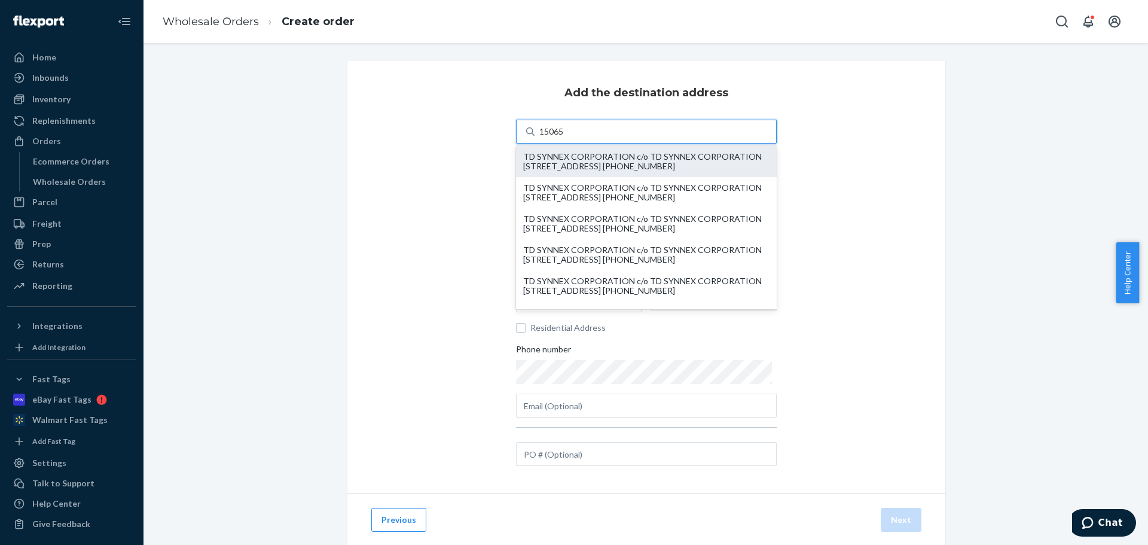
click at [627, 164] on div "TD SYNNEX CORPORATION c/o TD SYNNEX CORPORATION [STREET_ADDRESS] [PHONE_NUMBER]" at bounding box center [646, 161] width 246 height 19
click at [565, 138] on input "15065" at bounding box center [552, 132] width 26 height 12
type input "TD SYNNEX CORPORATION"
type input "Chino"
type input "CA"
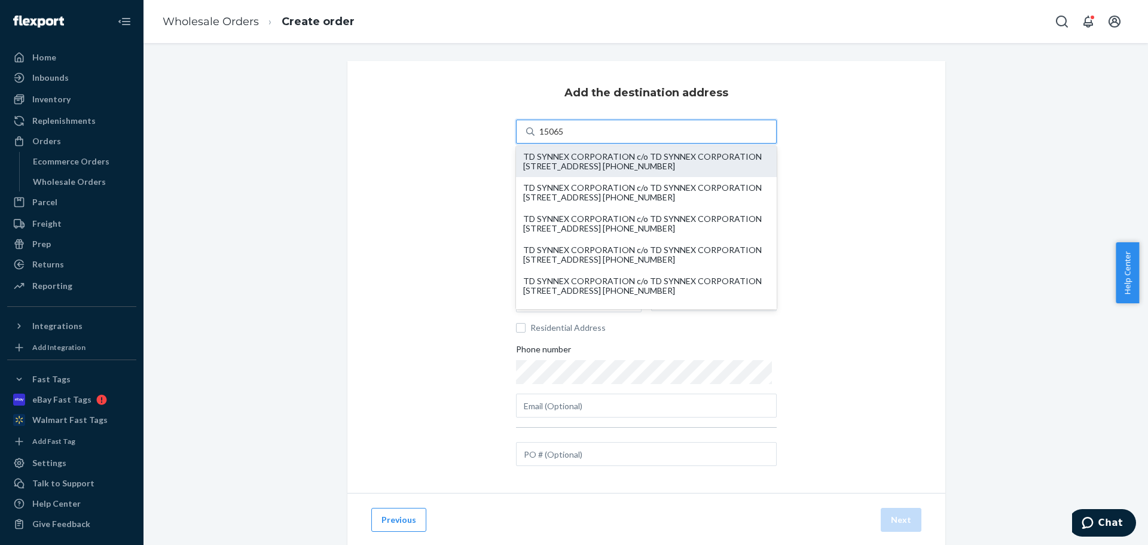
type input "91710"
type input "[STREET_ADDRESS]"
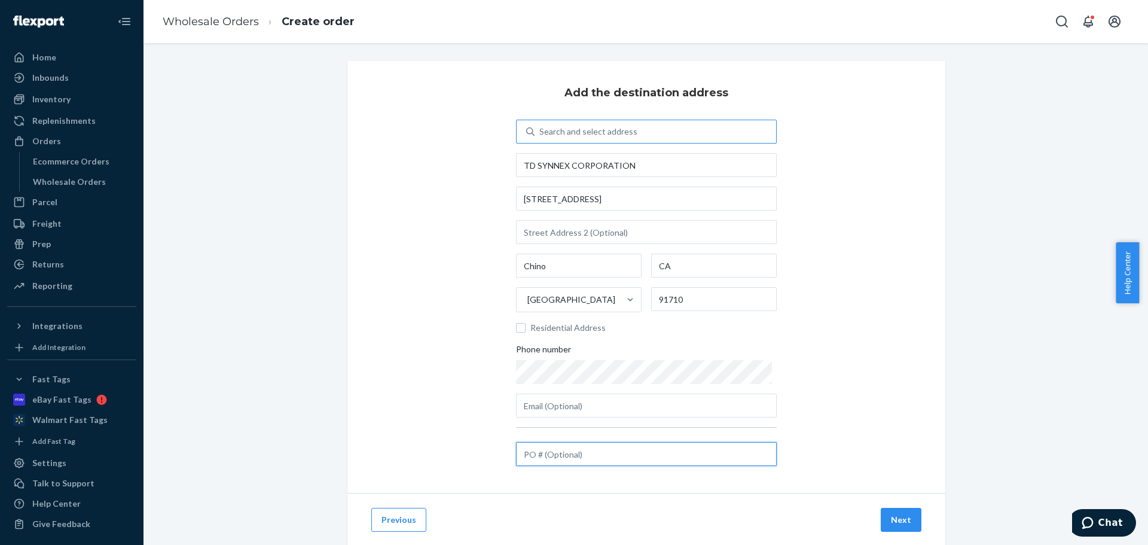
click at [560, 456] on input "text" at bounding box center [646, 454] width 261 height 24
paste input "38302498"
type input "38302498"
click at [895, 501] on div "Previous Next" at bounding box center [646, 519] width 598 height 53
click at [899, 514] on button "Next" at bounding box center [901, 520] width 41 height 24
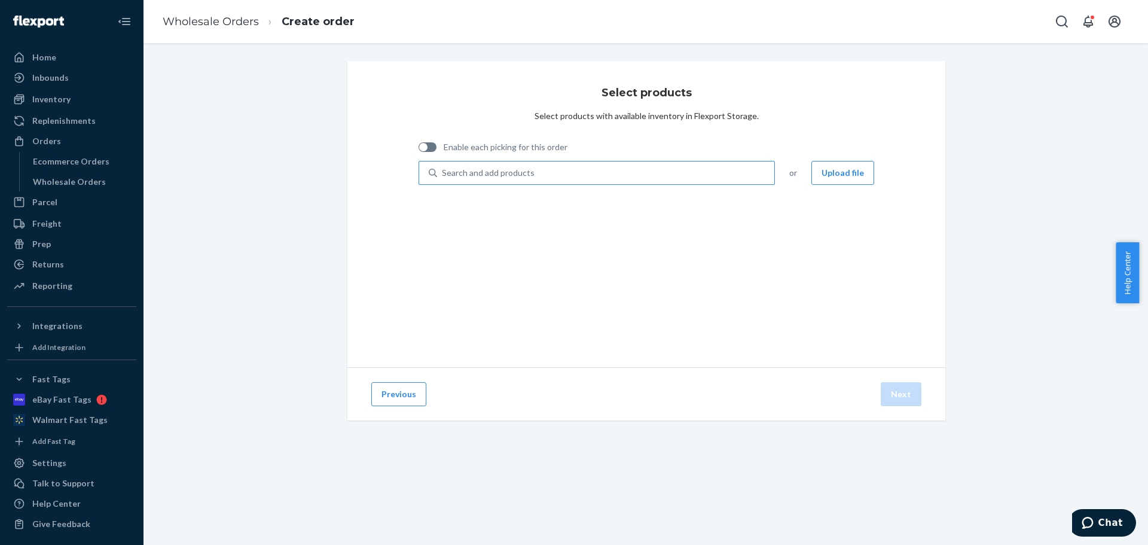
click at [603, 180] on div "Search and add products" at bounding box center [605, 173] width 337 height 22
click at [443, 179] on input "Search and add products" at bounding box center [442, 173] width 1 height 12
paste input "TBT4-UDX1"
type input "TBT4-UDX1"
click at [645, 161] on div "Search and add products" at bounding box center [597, 173] width 356 height 24
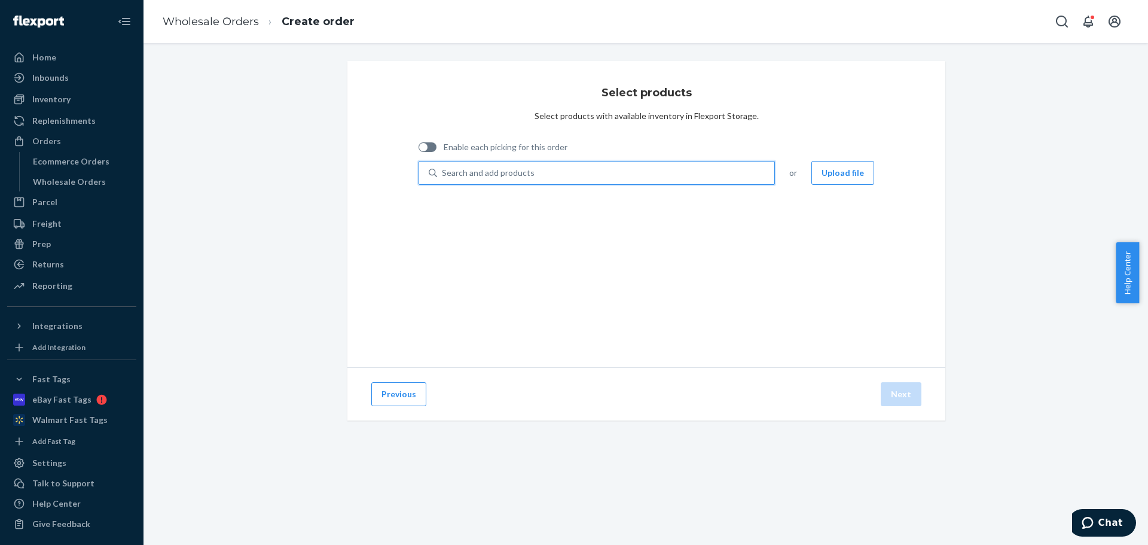
click at [443, 167] on input "0 results available. Use Up and Down to choose options, press Enter to select t…" at bounding box center [442, 173] width 1 height 12
paste input "TBT4-UDX1"
type input "TBT4-UDX1"
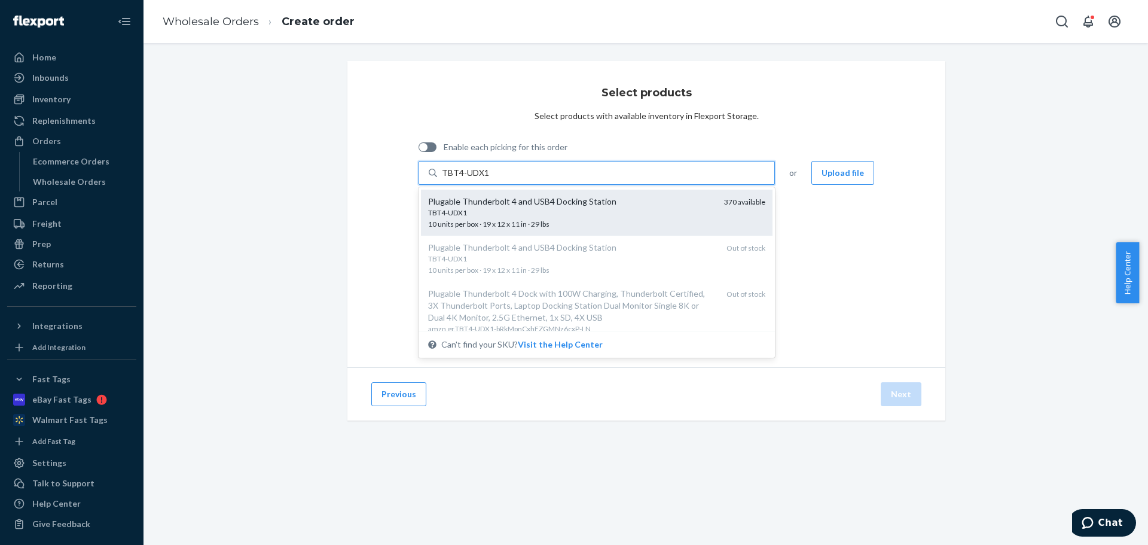
click at [559, 222] on div "TBT4-UDX1 10 units per box · 19 x 12 x 11 in · 29 lbs" at bounding box center [571, 219] width 286 height 22
click at [489, 179] on input "TBT4-UDX1" at bounding box center [465, 173] width 47 height 12
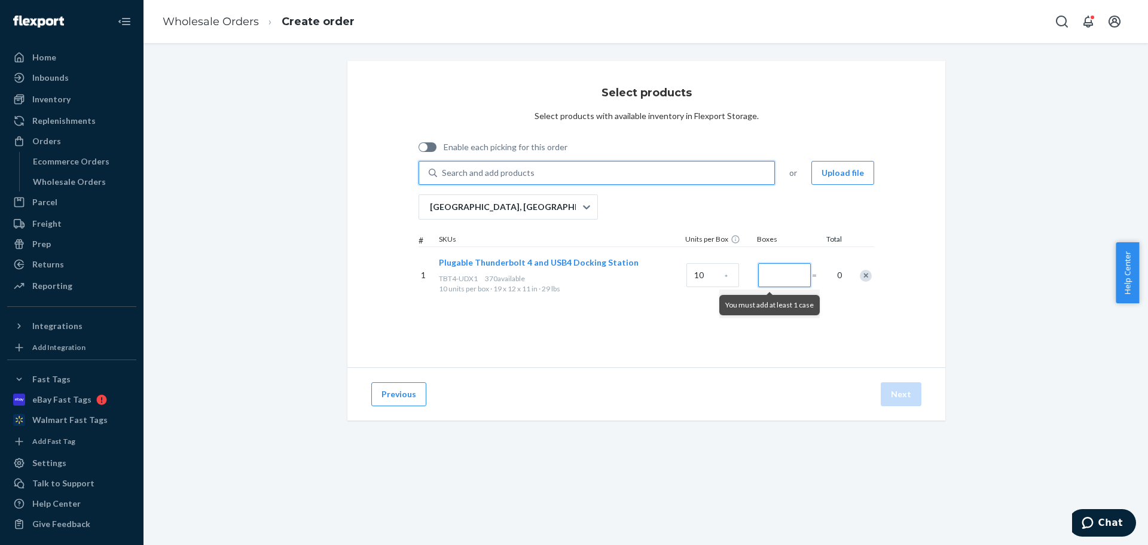
click at [777, 273] on input "Number of boxes" at bounding box center [784, 275] width 53 height 24
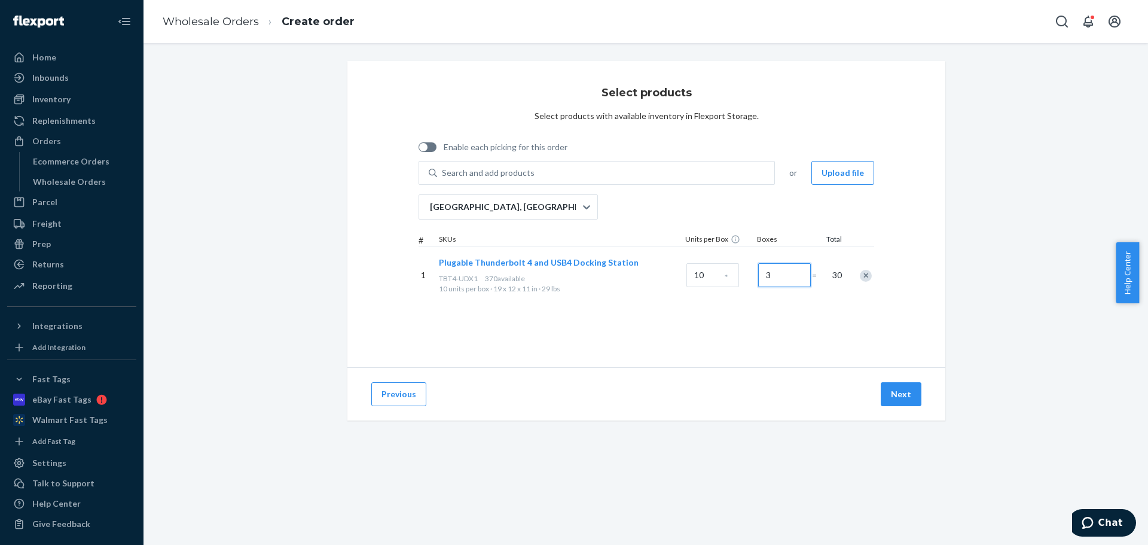
type input "3"
click at [934, 294] on div "Select products Select products with available inventory in Flexport Storage. E…" at bounding box center [646, 214] width 598 height 306
click at [892, 410] on div "Previous Next" at bounding box center [646, 393] width 598 height 53
click at [893, 405] on button "Next" at bounding box center [901, 394] width 41 height 24
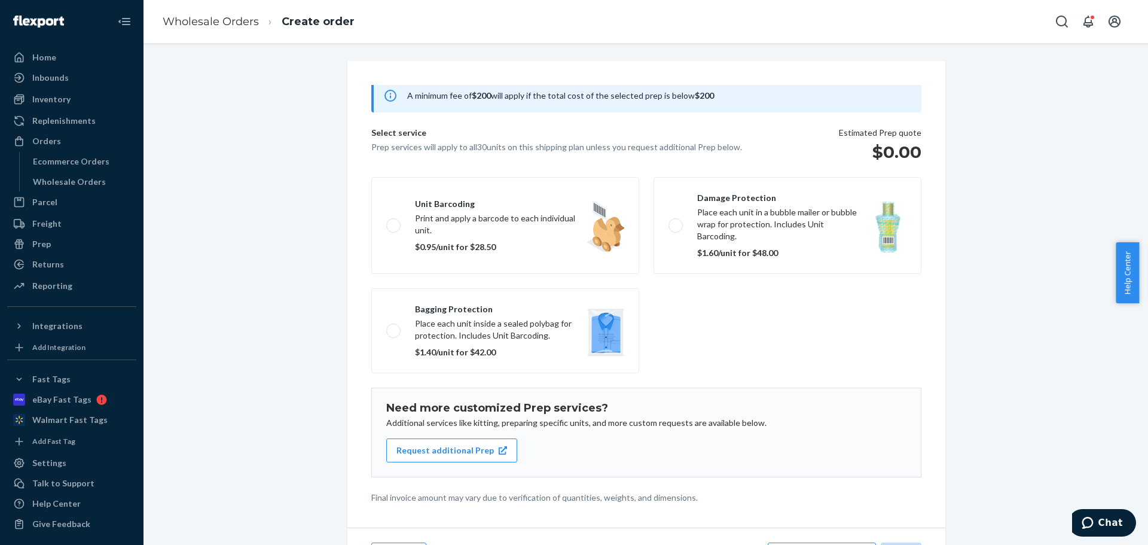
scroll to position [74, 0]
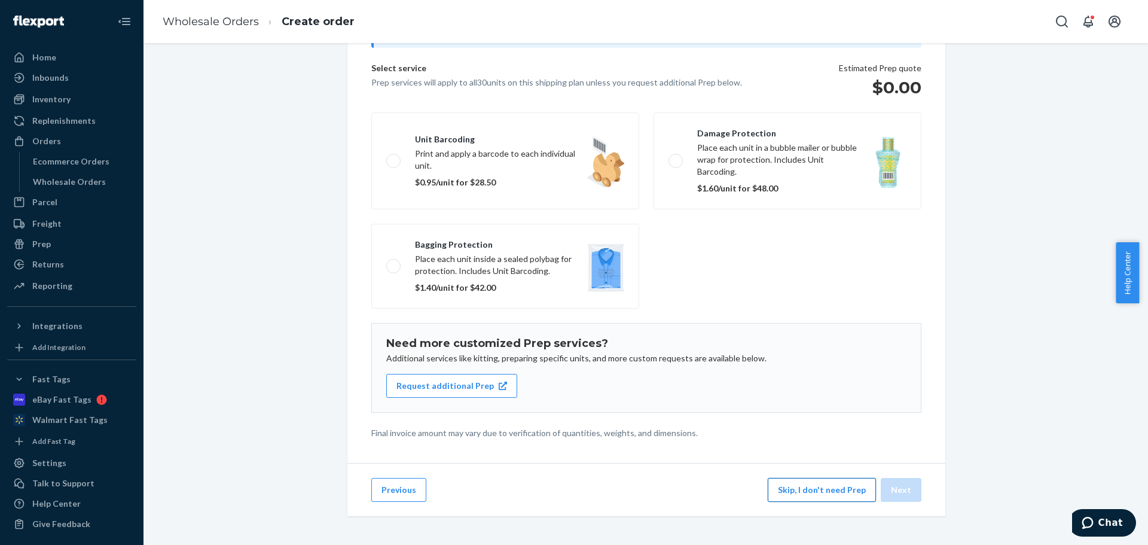
click at [812, 496] on button "Skip, I don't need Prep" at bounding box center [822, 490] width 108 height 24
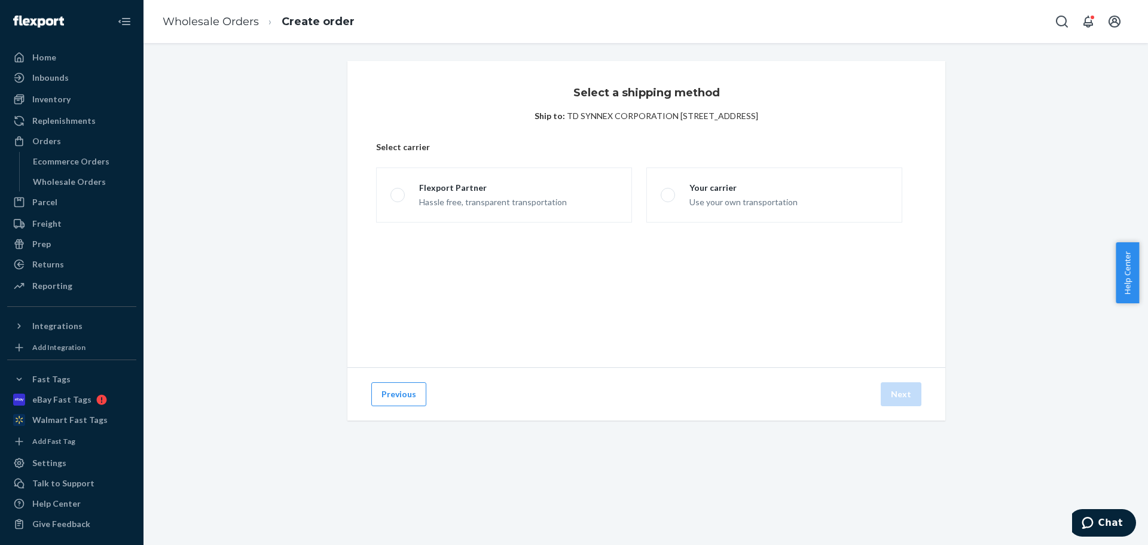
scroll to position [0, 0]
click at [701, 177] on label "Your carrier Use your own transportation" at bounding box center [774, 194] width 256 height 55
click at [669, 191] on input "Your carrier Use your own transportation" at bounding box center [665, 195] width 8 height 8
radio input "true"
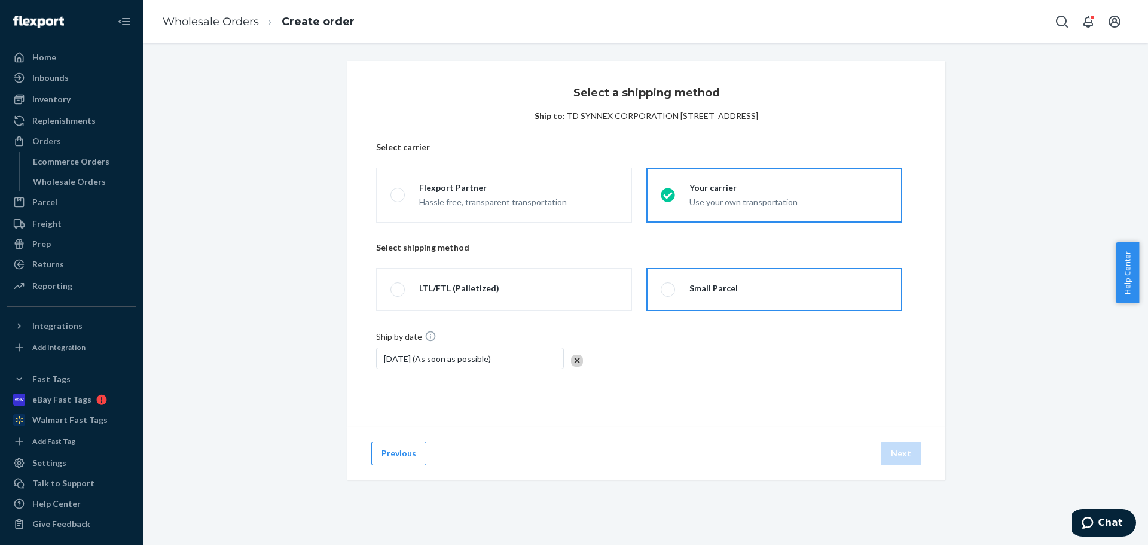
click at [703, 288] on div "Small Parcel" at bounding box center [714, 288] width 48 height 12
click at [669, 288] on input "Small Parcel" at bounding box center [665, 290] width 8 height 8
radio input "true"
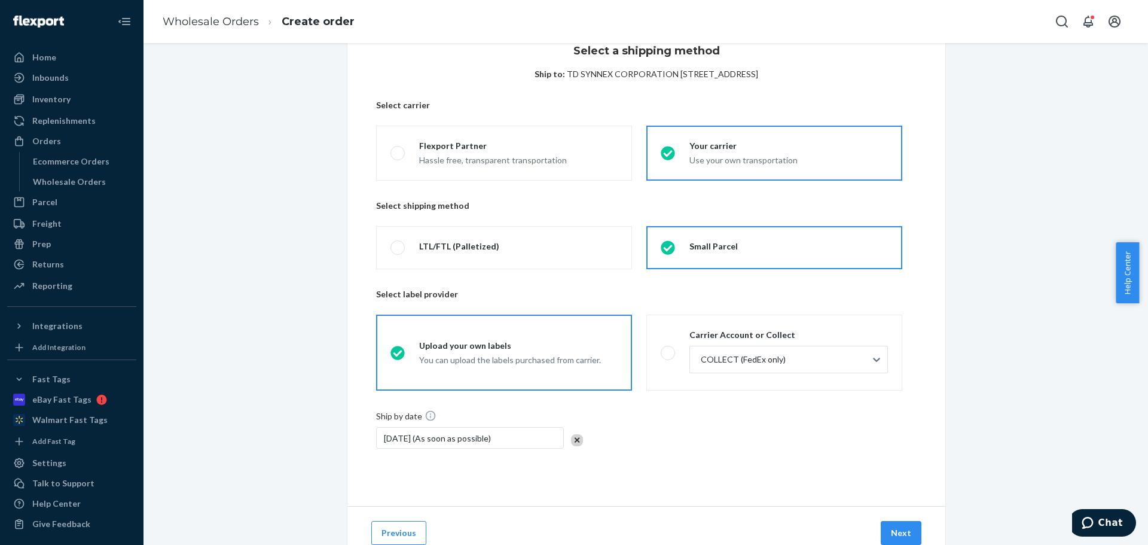
scroll to position [85, 0]
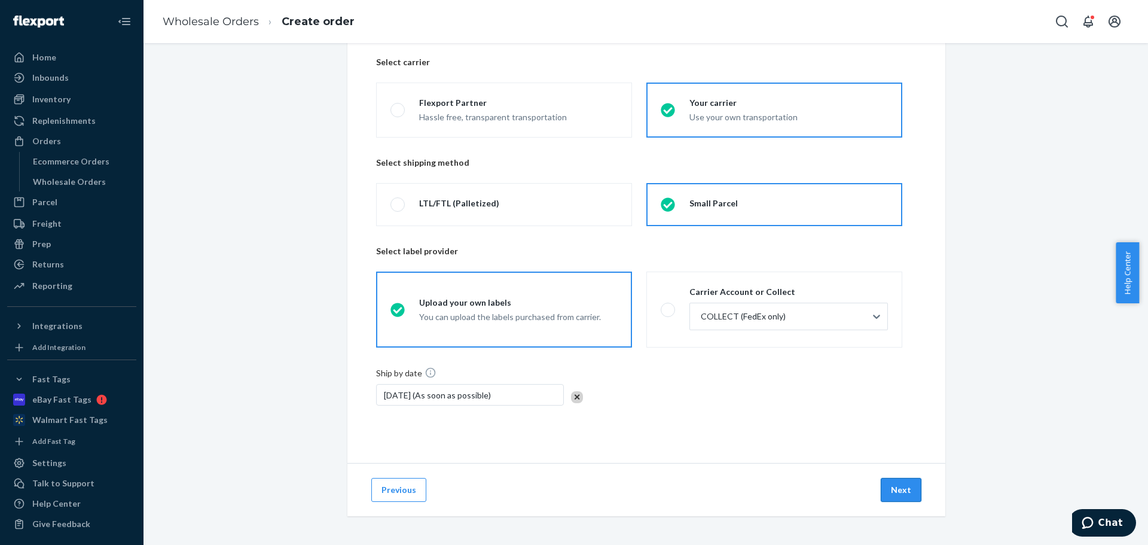
click at [889, 492] on button "Next" at bounding box center [901, 490] width 41 height 24
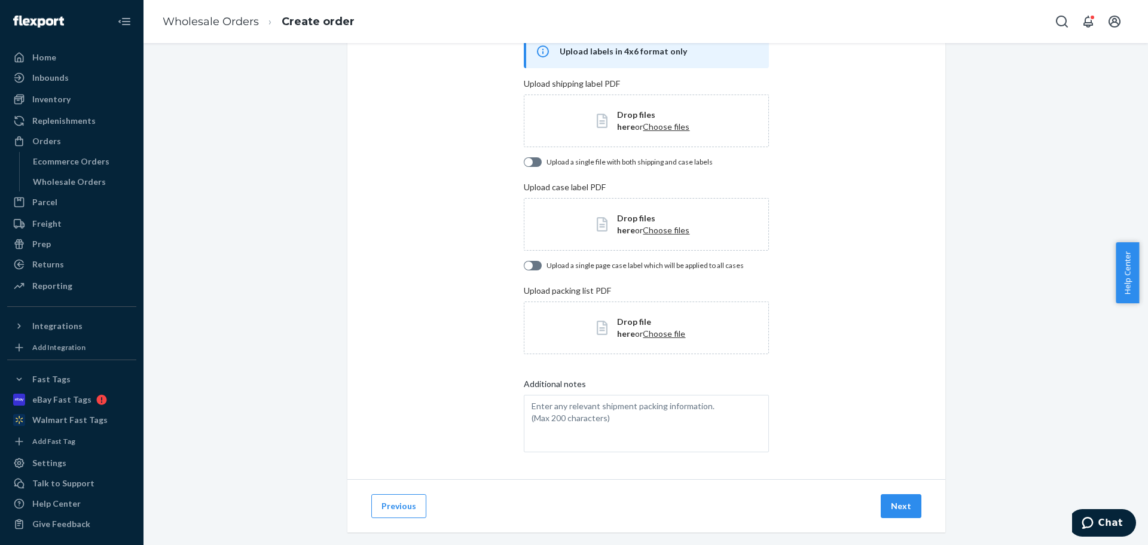
click at [689, 109] on span "Drop files here or Choose files" at bounding box center [656, 121] width 78 height 24
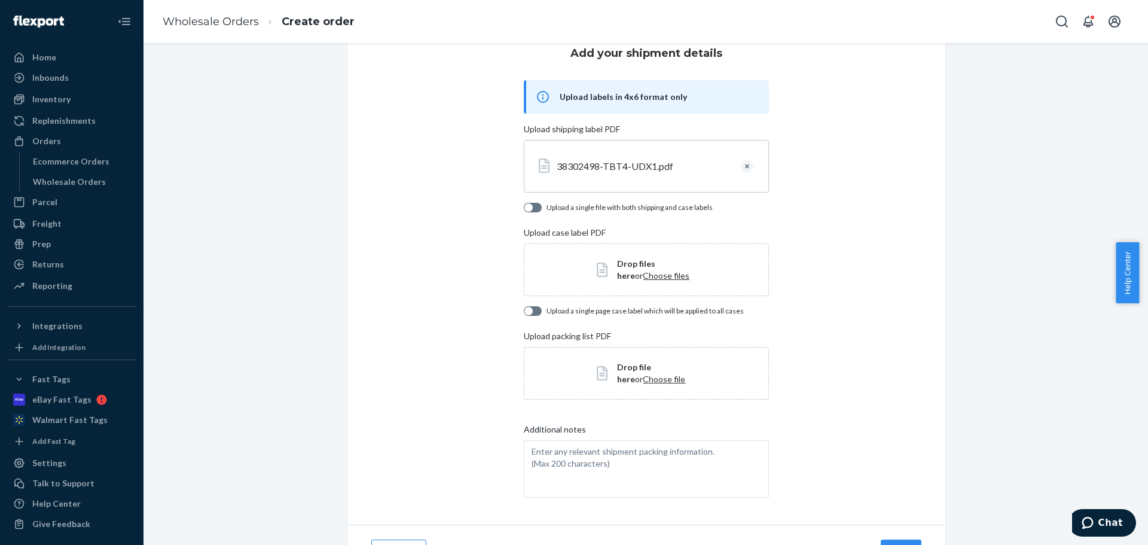
scroll to position [101, 0]
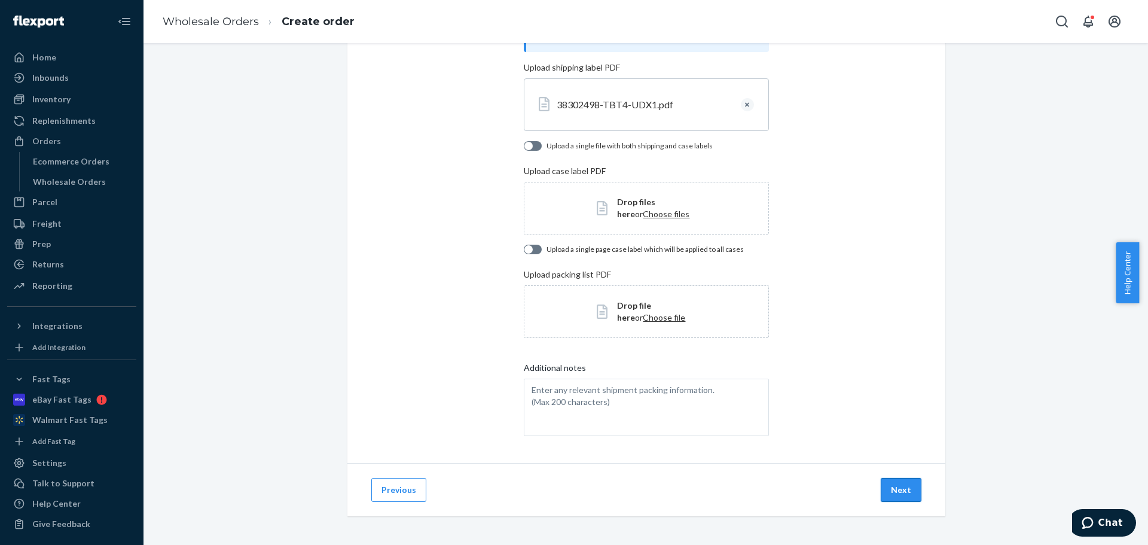
click at [904, 490] on button "Next" at bounding box center [901, 490] width 41 height 24
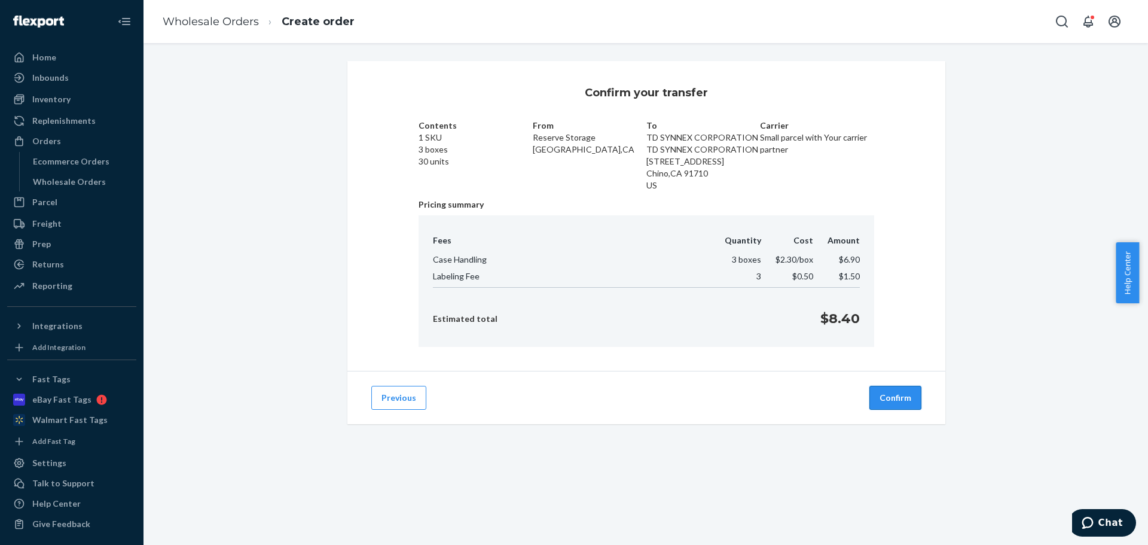
click at [890, 395] on button "Confirm" at bounding box center [896, 398] width 52 height 24
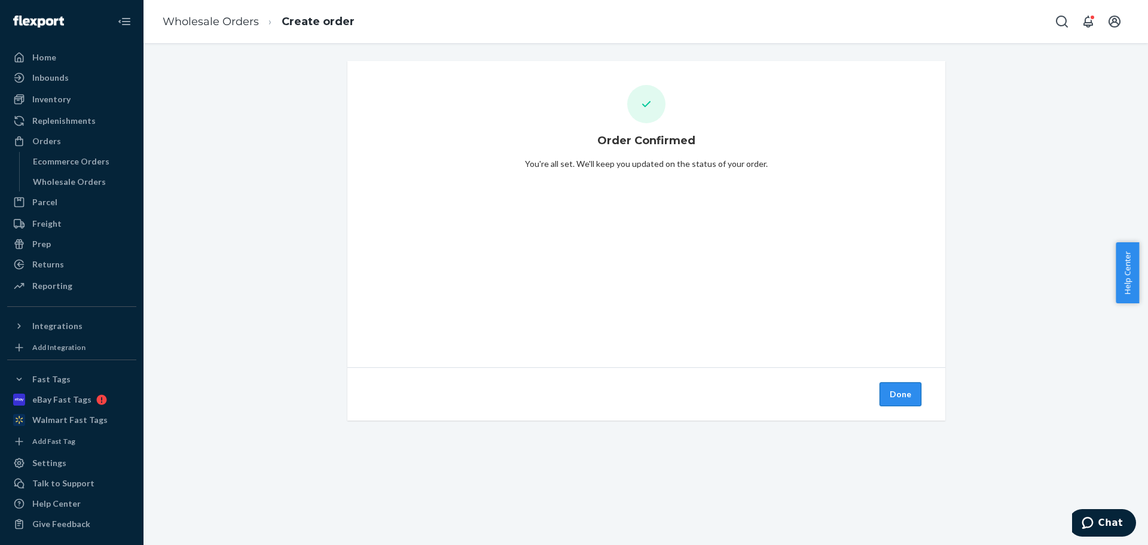
click at [907, 391] on button "Done" at bounding box center [901, 394] width 42 height 24
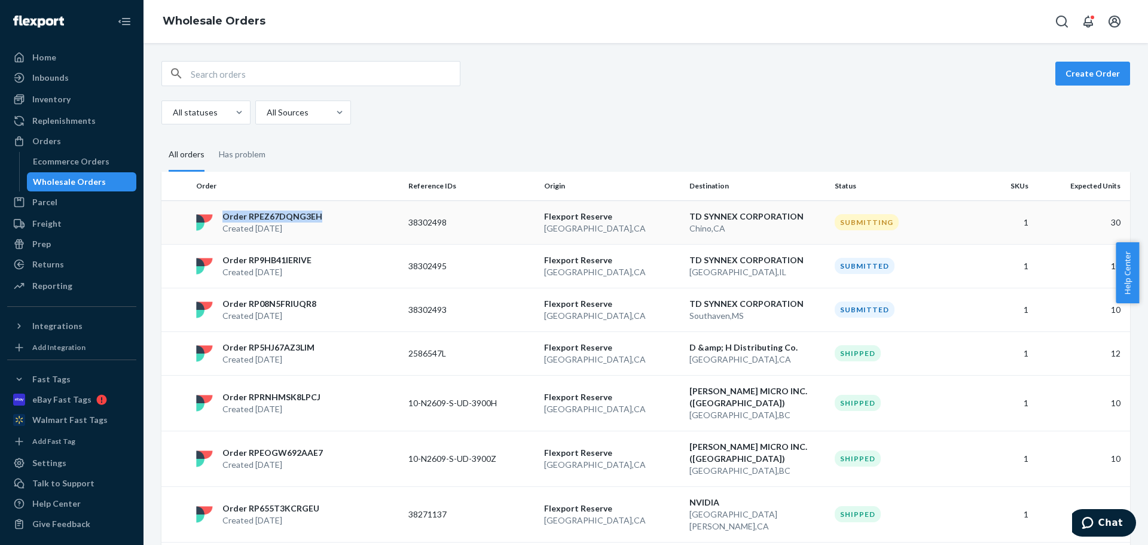
copy p "Order RPEZ67DQNG3EH"
drag, startPoint x: 332, startPoint y: 215, endPoint x: 261, endPoint y: 114, distance: 123.6
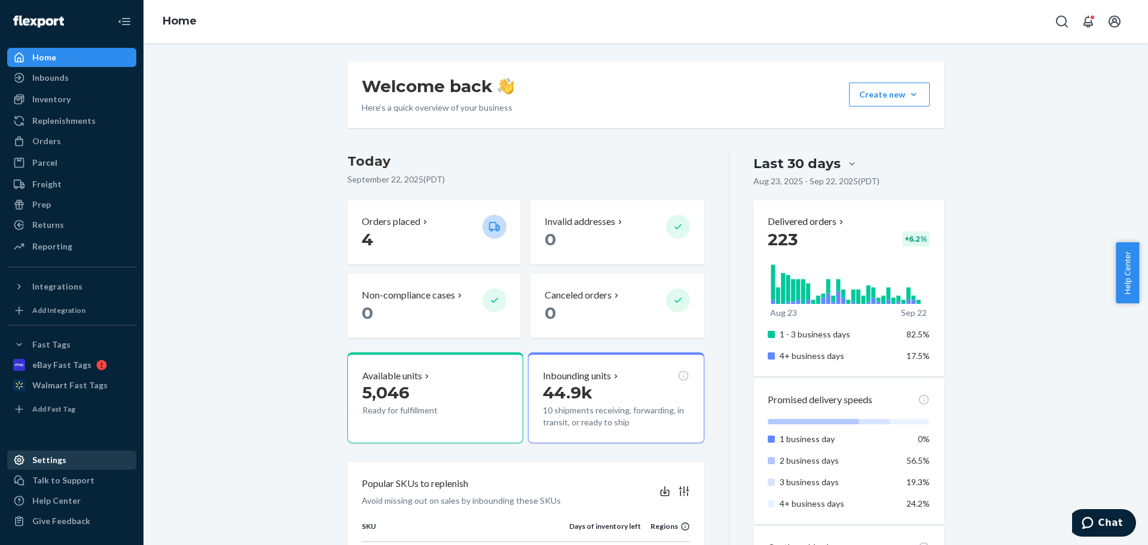
click at [78, 456] on div "Settings" at bounding box center [71, 460] width 127 height 17
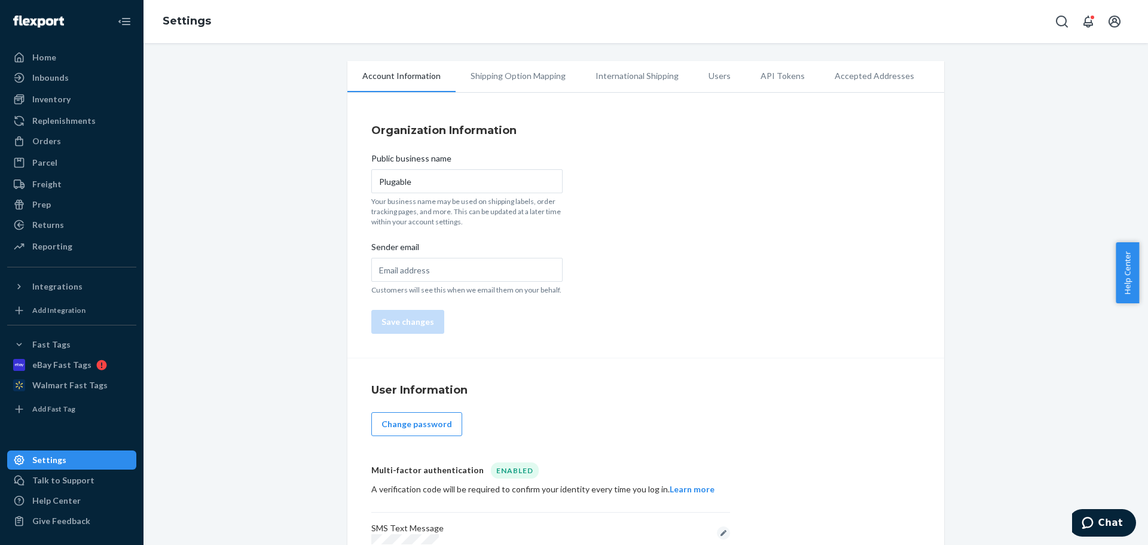
click at [794, 87] on li "API Tokens" at bounding box center [783, 76] width 74 height 30
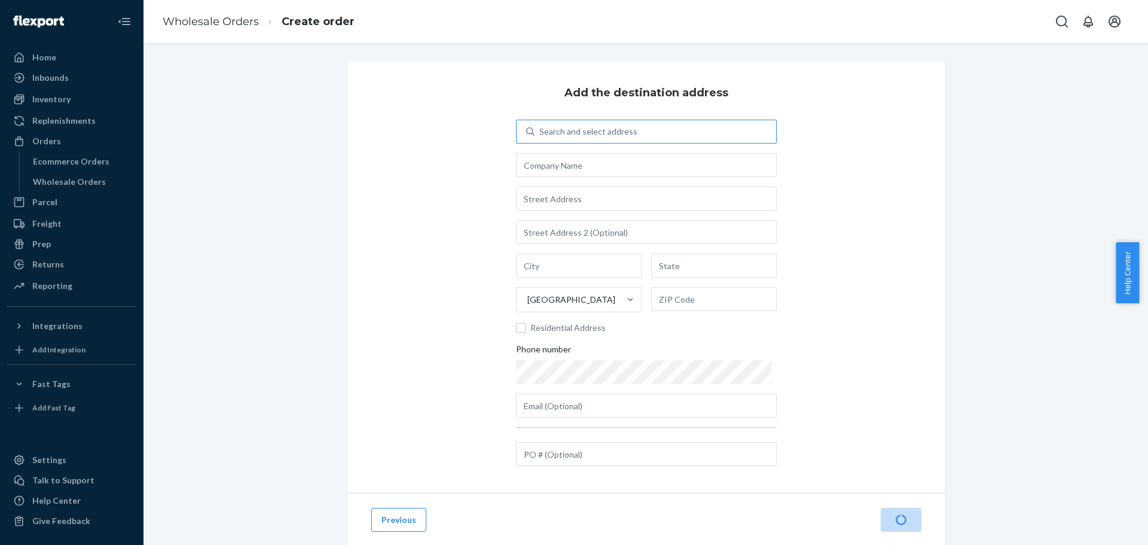
click at [599, 126] on div "Search and select address" at bounding box center [588, 132] width 98 height 12
click at [541, 126] on input "Search and select address" at bounding box center [539, 132] width 1 height 12
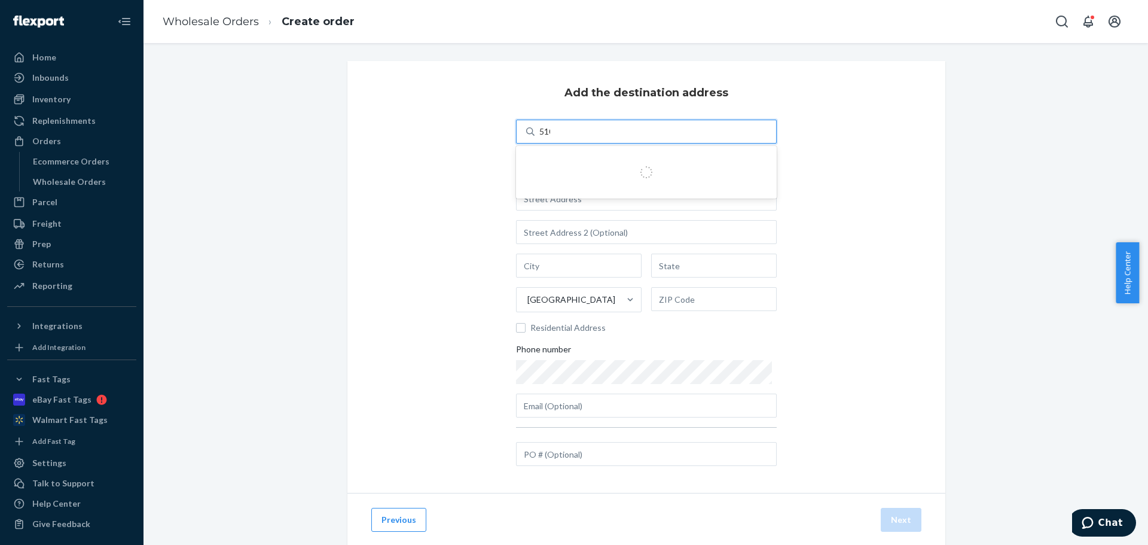
type input "5100"
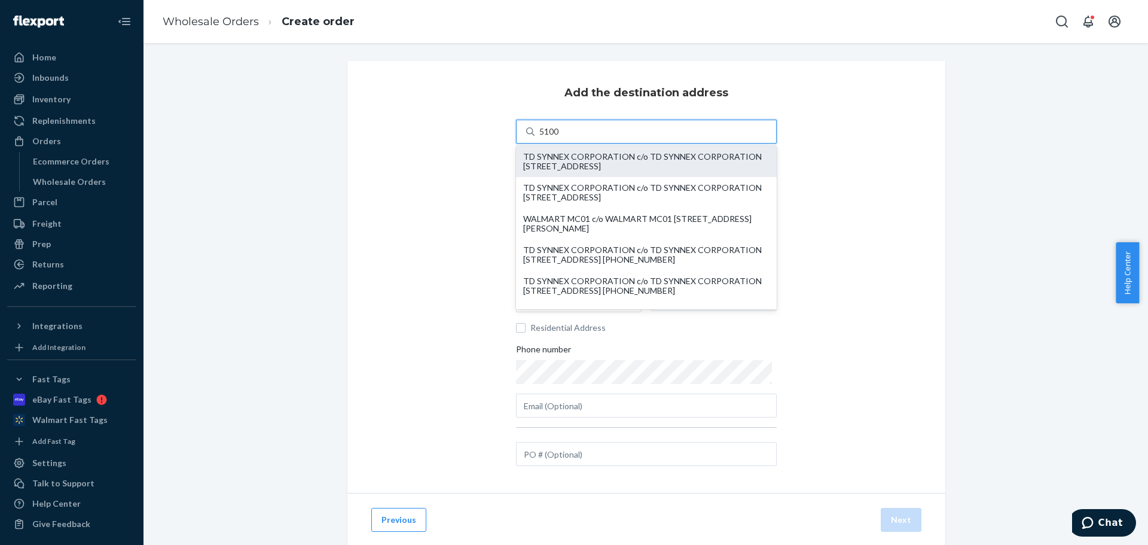
click at [596, 154] on div "TD SYNNEX CORPORATION c/o TD SYNNEX CORPORATION [STREET_ADDRESS]" at bounding box center [646, 161] width 246 height 19
click at [560, 138] on input "5100" at bounding box center [549, 132] width 20 height 12
type input "TD SYNNEX CORPORATION"
type input "Alliance [GEOGRAPHIC_DATA]"
type input "[GEOGRAPHIC_DATA]"
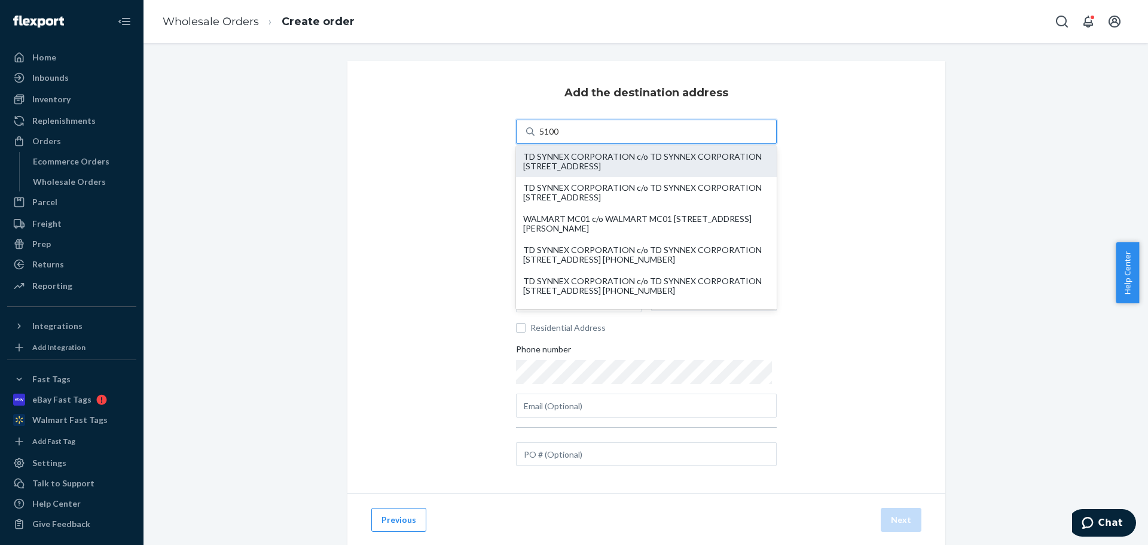
type input "[GEOGRAPHIC_DATA]"
type input "76177"
type input "[STREET_ADDRESS]"
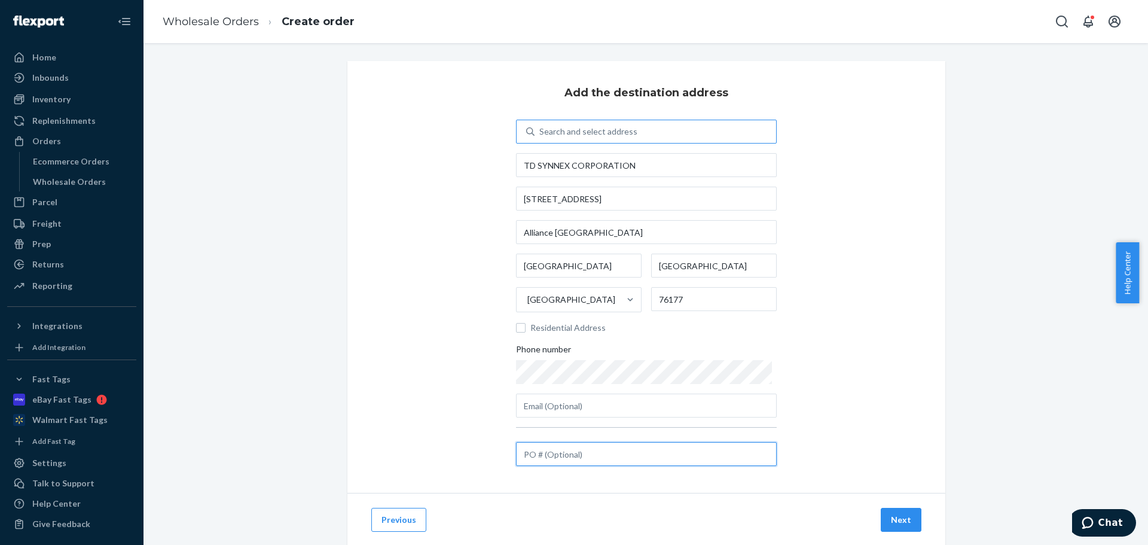
click at [595, 454] on input "text" at bounding box center [646, 454] width 261 height 24
paste input "38302499"
type input "38302499"
click at [896, 519] on button "Next" at bounding box center [901, 520] width 41 height 24
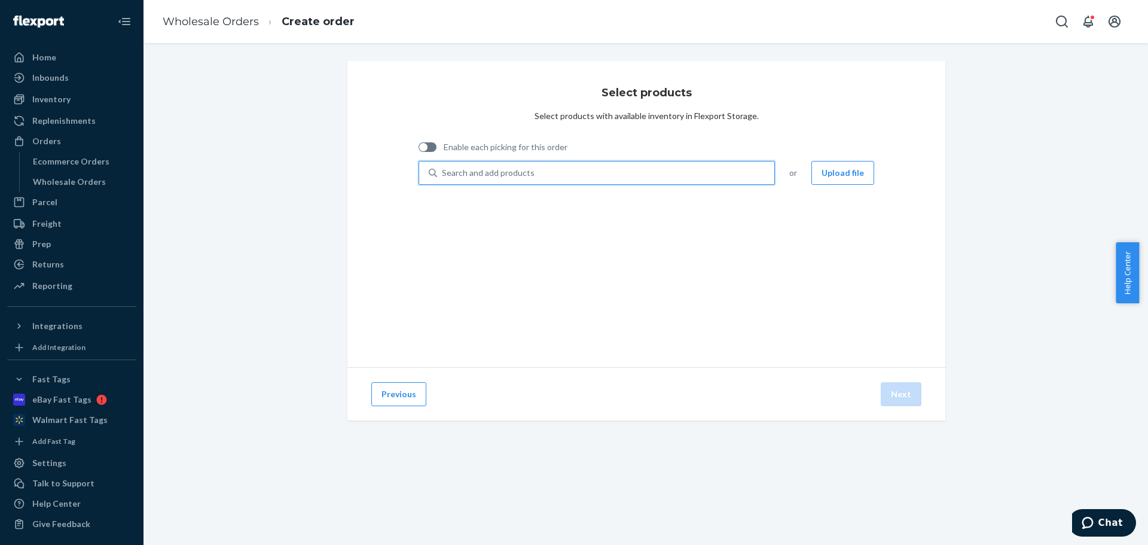
click at [645, 183] on div "Search and add products" at bounding box center [605, 173] width 337 height 22
click at [443, 179] on input "0 results available. Use Up and Down to choose options, press Enter to select t…" at bounding box center [442, 173] width 1 height 12
paste input "TBT4-UDX1"
type input "TBT4-UDX1"
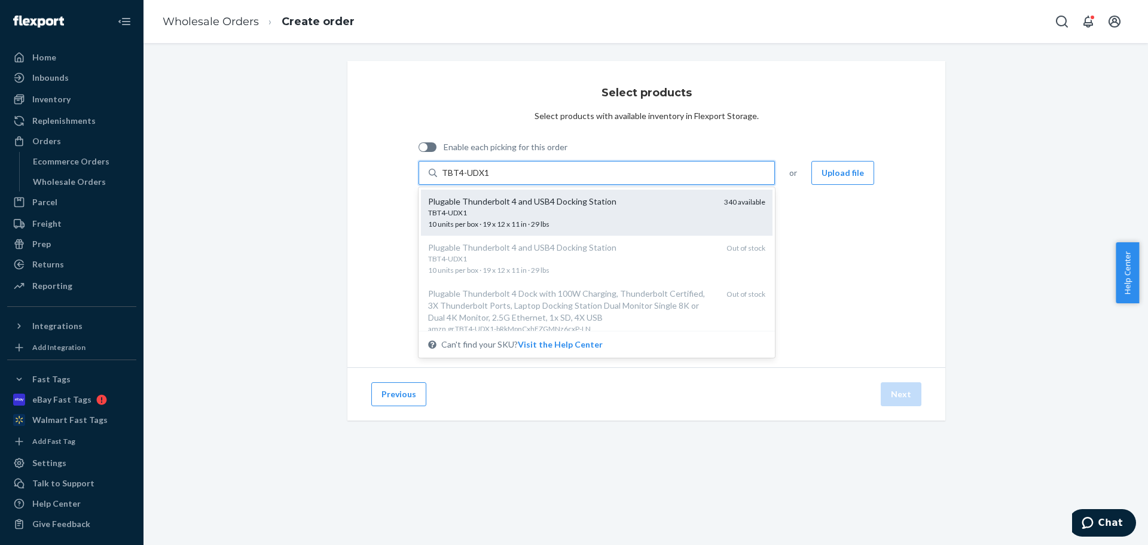
click at [638, 199] on div "Plugable Thunderbolt 4 and USB4 Docking Station" at bounding box center [571, 202] width 286 height 12
click at [489, 179] on input "TBT4-UDX1" at bounding box center [465, 173] width 47 height 12
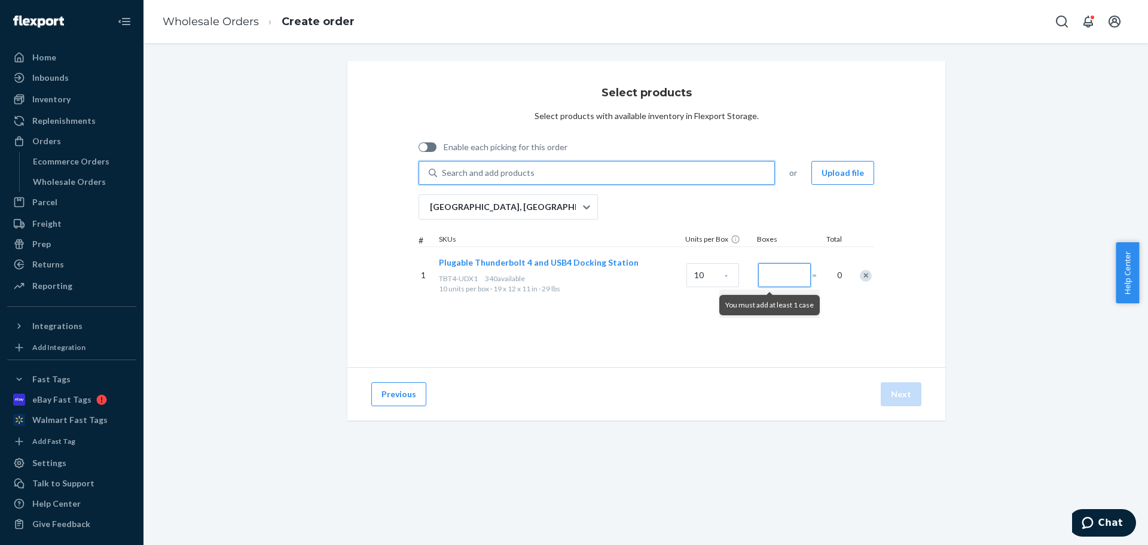
click at [768, 273] on input "Number of boxes" at bounding box center [784, 275] width 53 height 24
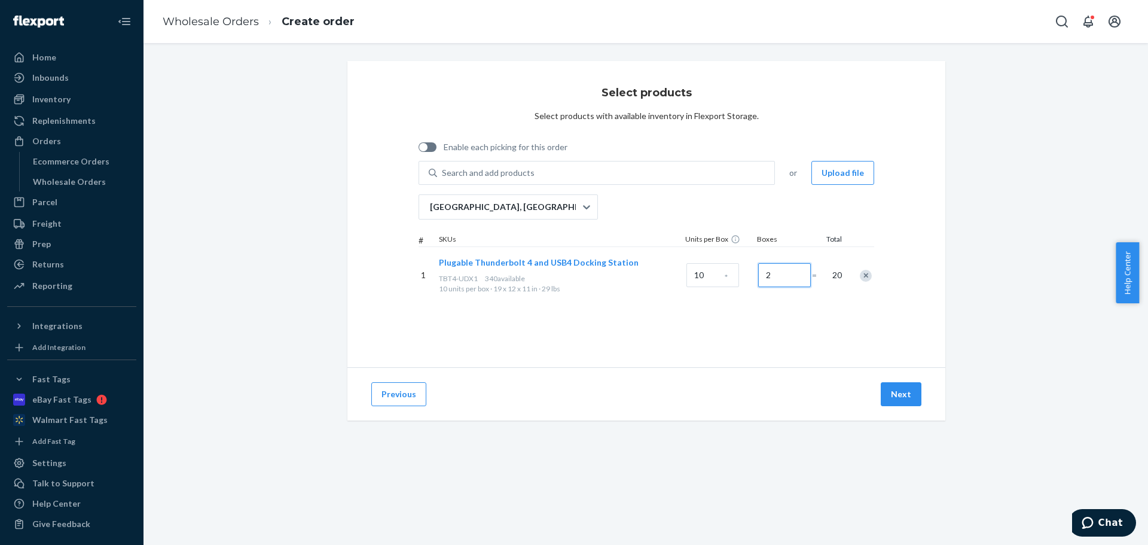
type input "2"
click at [905, 389] on button "Next" at bounding box center [901, 394] width 41 height 24
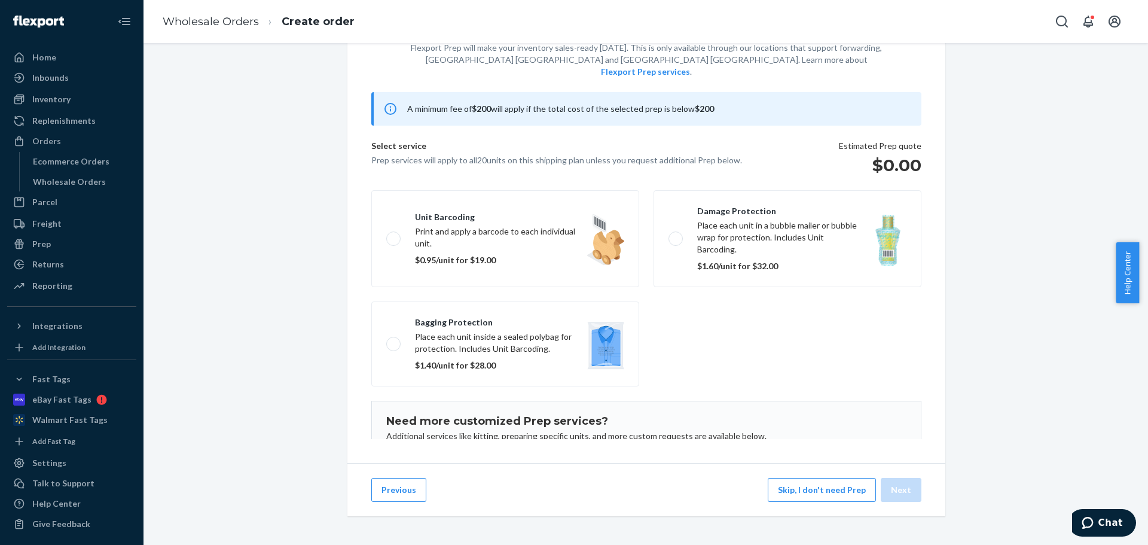
scroll to position [74, 0]
click at [817, 490] on button "Skip, I don't need Prep" at bounding box center [822, 490] width 108 height 24
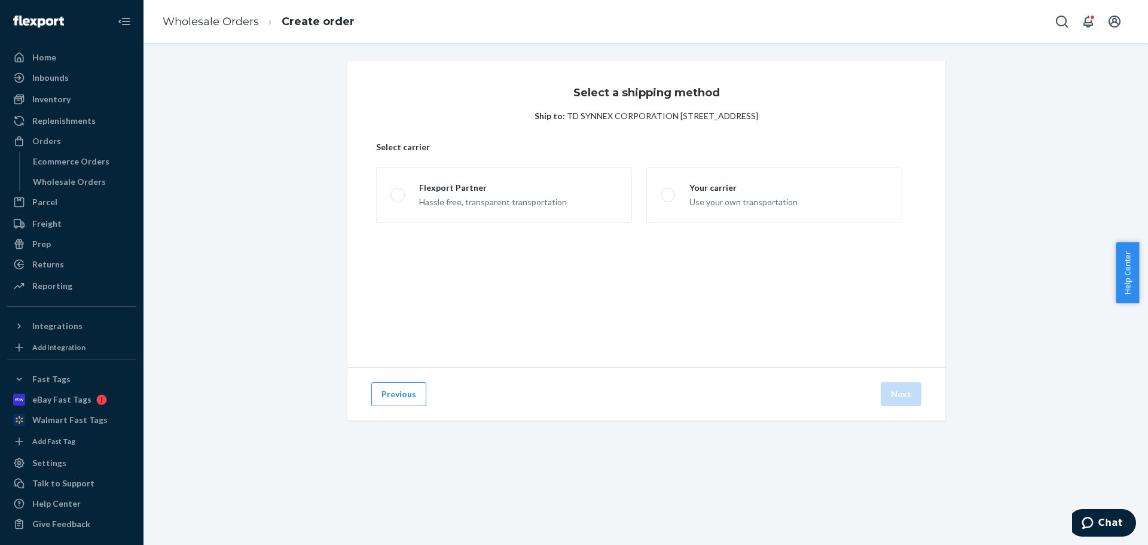
scroll to position [0, 0]
click at [743, 196] on div "Use your own transportation" at bounding box center [744, 201] width 108 height 14
click at [669, 196] on input "Your carrier Use your own transportation" at bounding box center [665, 195] width 8 height 8
radio input "true"
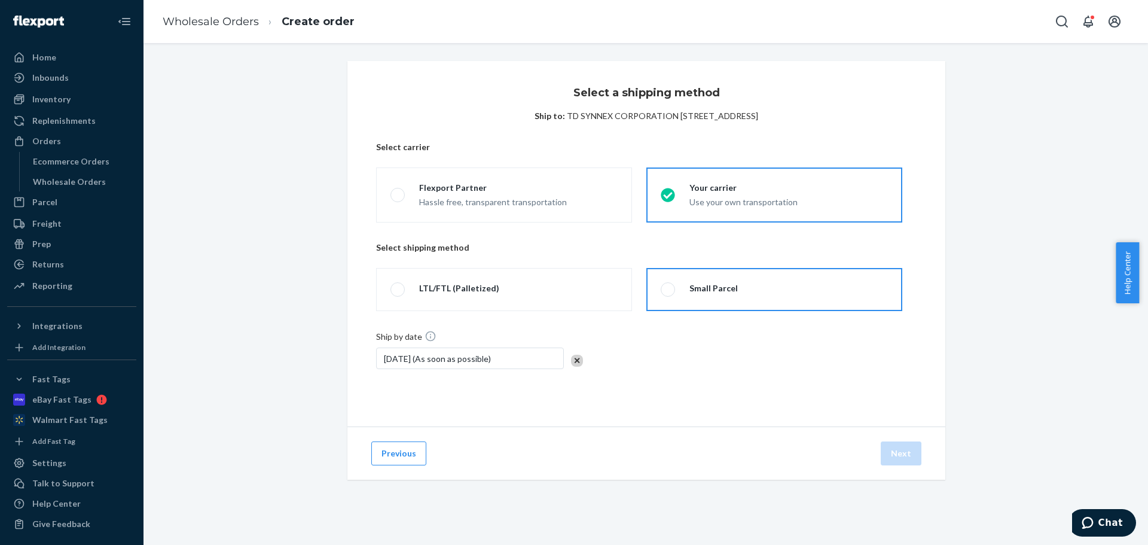
click at [724, 285] on div "Small Parcel" at bounding box center [714, 288] width 48 height 12
click at [669, 286] on input "Small Parcel" at bounding box center [665, 290] width 8 height 8
radio input "true"
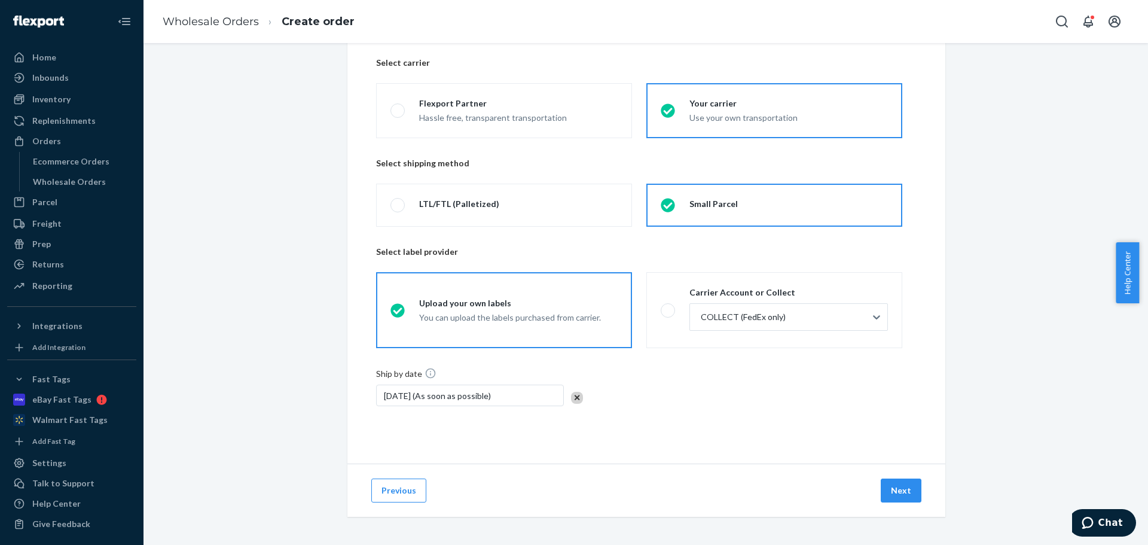
scroll to position [85, 0]
click at [896, 495] on button "Next" at bounding box center [901, 490] width 41 height 24
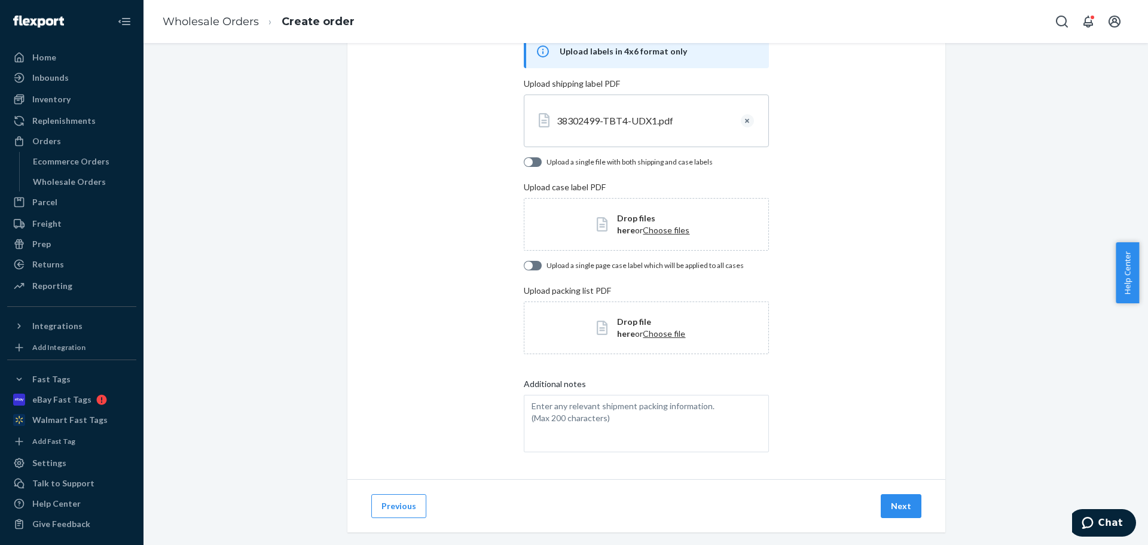
scroll to position [101, 0]
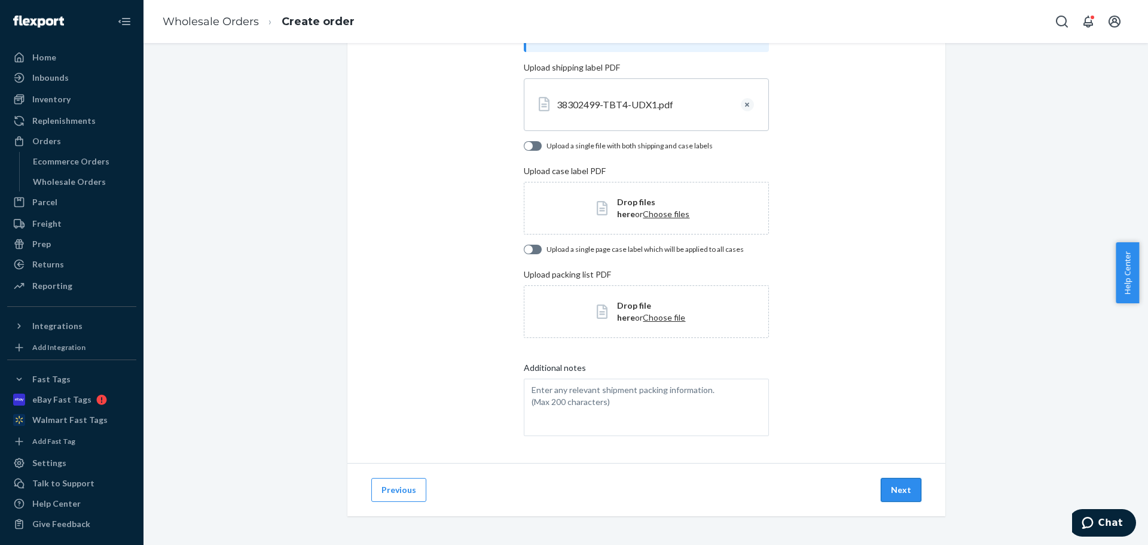
click at [903, 494] on button "Next" at bounding box center [901, 490] width 41 height 24
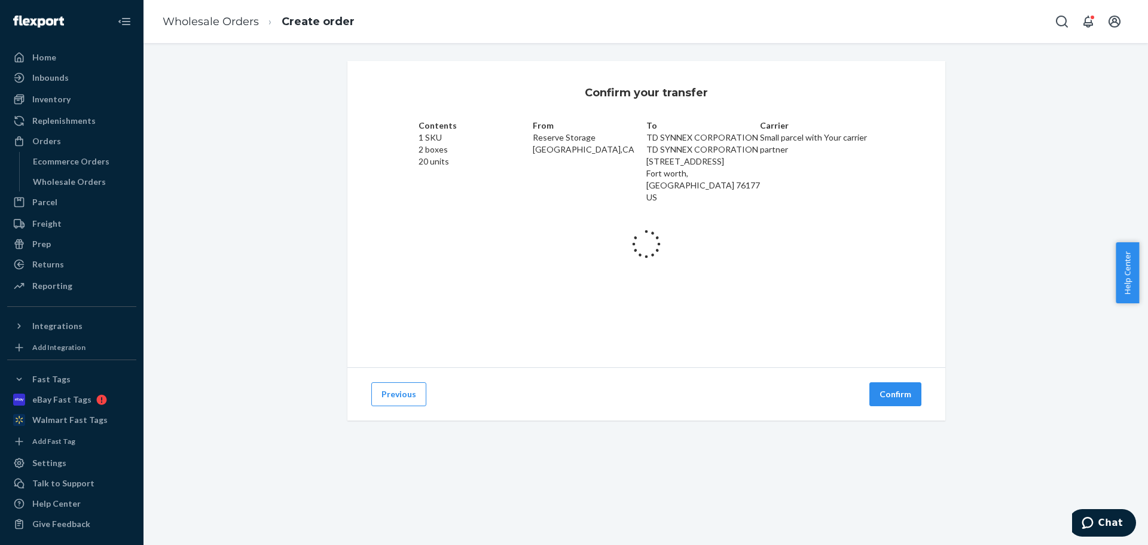
scroll to position [0, 0]
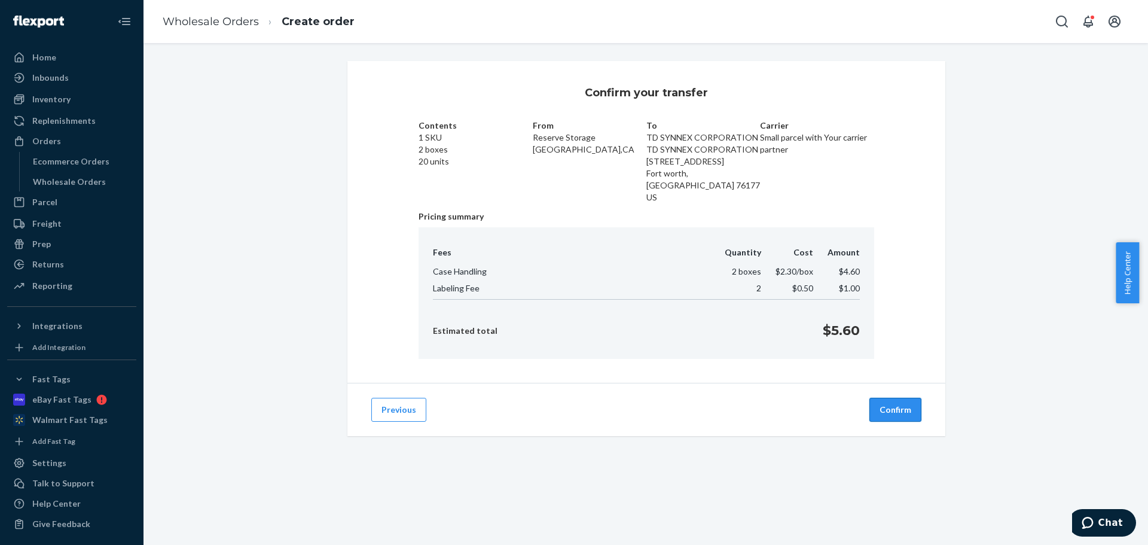
click at [895, 403] on button "Confirm" at bounding box center [896, 410] width 52 height 24
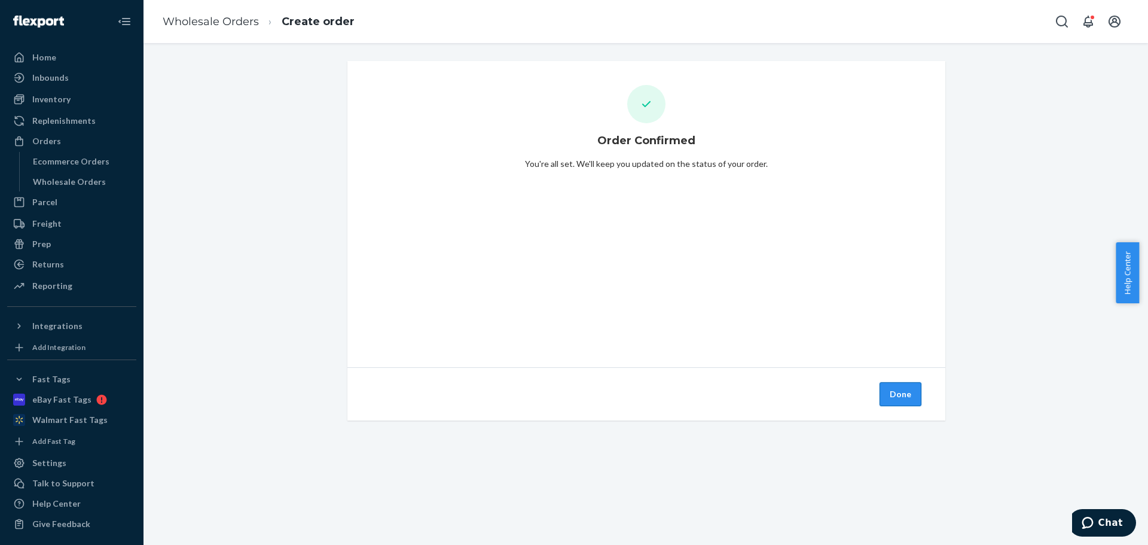
click at [892, 396] on button "Done" at bounding box center [901, 394] width 42 height 24
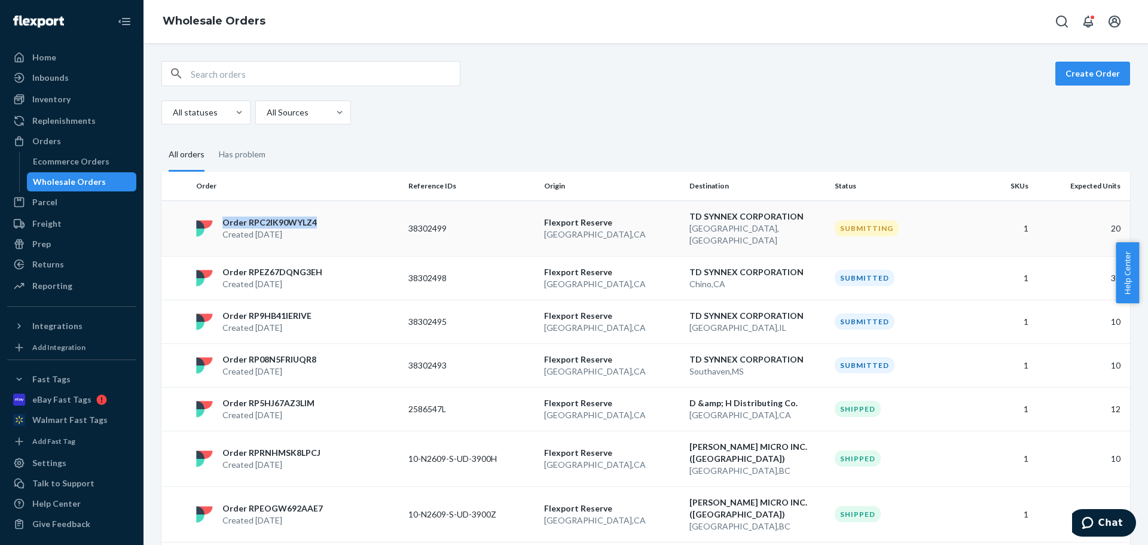
copy p "Order RPC2IK90WYLZ4"
drag, startPoint x: 328, startPoint y: 215, endPoint x: 365, endPoint y: 92, distance: 127.9
